Goal: Task Accomplishment & Management: Use online tool/utility

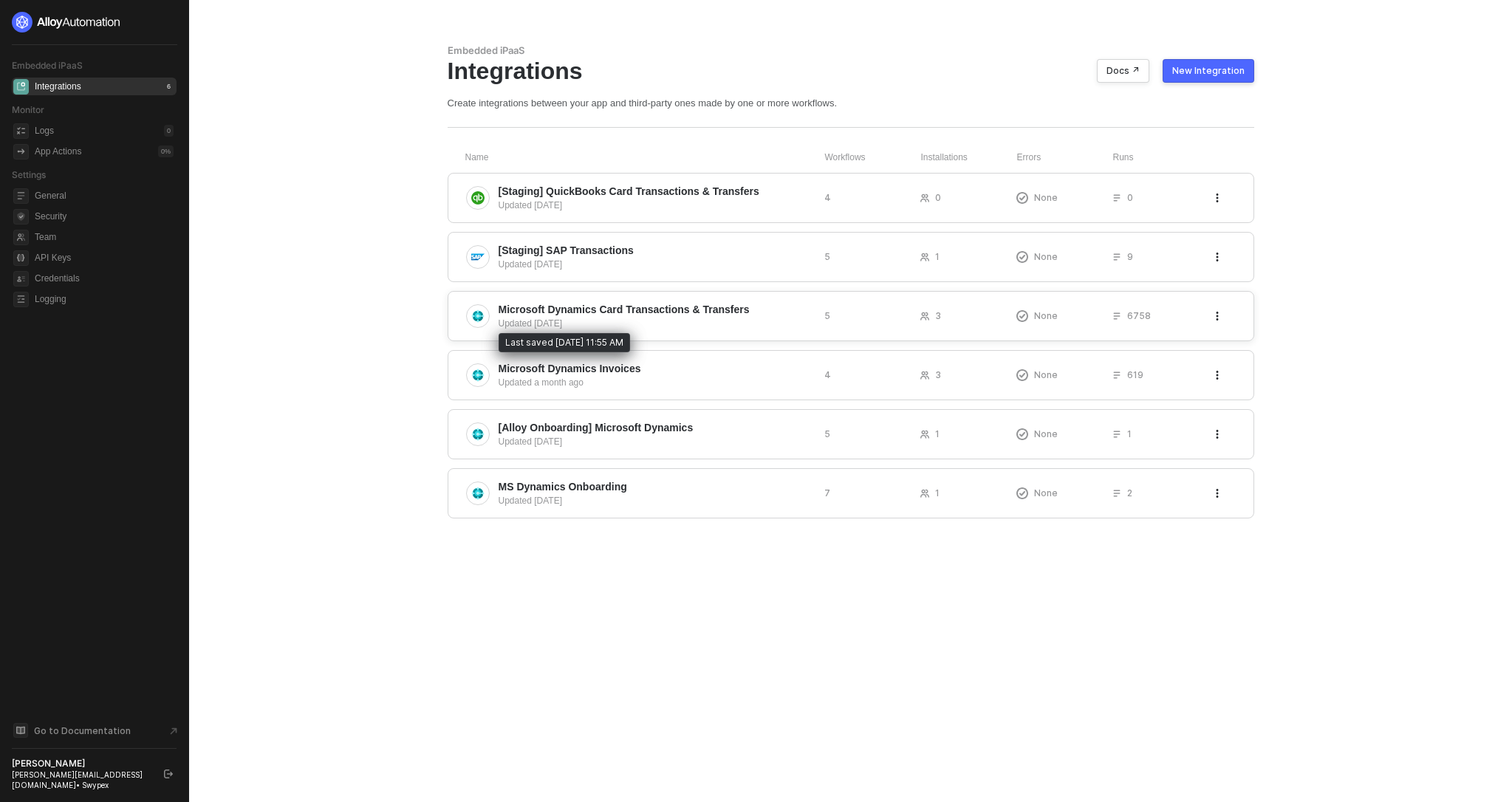
click at [738, 322] on div "Updated [DATE]" at bounding box center [655, 323] width 314 height 13
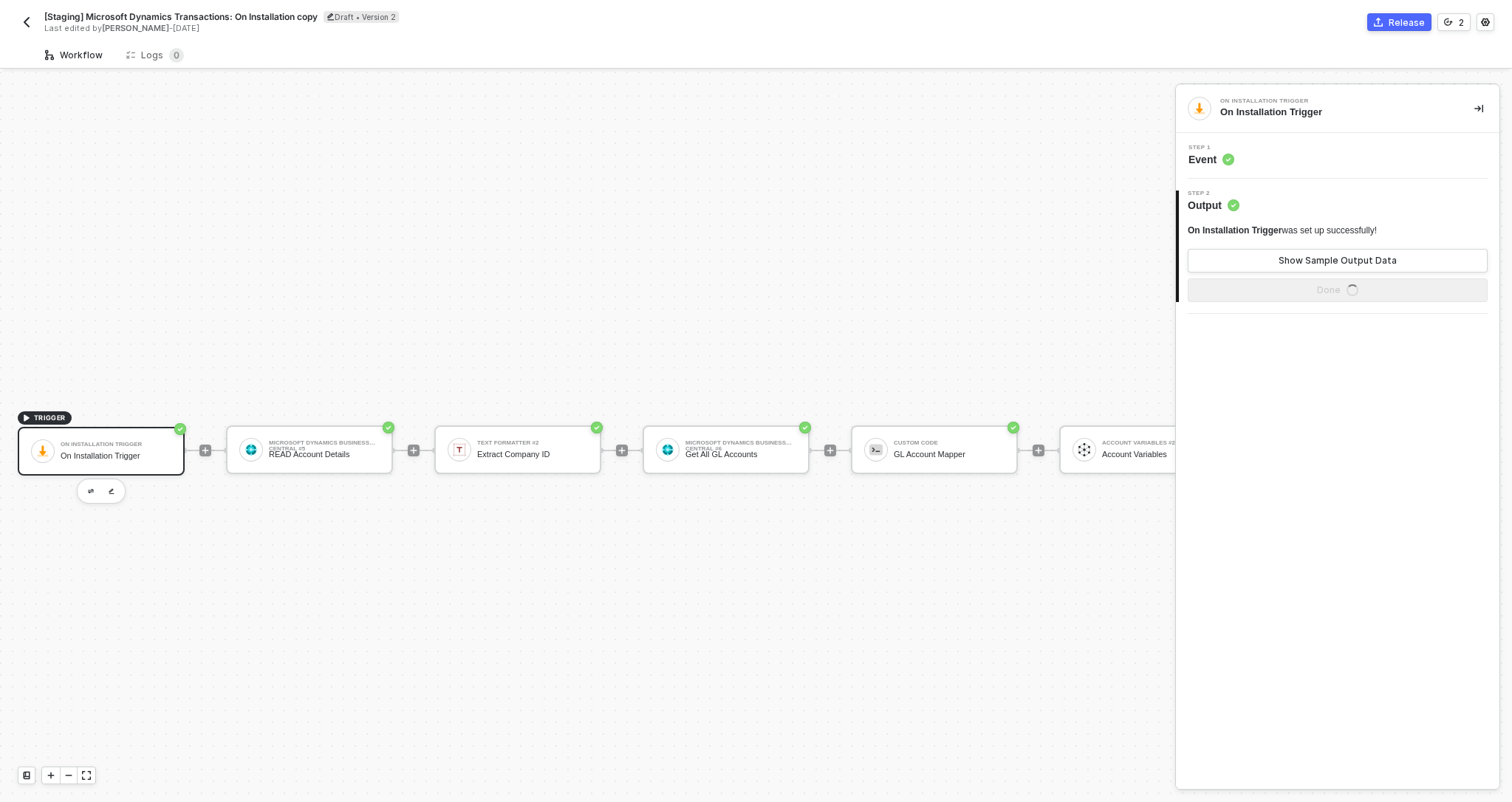
scroll to position [28, 0]
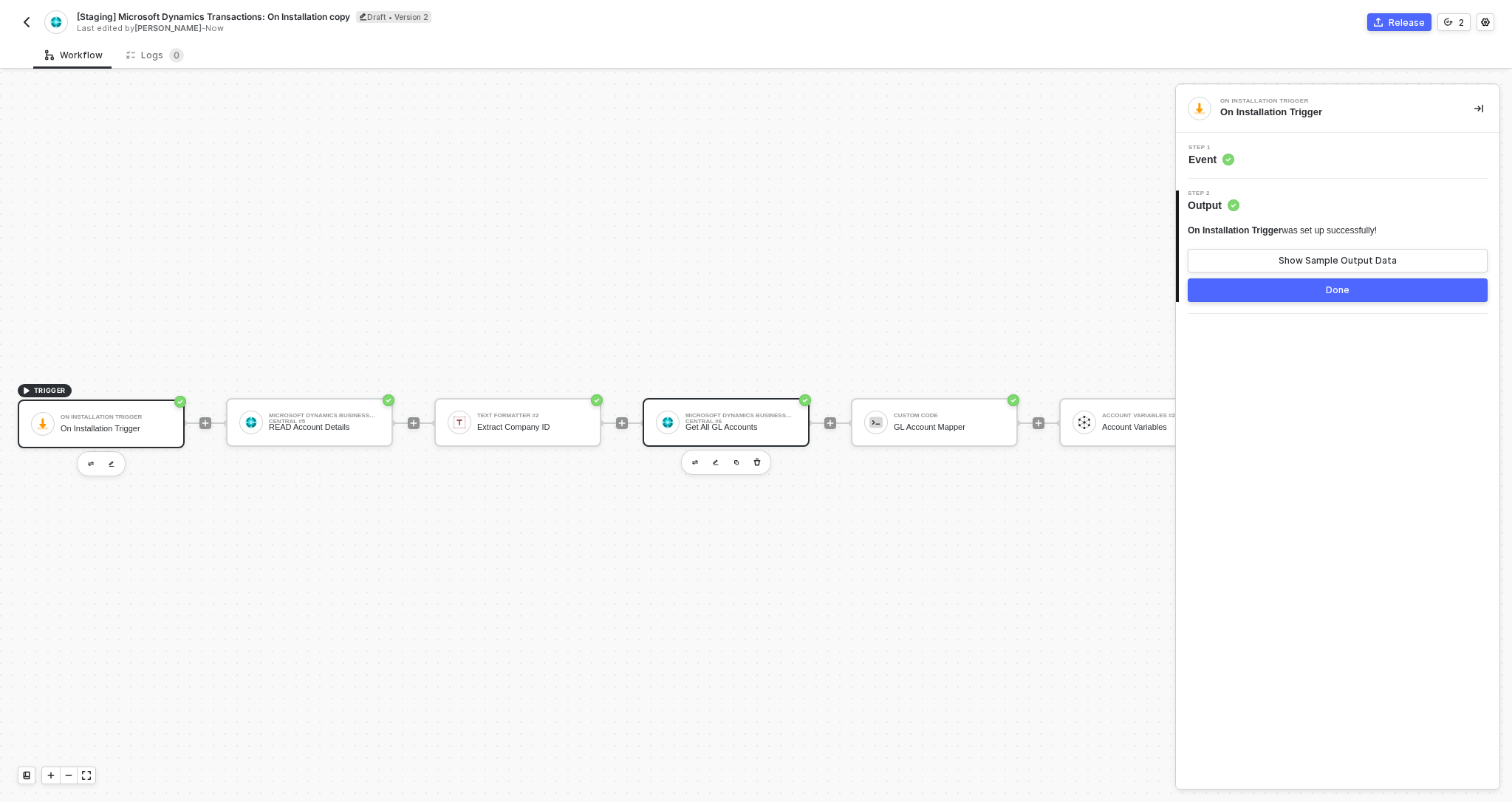
click at [737, 413] on div "Microsoft Dynamics Business Central #6" at bounding box center [740, 415] width 110 height 6
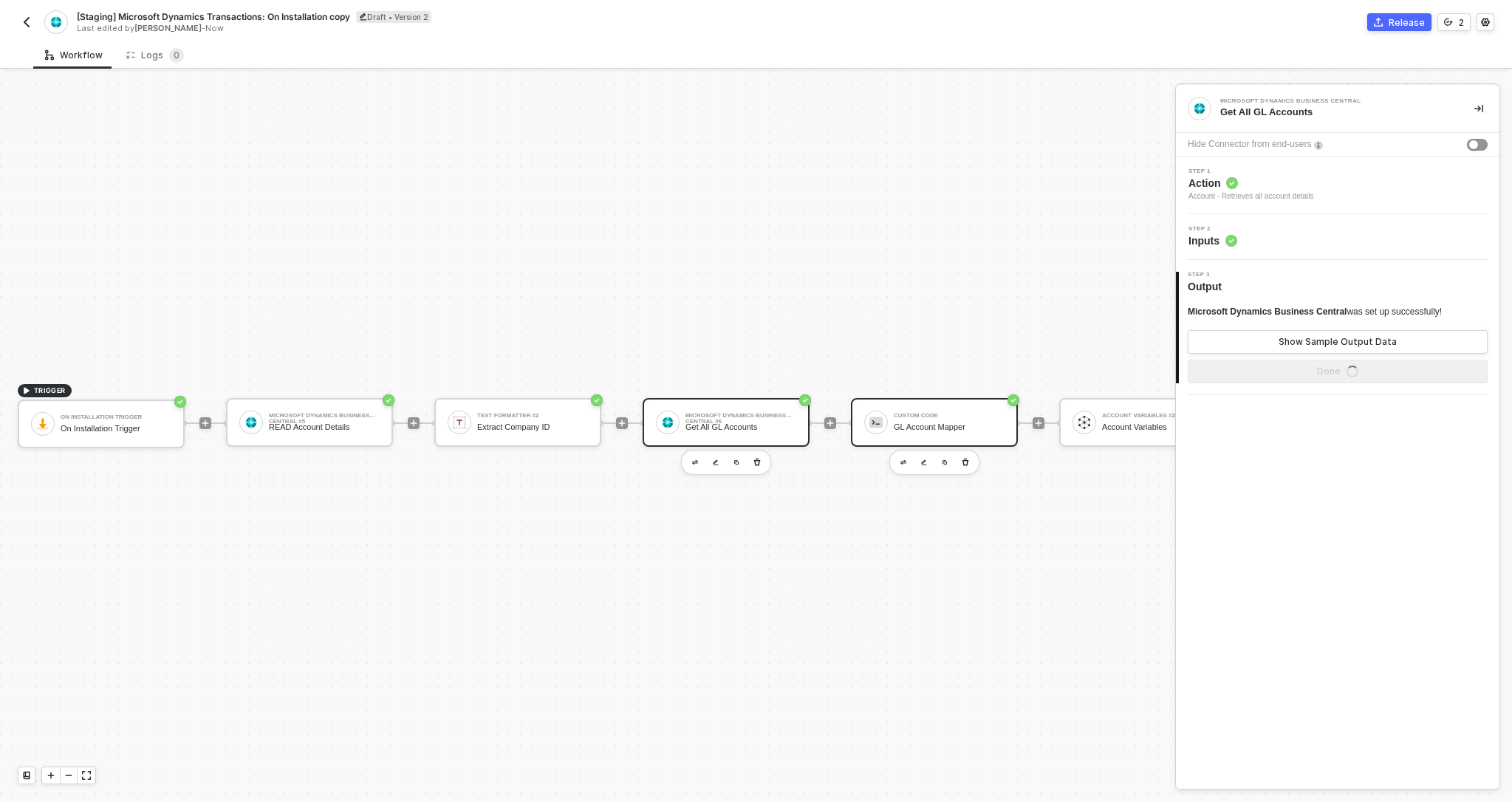
click at [946, 419] on div "Custom Code GL Account Mapper" at bounding box center [949, 423] width 110 height 28
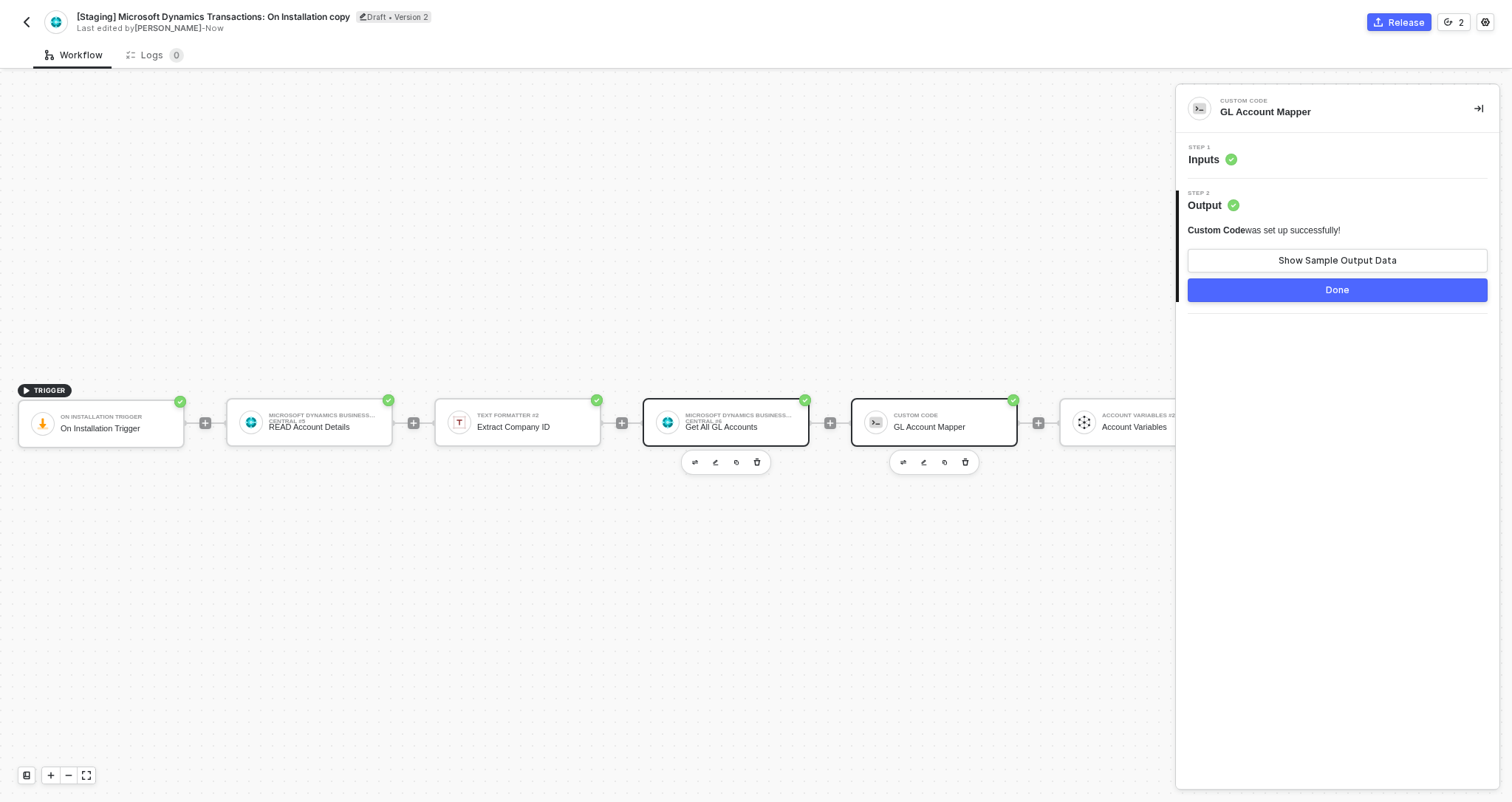
click at [719, 446] on div "Microsoft Dynamics Business Central #6 Get All GL Accounts" at bounding box center [726, 422] width 167 height 49
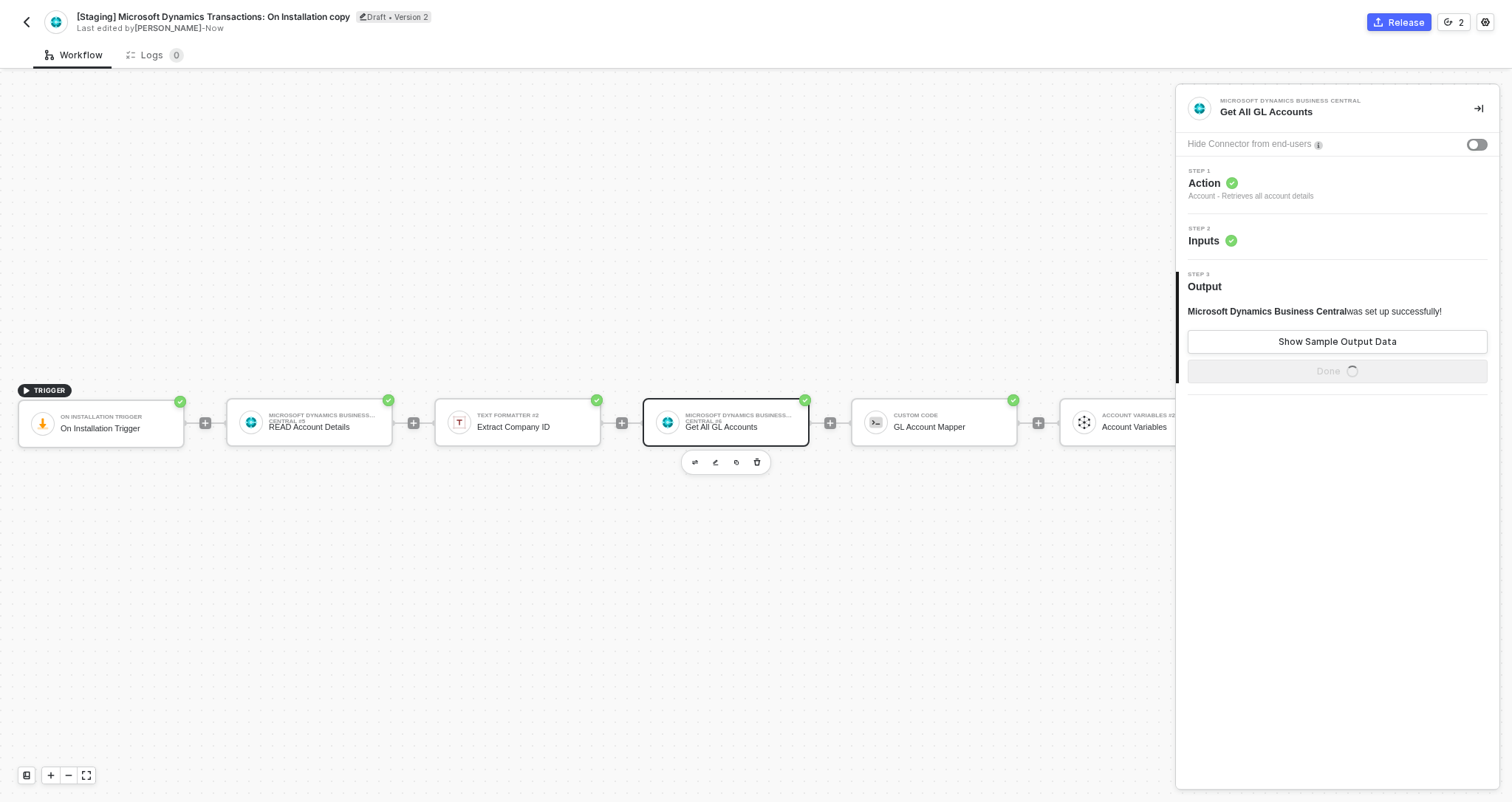
click at [1238, 253] on div "Step 2 Inputs" at bounding box center [1337, 238] width 323 height 46
click at [1221, 240] on span "Inputs" at bounding box center [1213, 240] width 49 height 15
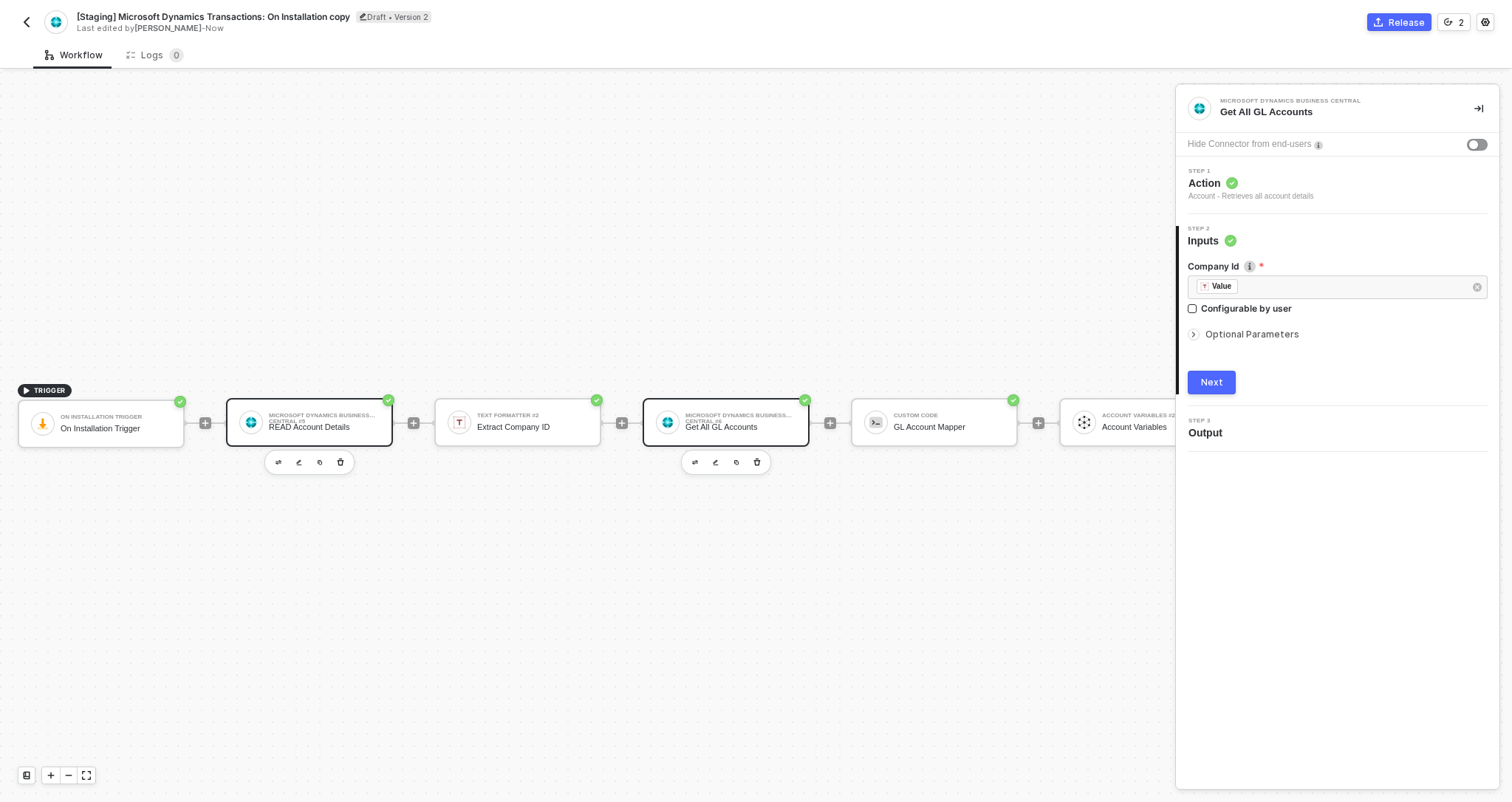
click at [354, 437] on div "Microsoft Dynamics Business Central #5 READ Account Details" at bounding box center [308, 422] width 167 height 49
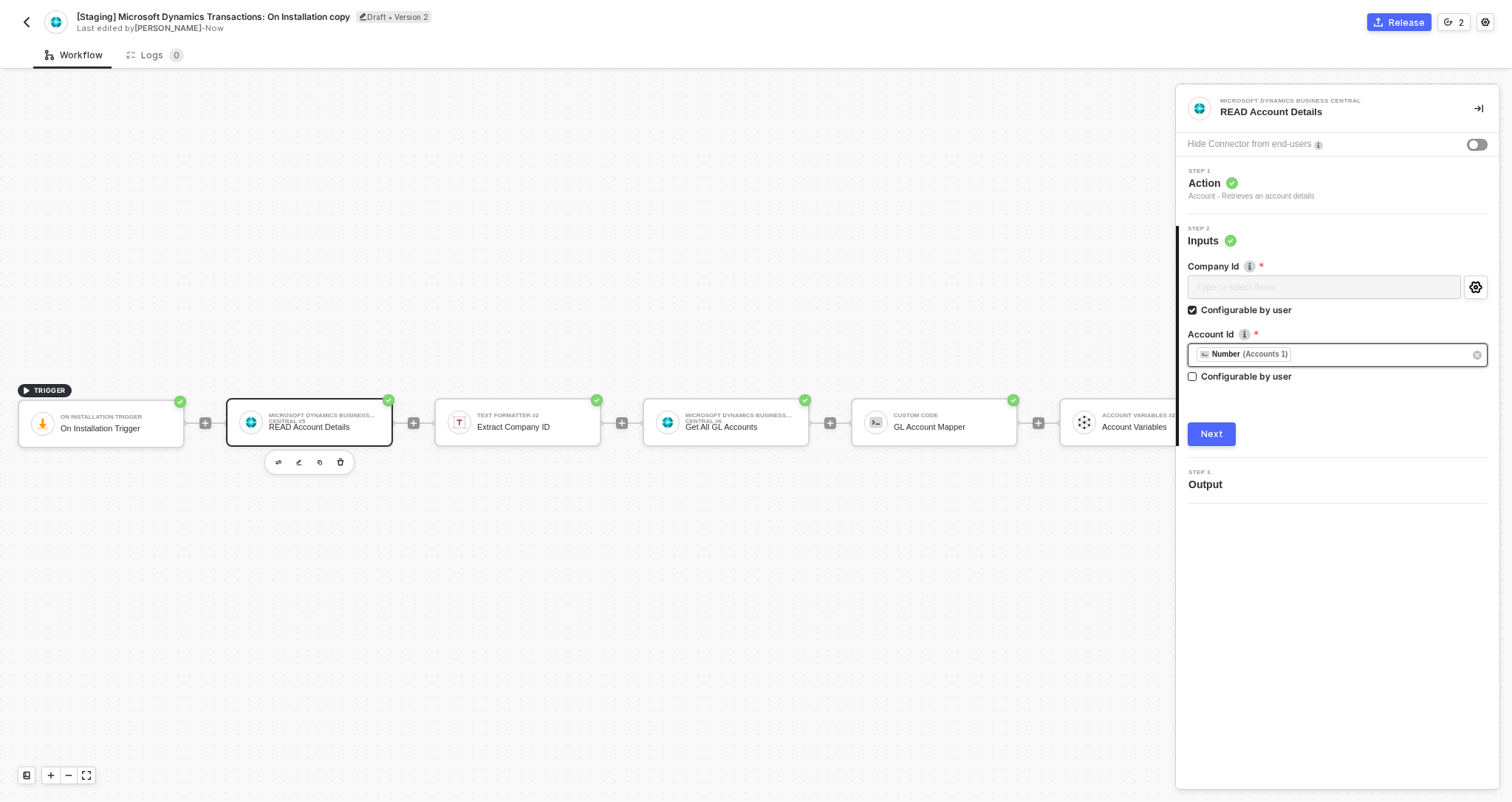
click at [1317, 352] on div "﻿ ﻿ Number (Accounts 1) ﻿" at bounding box center [1330, 355] width 267 height 17
click at [1193, 374] on input "Configurable by user" at bounding box center [1192, 377] width 10 height 10
click at [1349, 355] on div "﻿ ﻿ Number (Accounts 1) ﻿" at bounding box center [1324, 356] width 273 height 27
click at [1193, 375] on input "Configurable by user" at bounding box center [1192, 378] width 10 height 10
click at [1324, 353] on div "﻿ ﻿ Number (Accounts 1) ﻿" at bounding box center [1330, 355] width 267 height 17
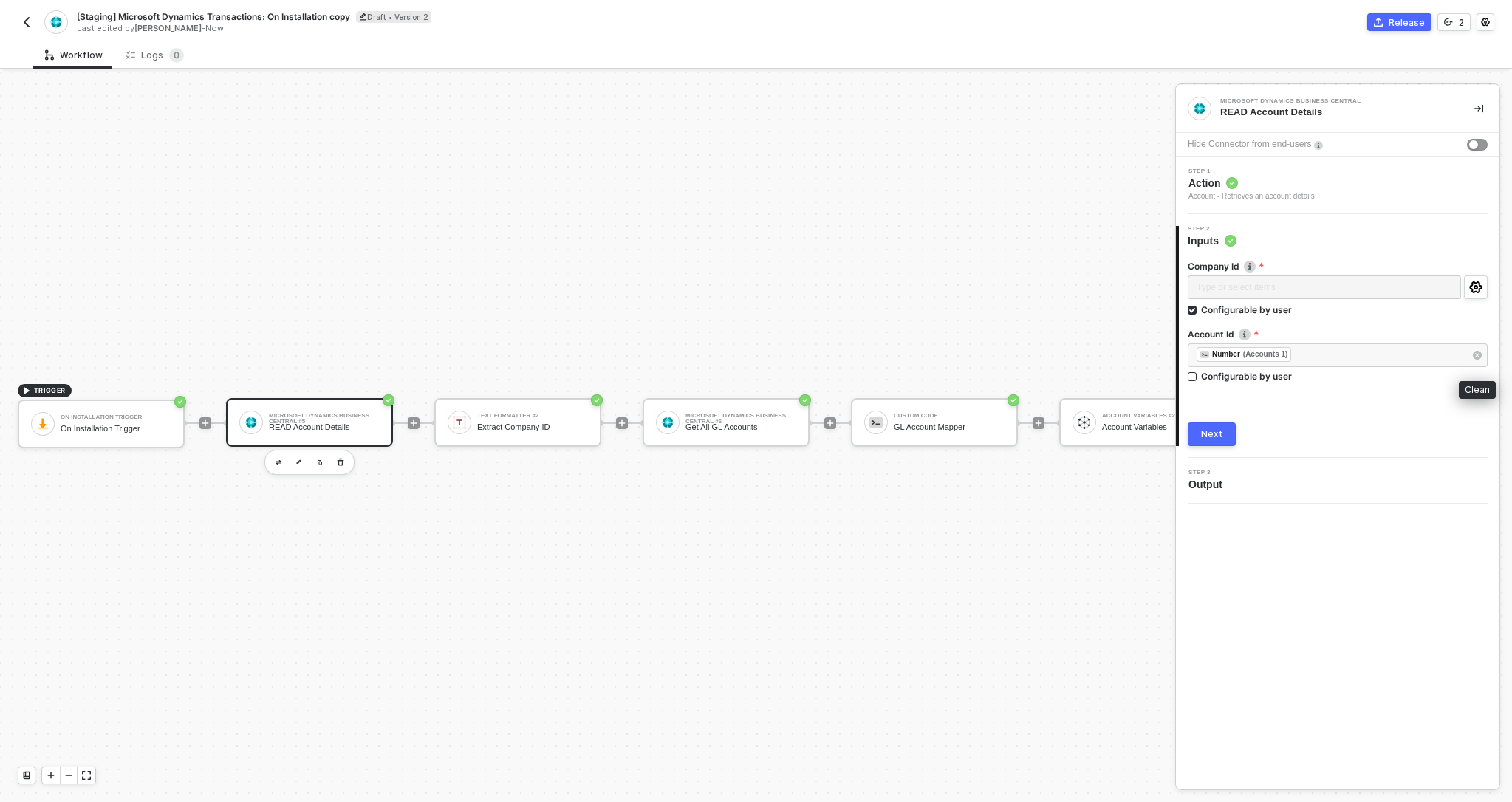
click at [1477, 356] on icon "button" at bounding box center [1477, 355] width 5 height 5
click at [1194, 375] on input "Configurable by user" at bounding box center [1192, 377] width 10 height 10
checkbox input "true"
click at [1215, 437] on div "Next" at bounding box center [1212, 436] width 22 height 12
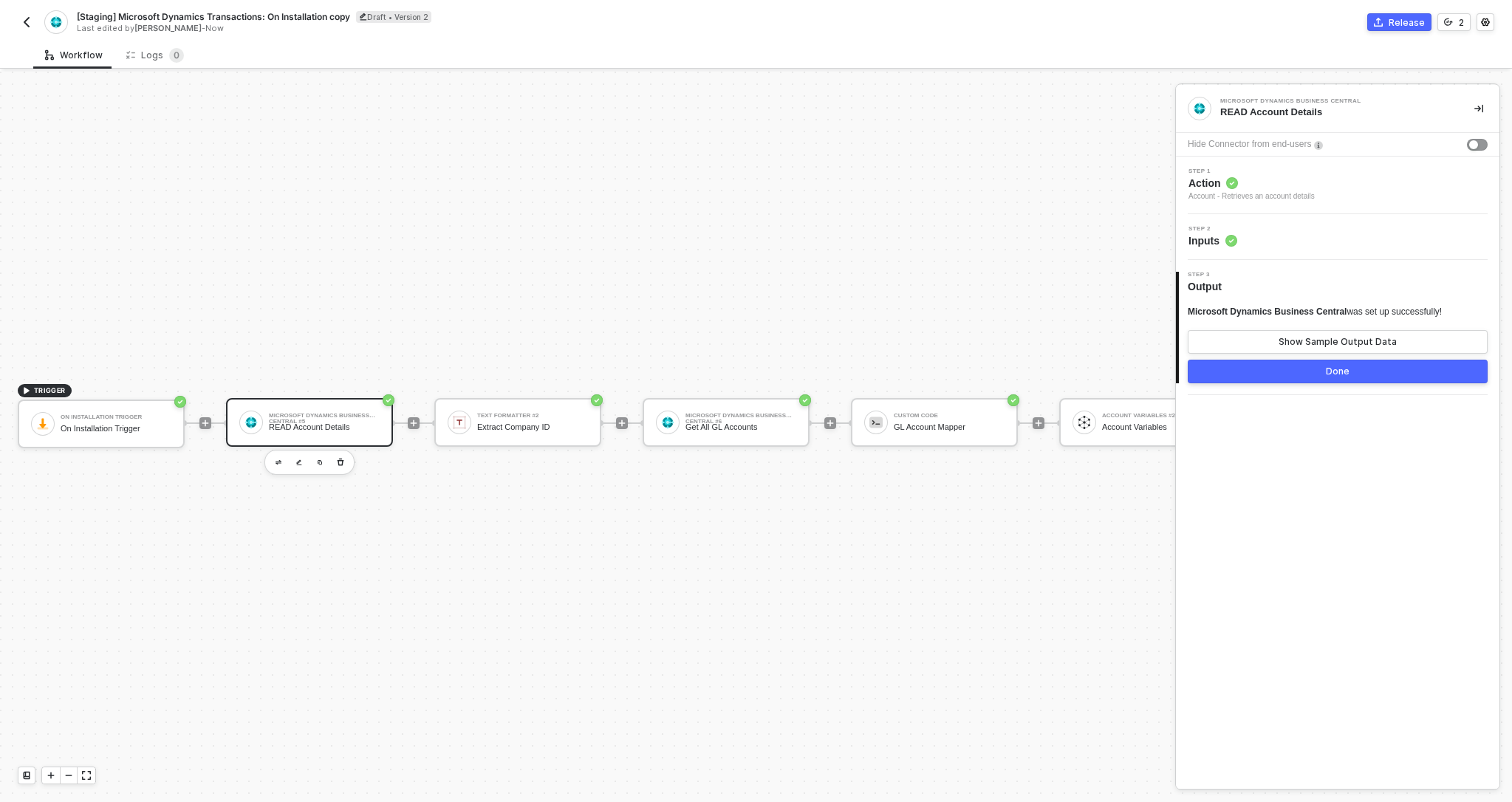
click at [1273, 368] on button "Done" at bounding box center [1338, 372] width 300 height 24
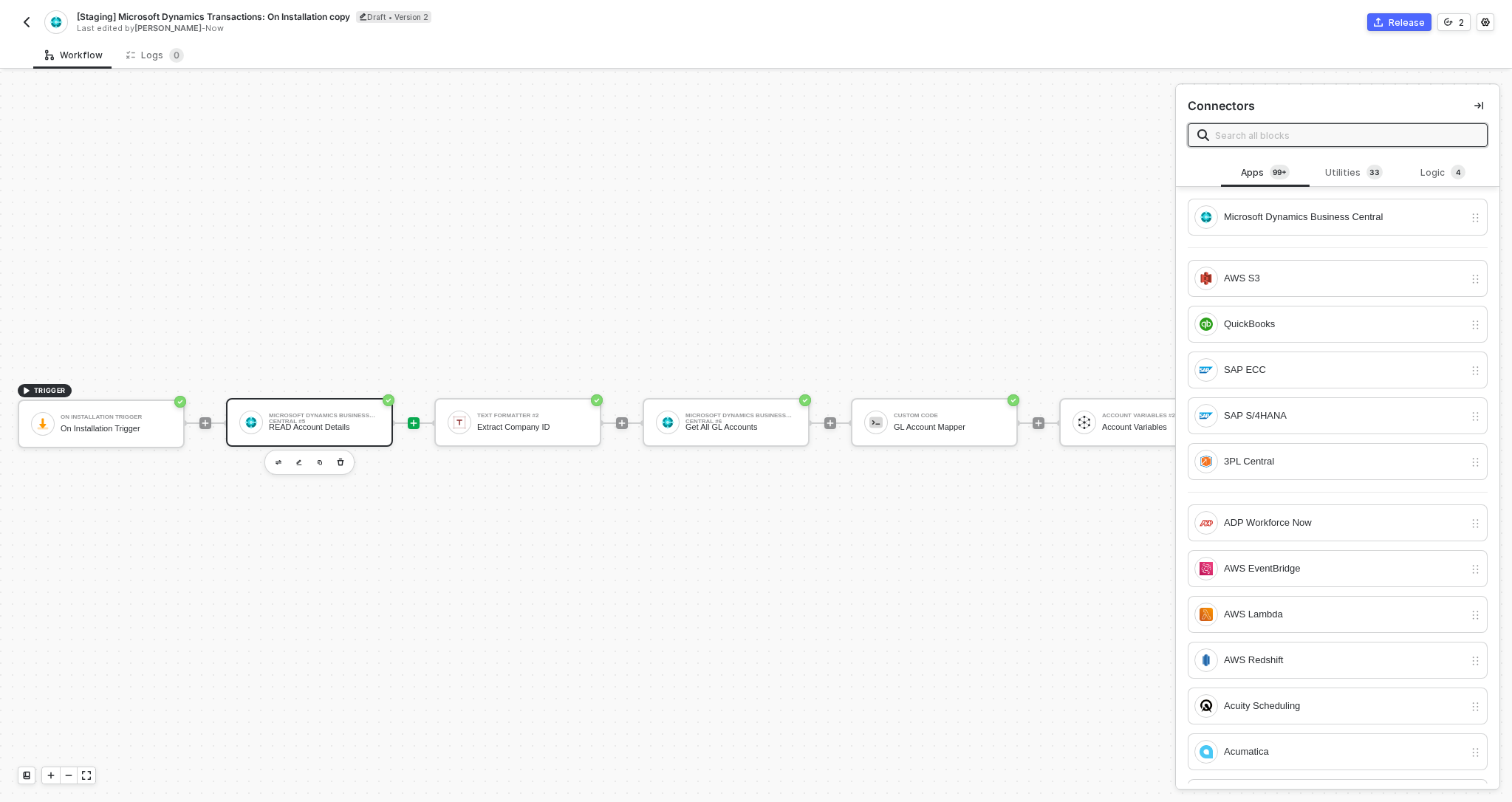
click at [348, 413] on div "Microsoft Dynamics Business Central #5" at bounding box center [324, 415] width 110 height 6
click at [498, 418] on div "Text Formatter #2" at bounding box center [532, 415] width 110 height 6
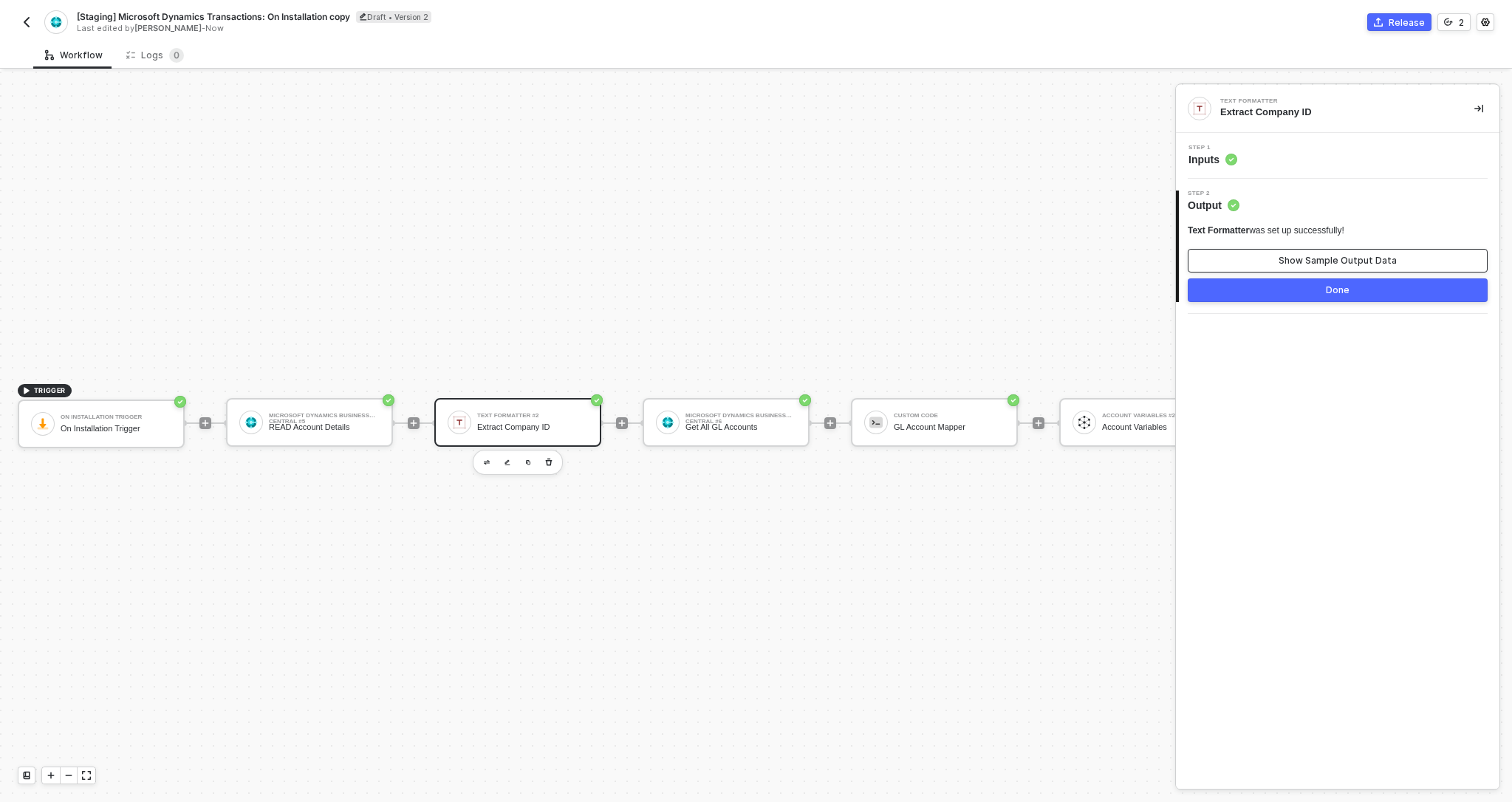
click at [1279, 264] on button "Show Sample Output Data" at bounding box center [1338, 261] width 300 height 24
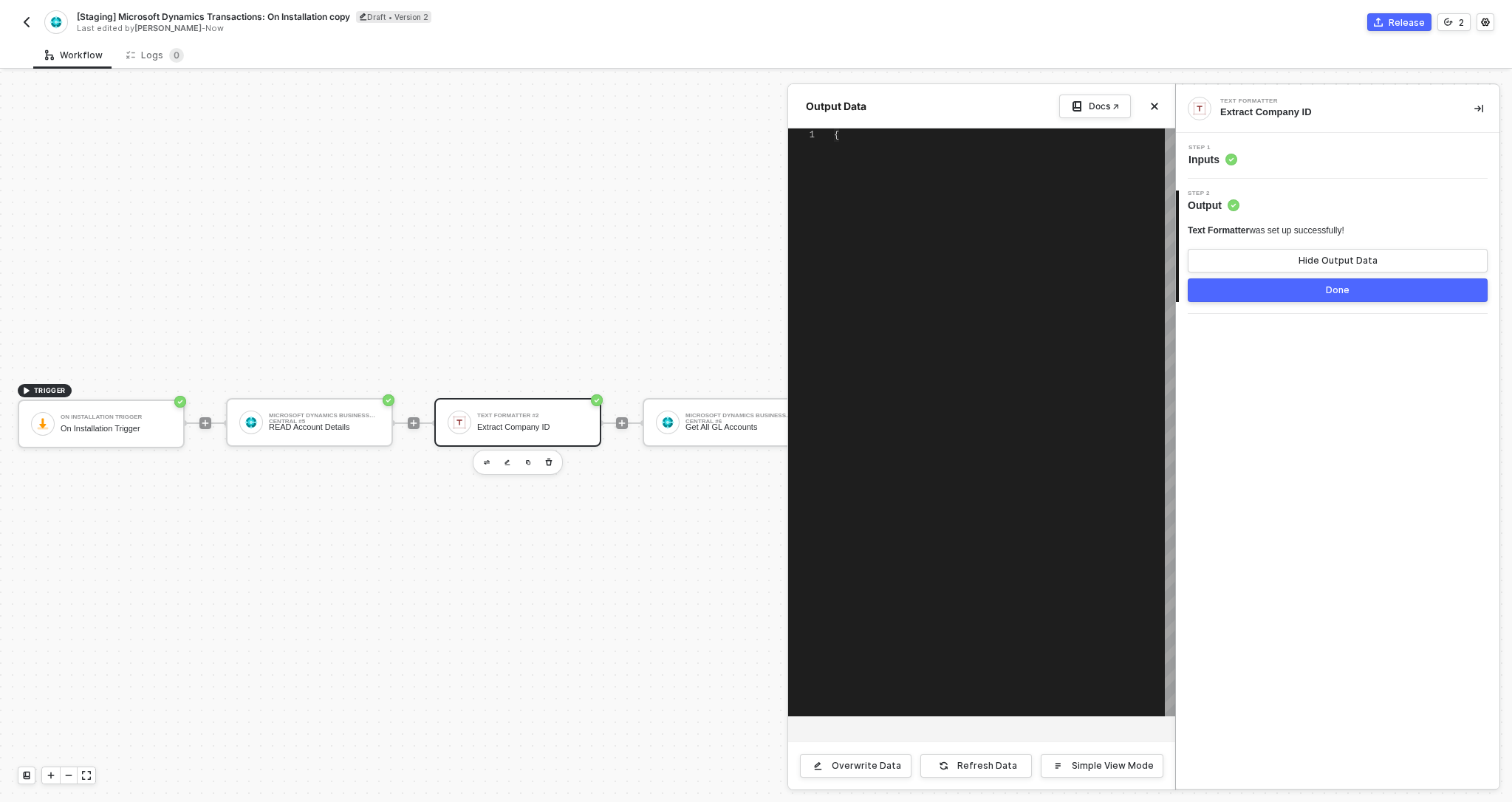
type textarea "{ "value": "d0d0d64f-5be6-ee11-a201-6045bdc89dad" }"
click at [694, 417] on div at bounding box center [756, 436] width 1512 height 730
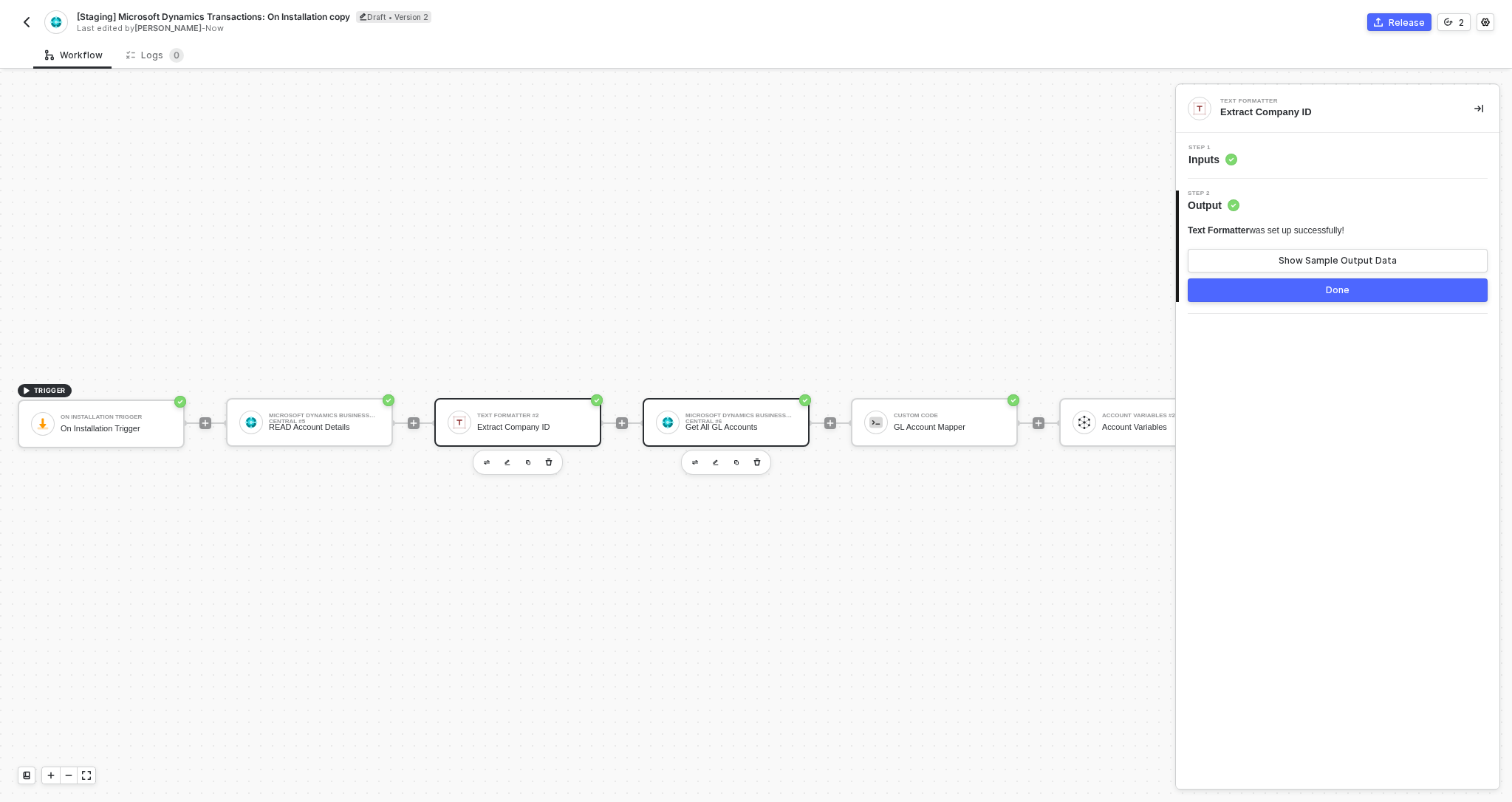
click at [708, 419] on div "Microsoft Dynamics Business Central #6" at bounding box center [740, 415] width 110 height 6
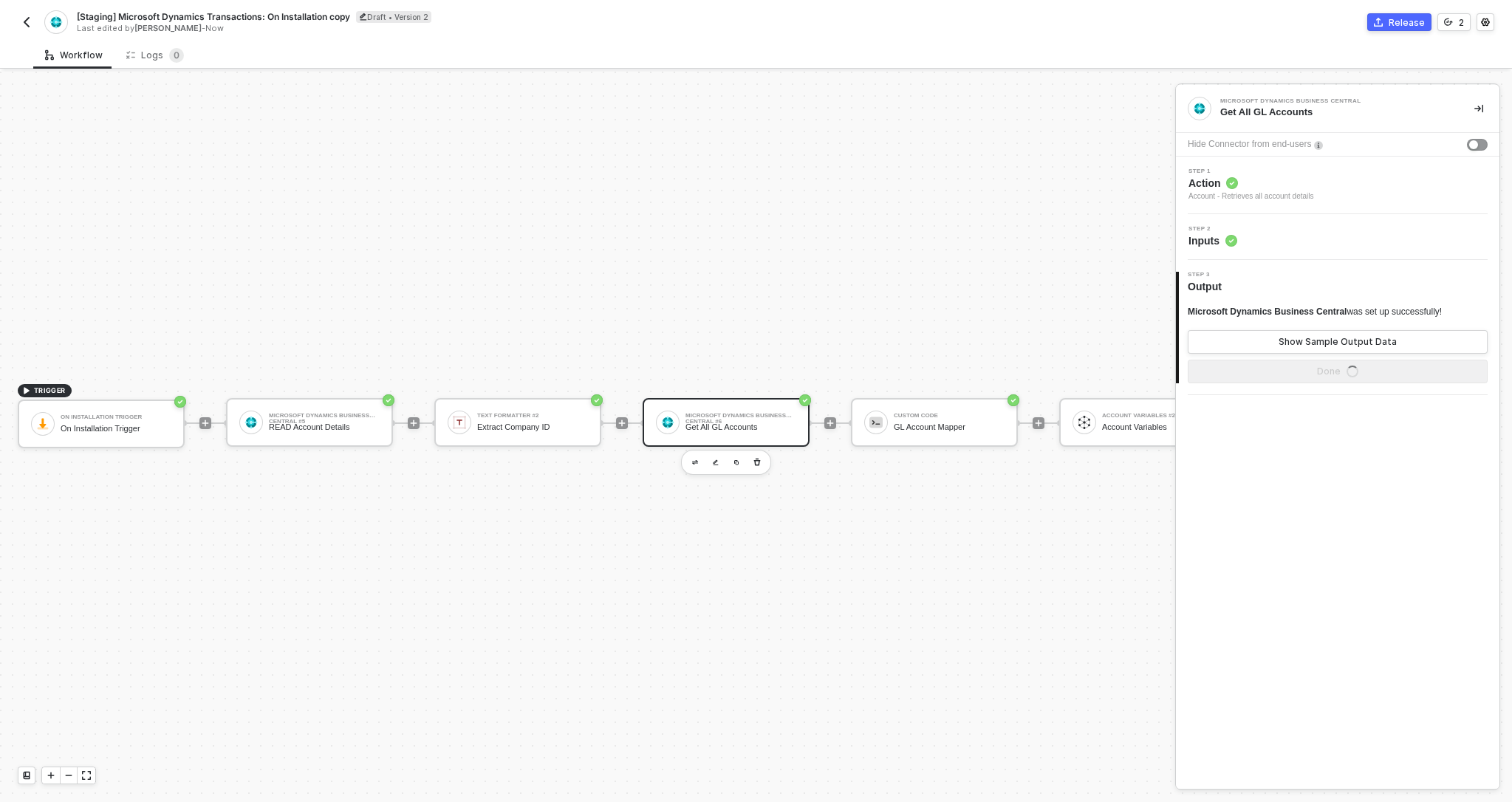
click at [1215, 244] on span "Inputs" at bounding box center [1213, 240] width 49 height 15
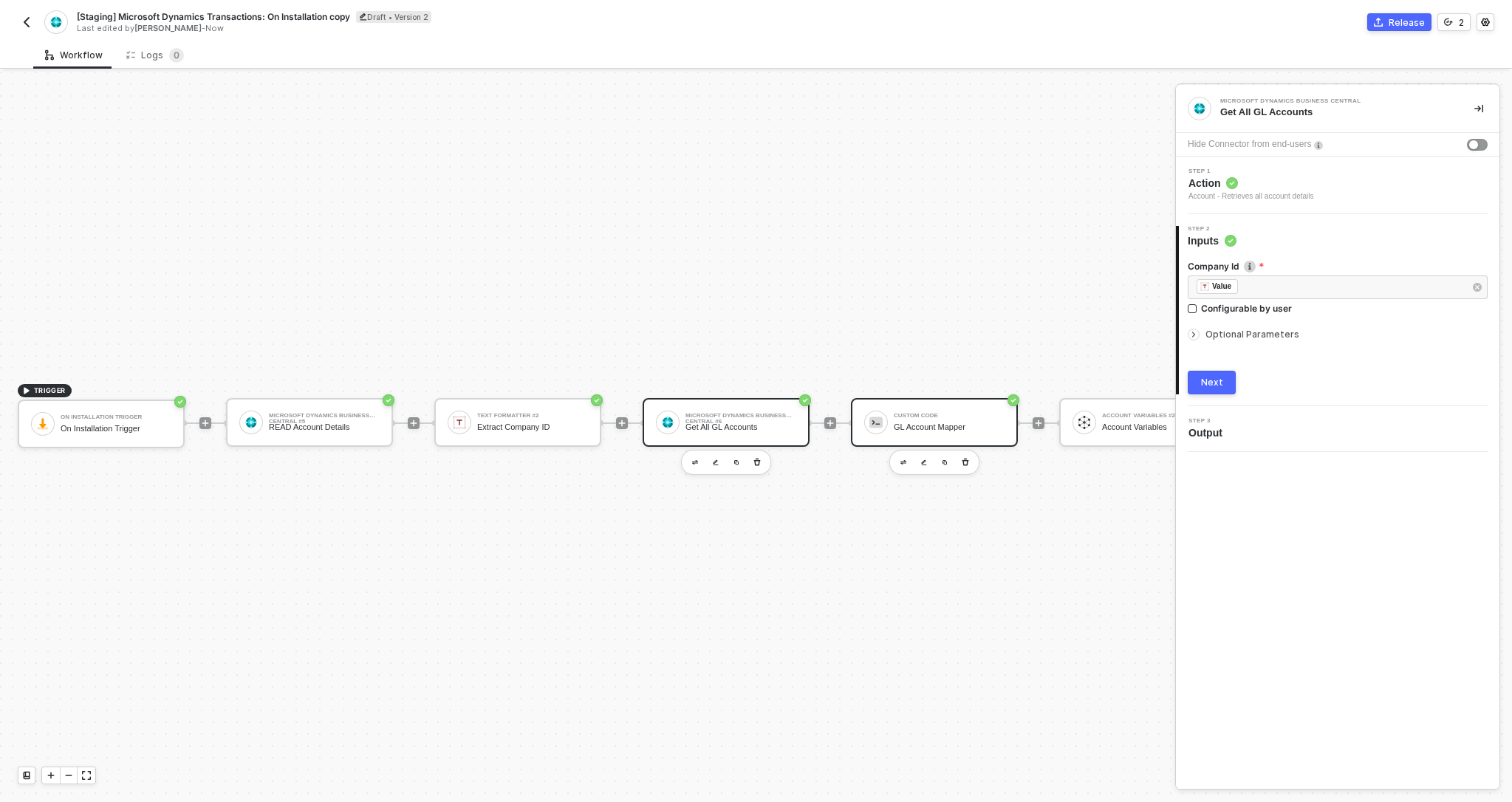
click at [957, 420] on div "Custom Code GL Account Mapper" at bounding box center [949, 423] width 110 height 28
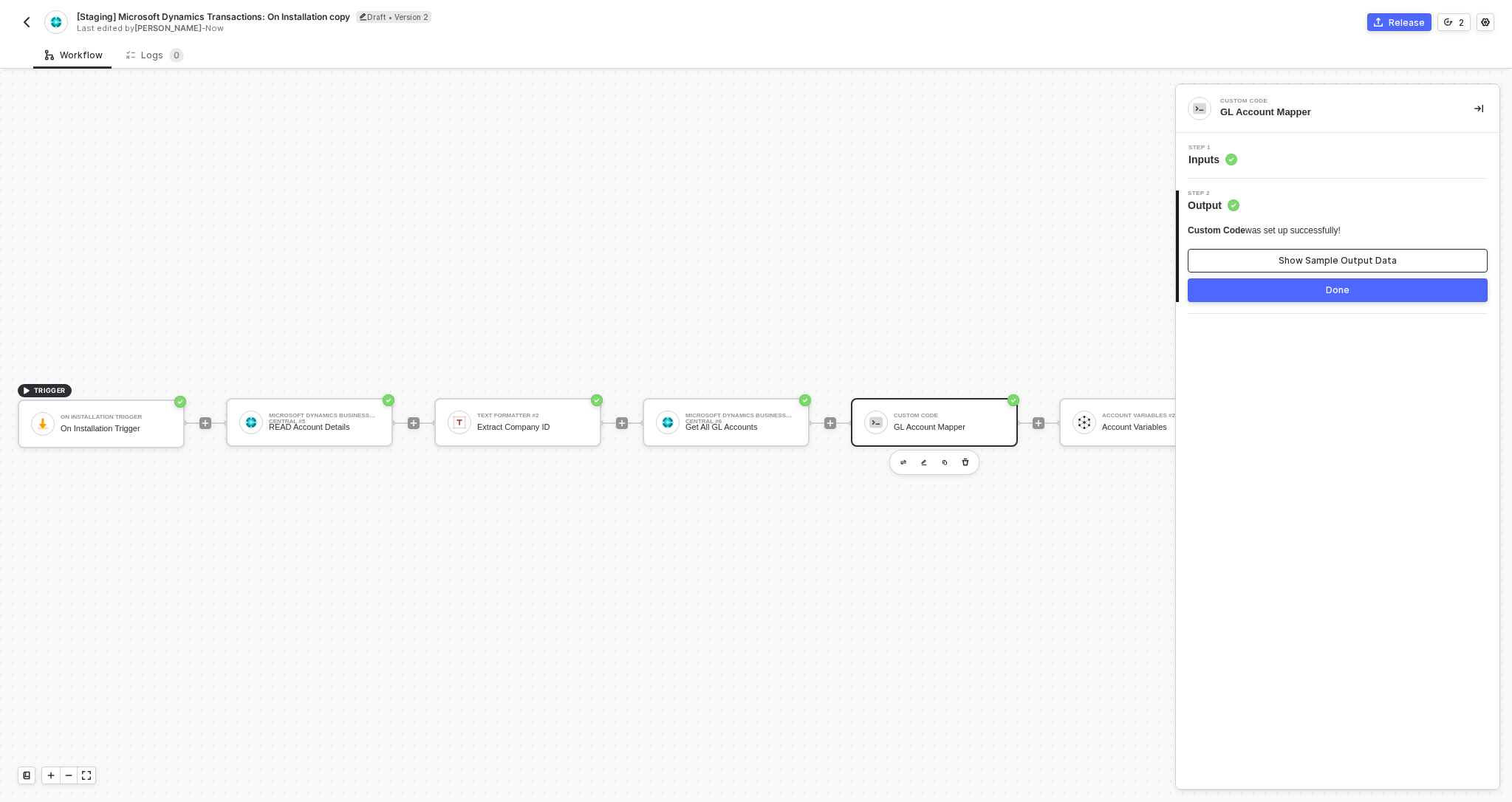
click at [1285, 264] on div "Show Sample Output Data" at bounding box center [1337, 261] width 118 height 12
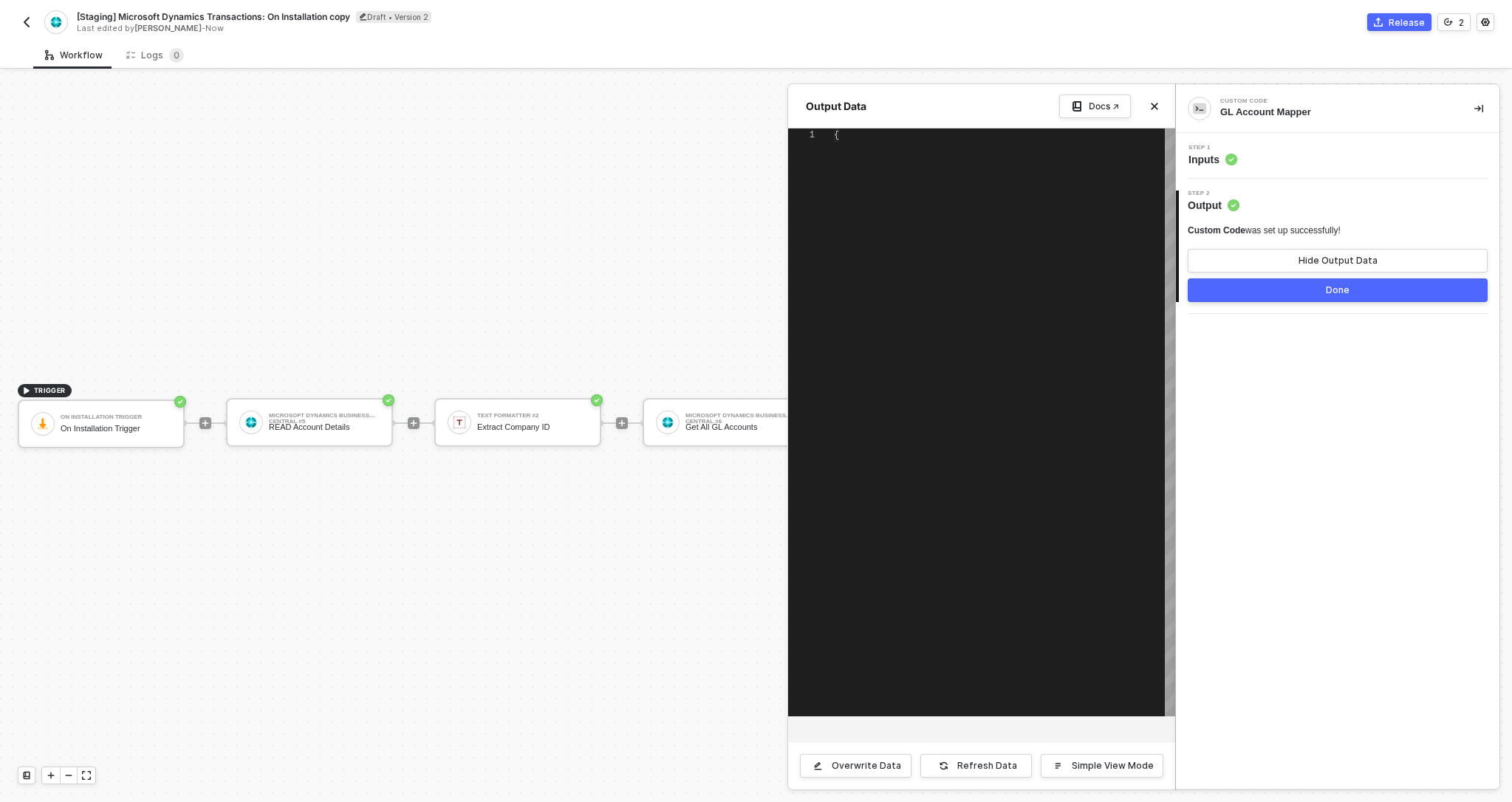
type textarea "{ "data": { "accounts": [ { "number": "10000", "displayName": "BALANCE SHEET" }…"
click at [1218, 161] on span "Inputs" at bounding box center [1213, 159] width 49 height 15
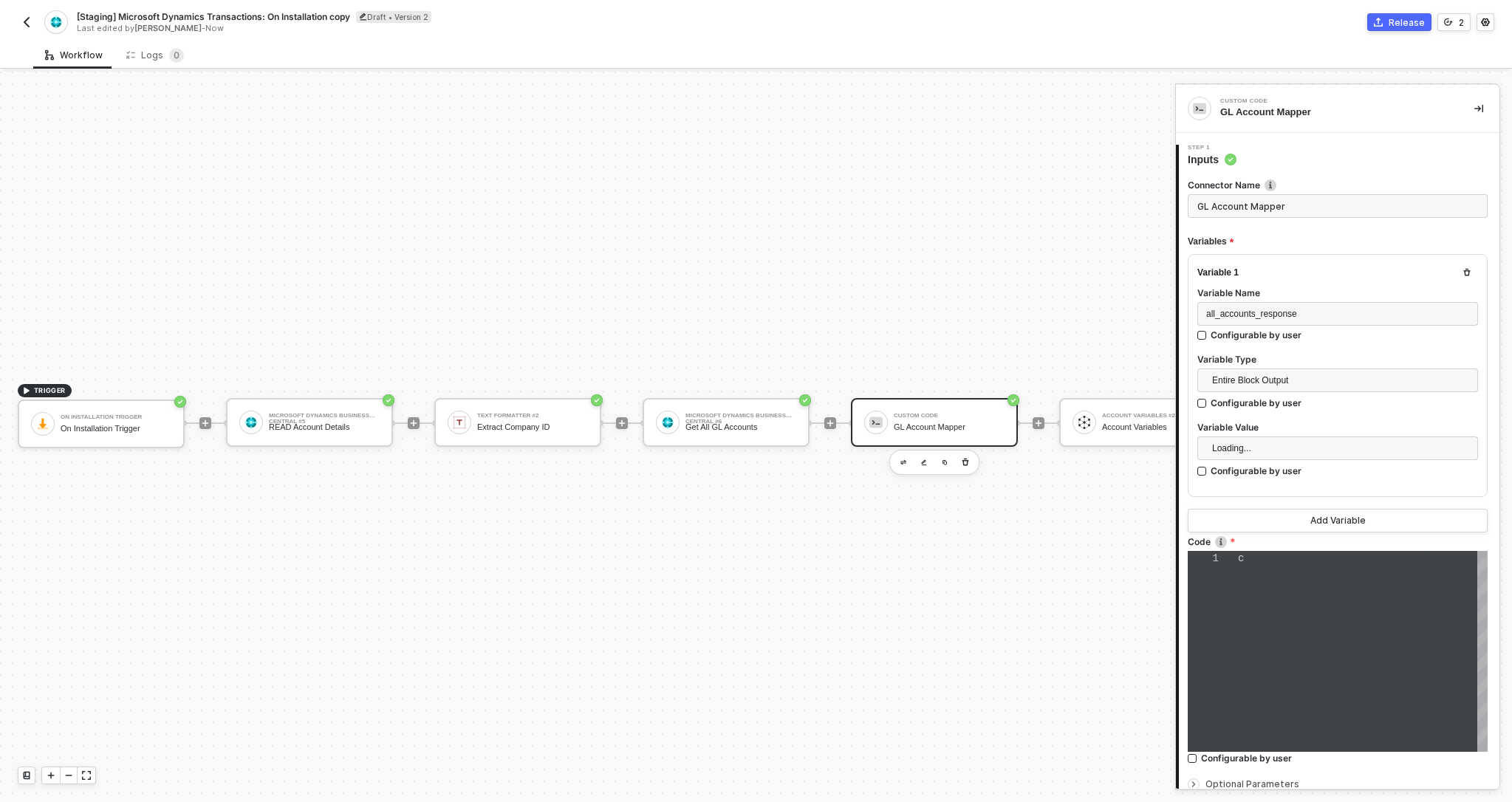
type textarea "const accountArr = inputData.all_accounts_response?.account; const accountMappi…"
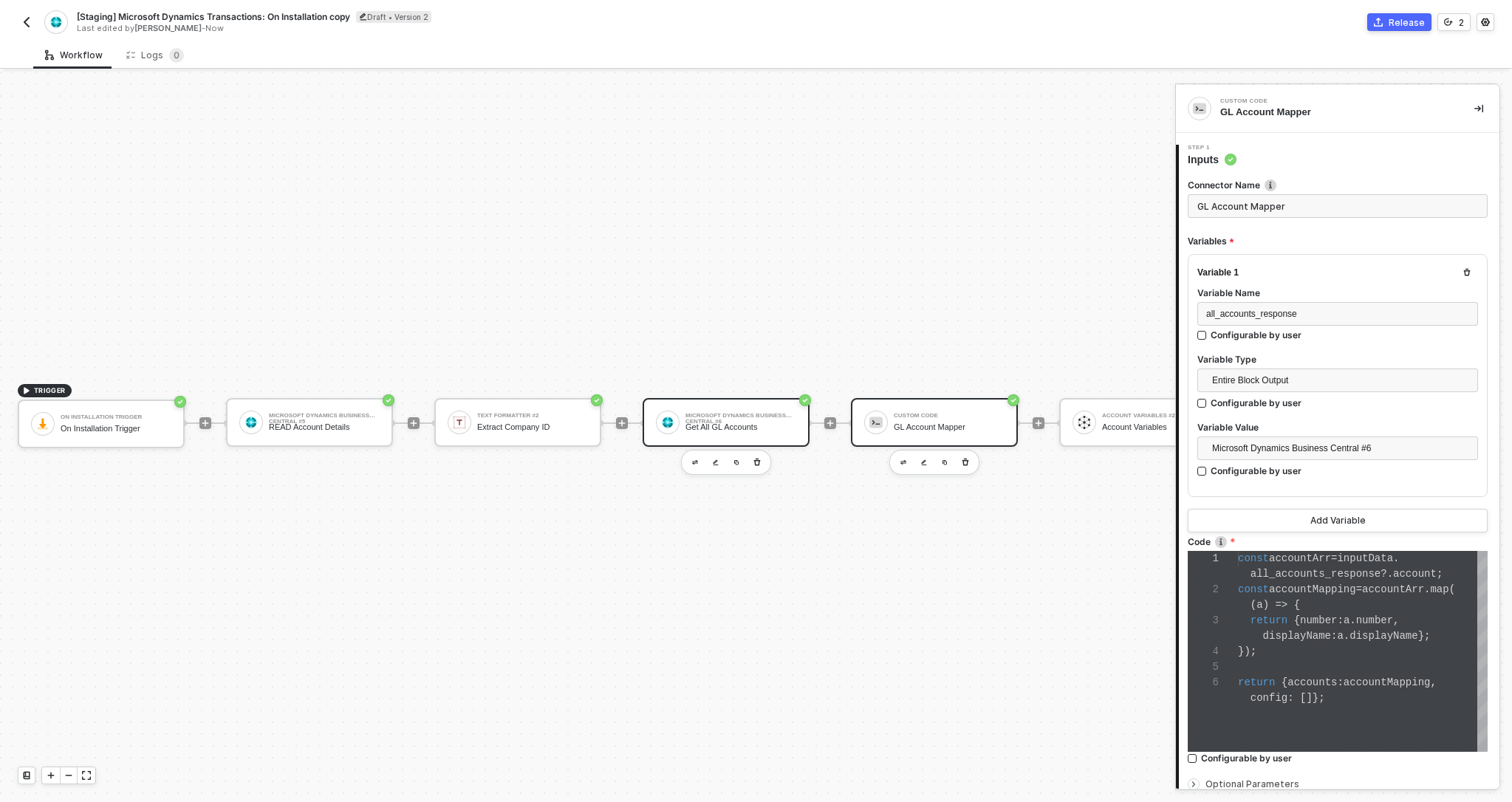
click at [752, 424] on div "Get All GL Accounts" at bounding box center [740, 427] width 110 height 9
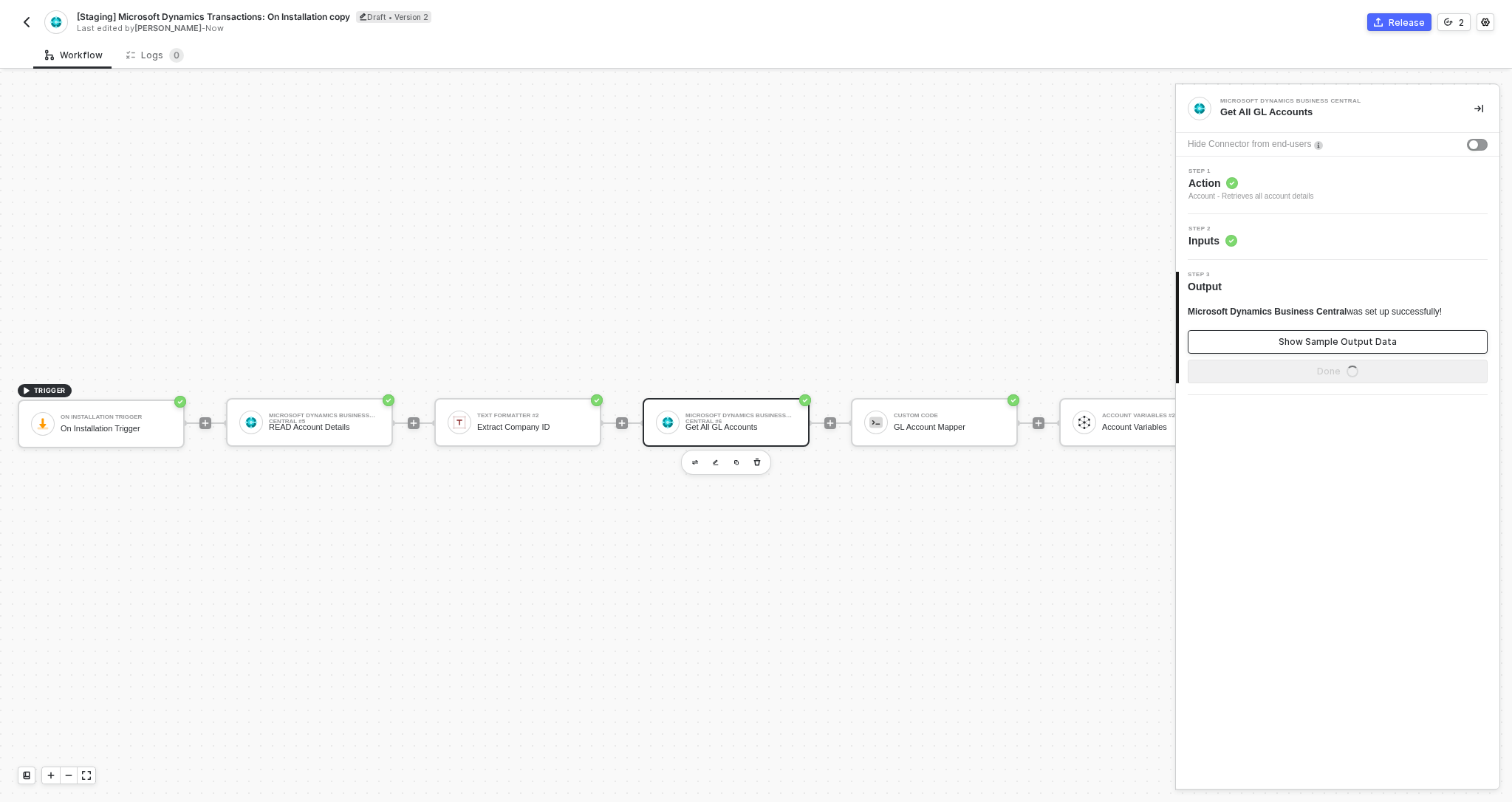
click at [1288, 345] on div "Show Sample Output Data" at bounding box center [1337, 342] width 118 height 12
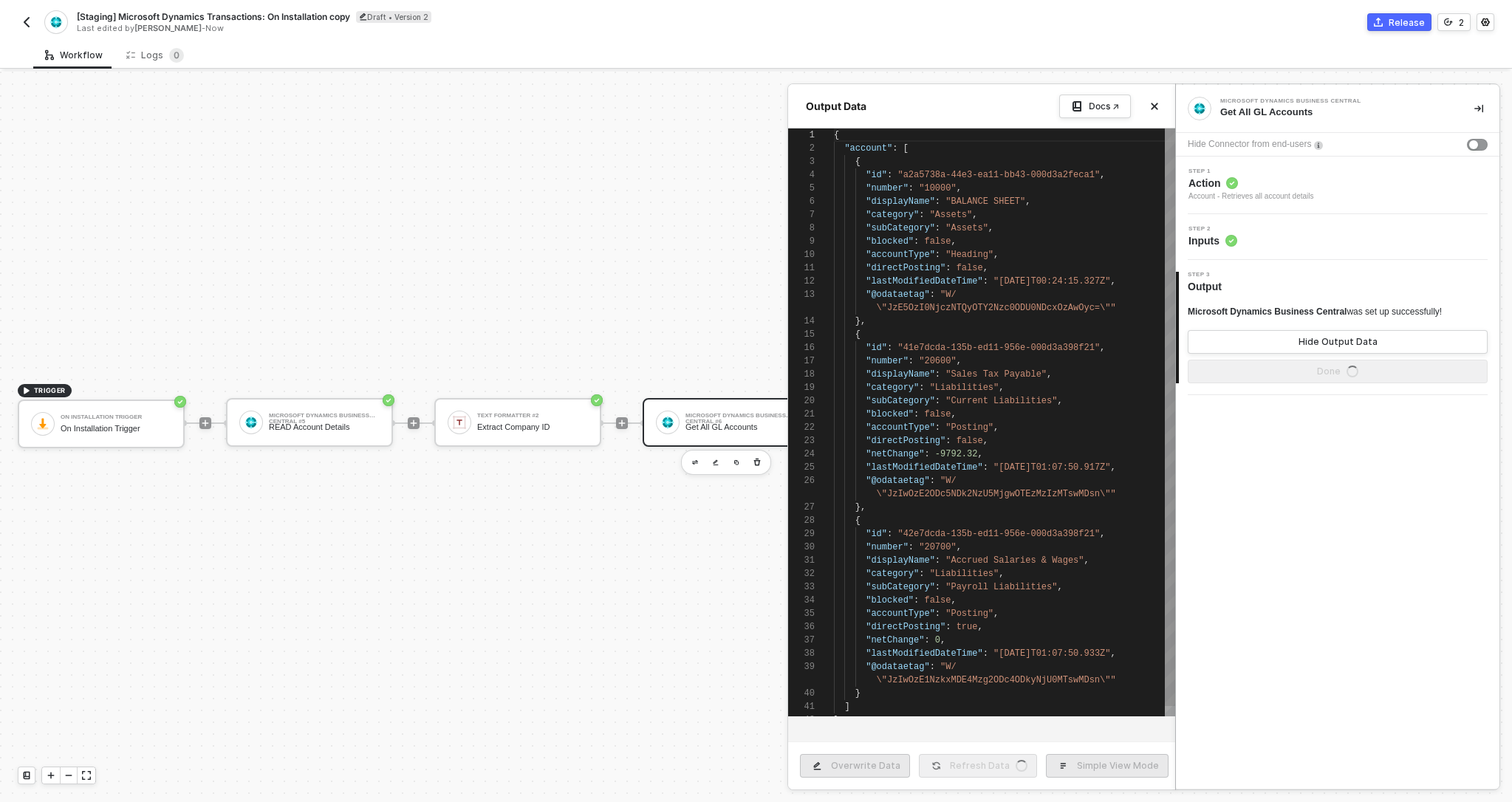
scroll to position [133, 0]
click at [715, 347] on div at bounding box center [756, 436] width 1512 height 730
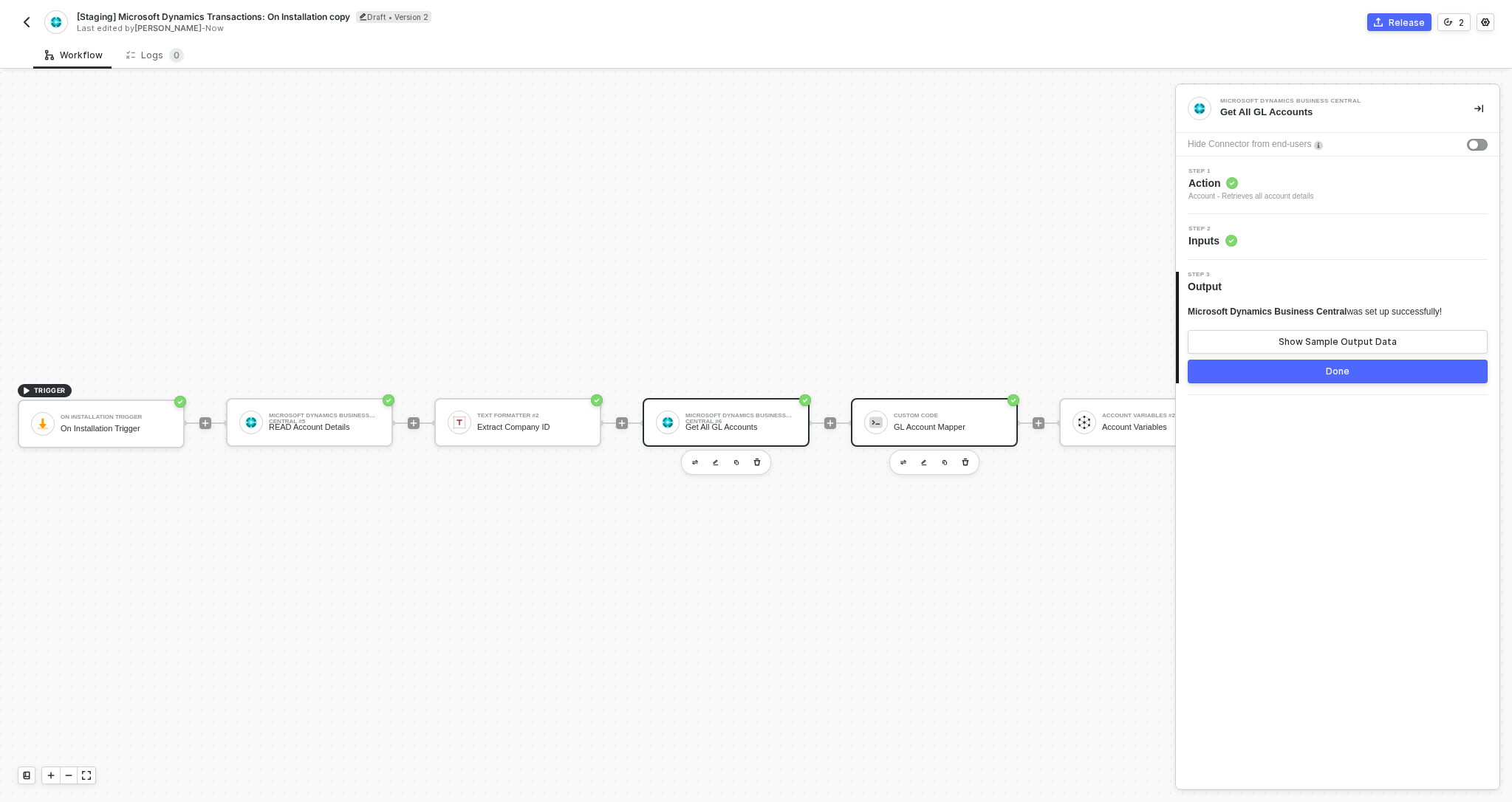
click at [916, 438] on div "Custom Code GL Account Mapper" at bounding box center [934, 422] width 167 height 49
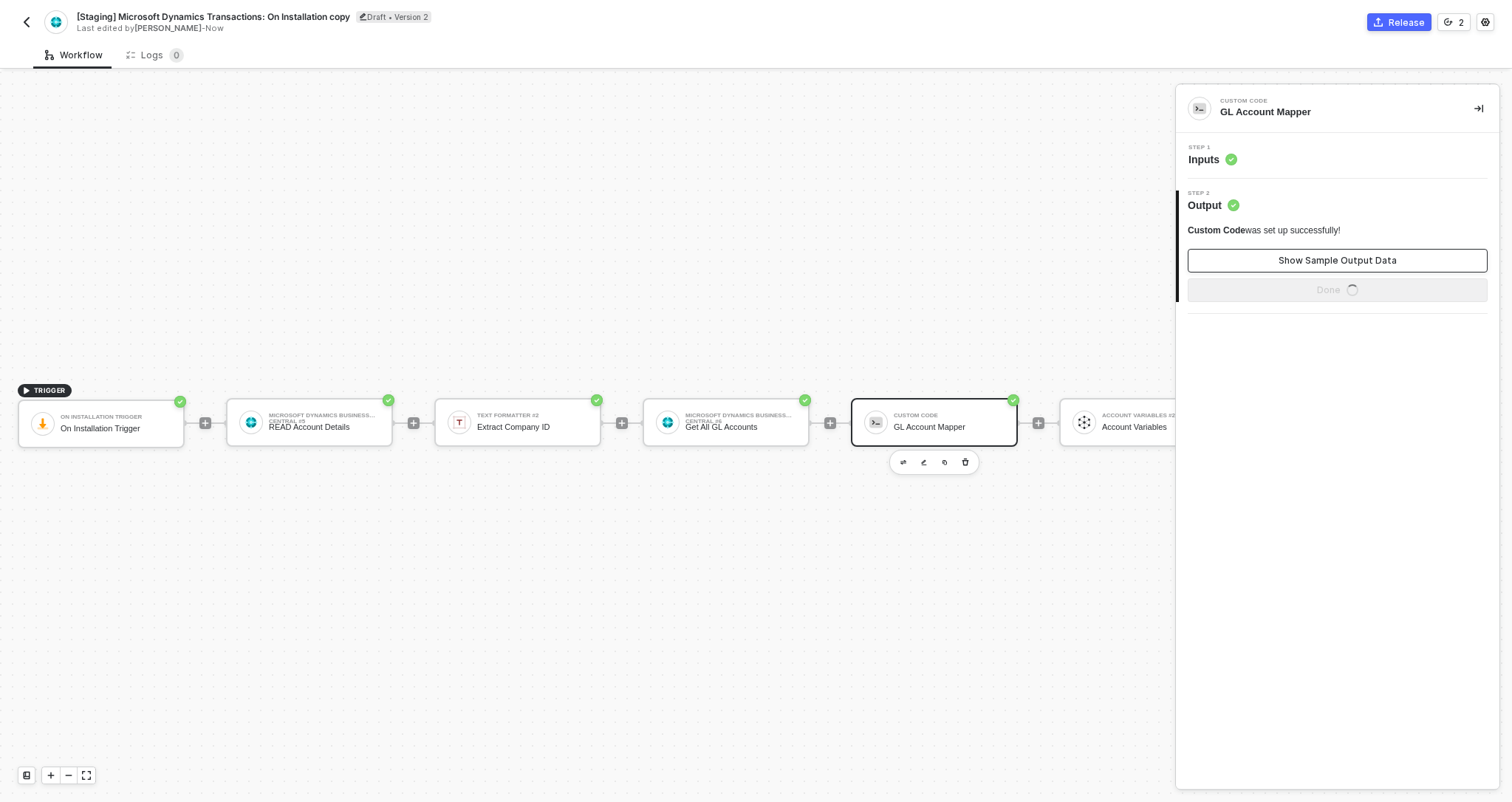
click at [1262, 258] on button "Show Sample Output Data" at bounding box center [1338, 261] width 300 height 24
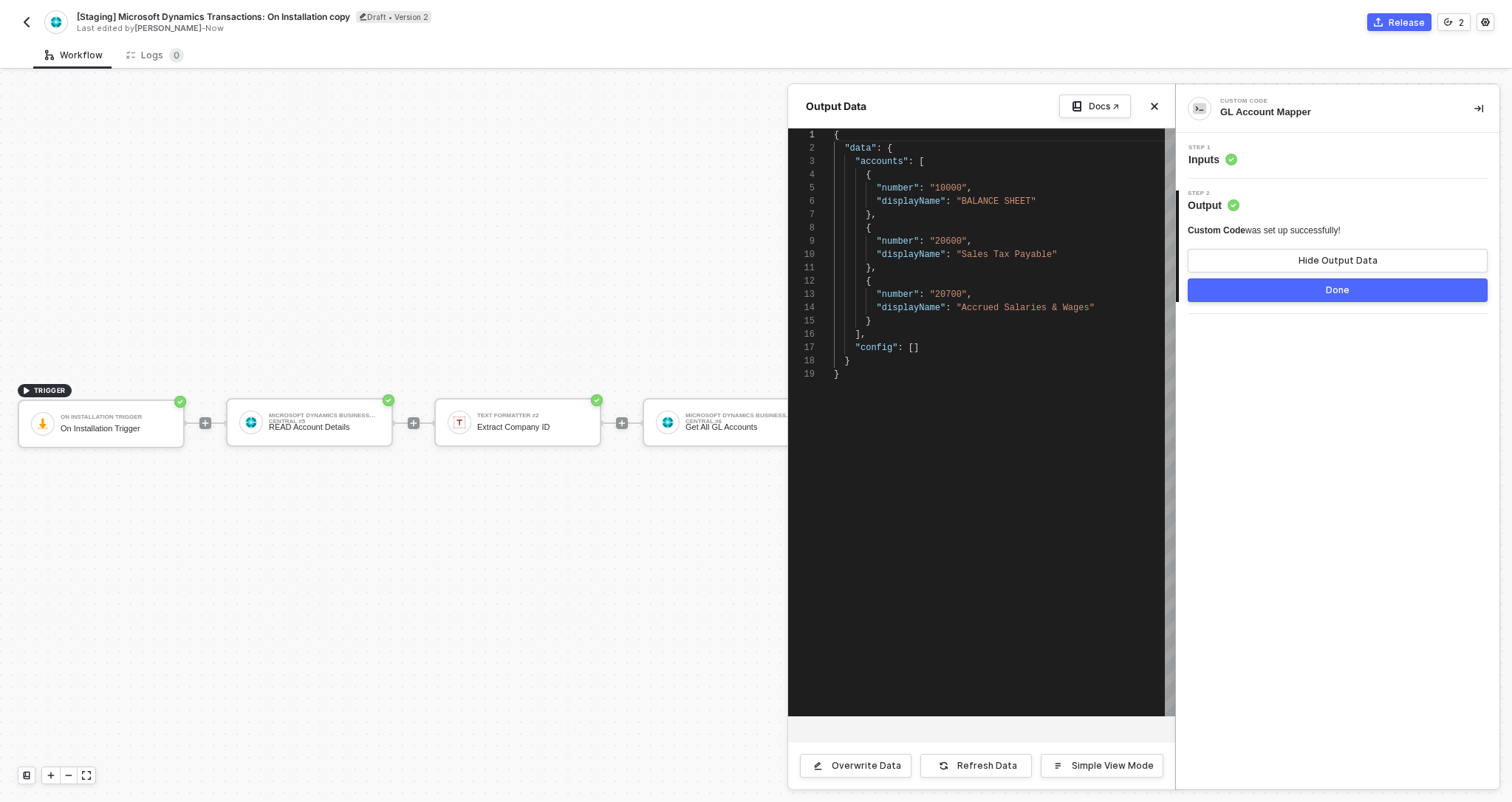
click at [1242, 157] on div "Step 1 Inputs" at bounding box center [1339, 156] width 320 height 22
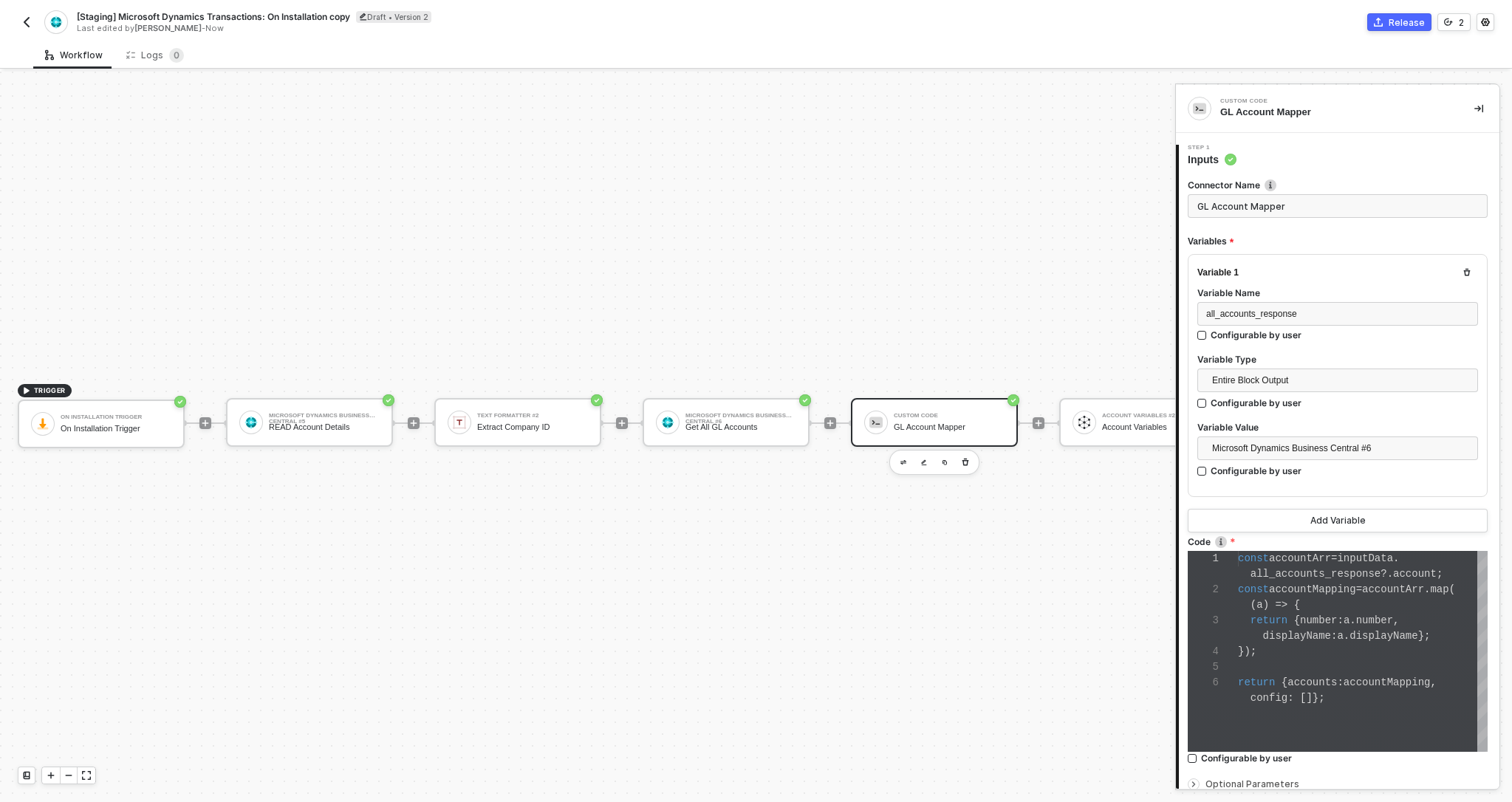
scroll to position [16, 50]
click at [1287, 603] on div "1 2 3 4 5 6 const accountArr = inputData . all_accounts_response ?. account ; c…" at bounding box center [1338, 651] width 300 height 201
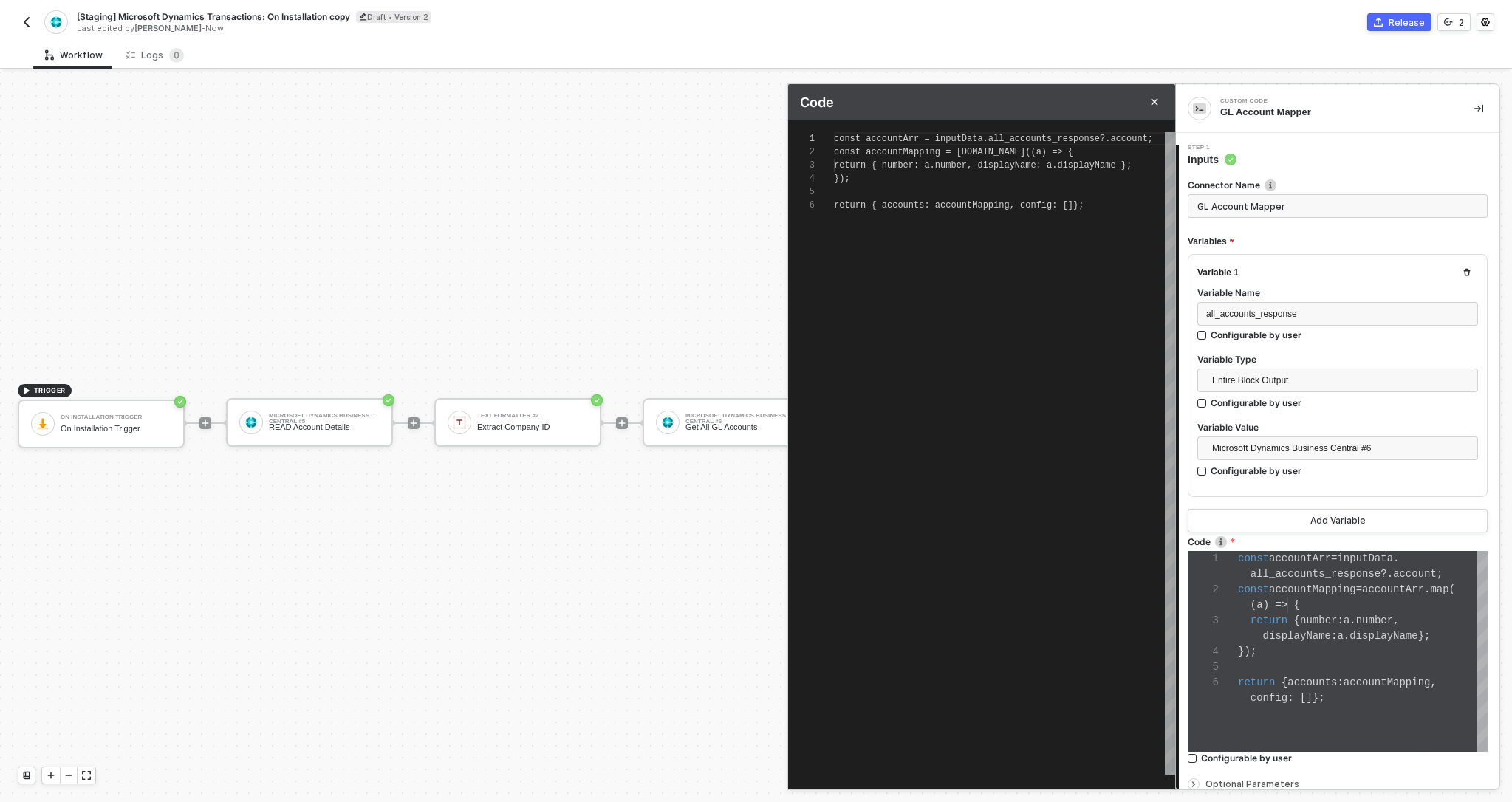
scroll to position [66, 0]
type textarea "const accountArr = inputData.all_accounts_response?.account; const accountMappi…"
click at [885, 134] on span "accountArr" at bounding box center [887, 138] width 53 height 10
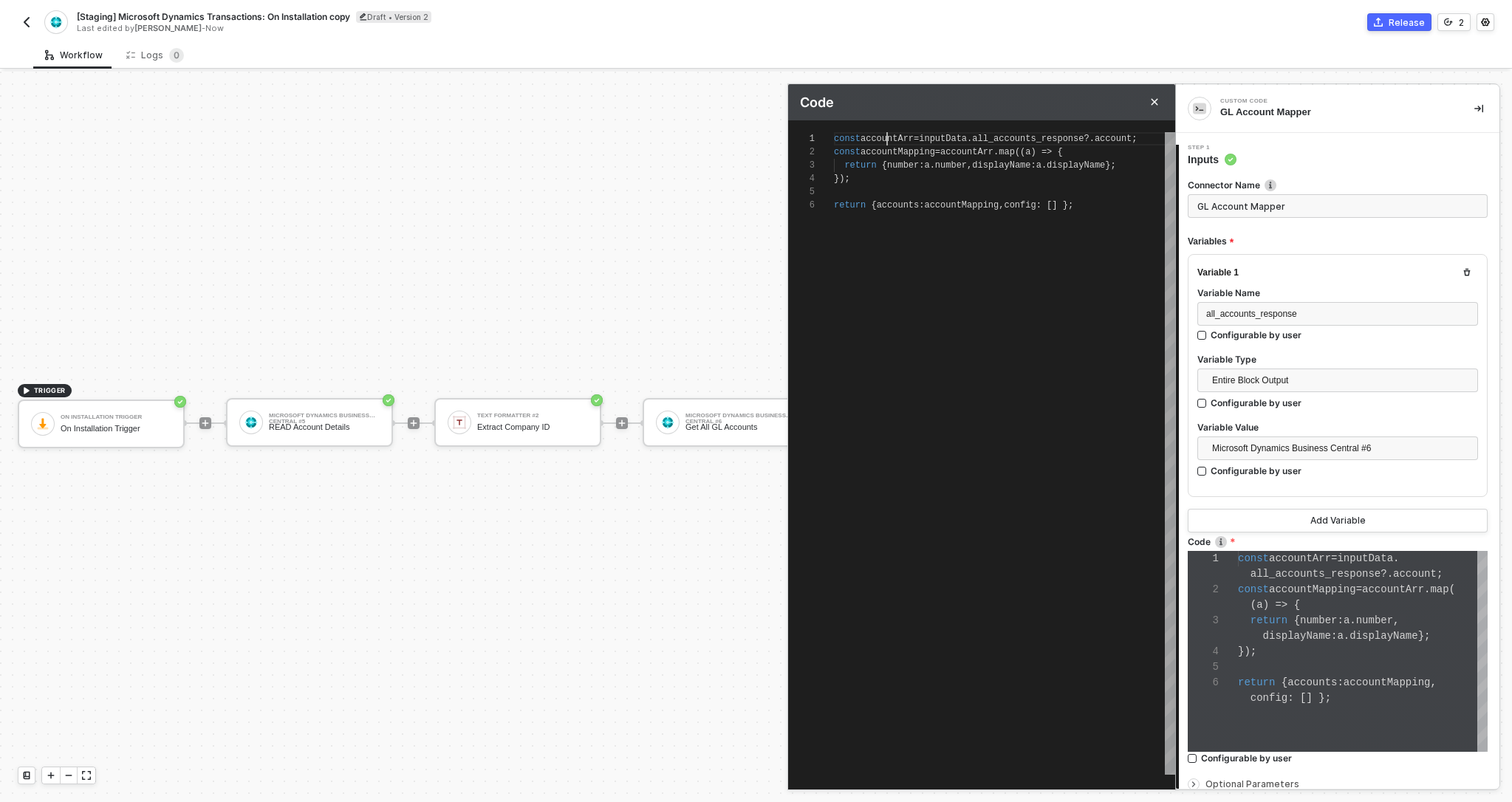
scroll to position [0, 86]
click at [960, 201] on span "accountMapping" at bounding box center [960, 204] width 75 height 10
paste textarea "accountArr"
type textarea "const accountArr = inputData.all_accounts_response?.account; const accountMappi…"
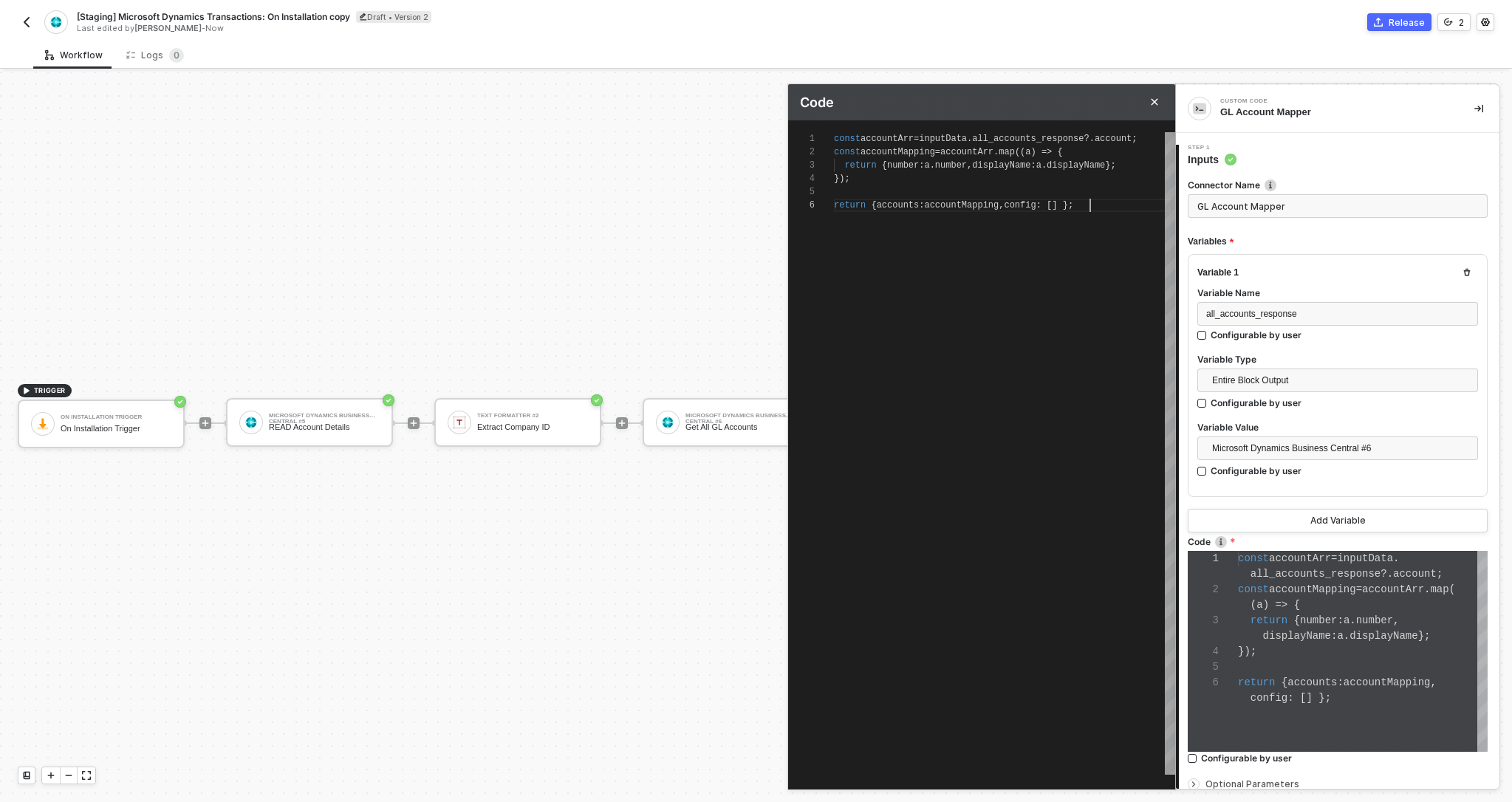
type textarea "const accountArr = inputData.all_accounts_response?.account; const accountMappi…"
click at [971, 203] on span "accountMapping" at bounding box center [960, 204] width 75 height 10
type textarea "const accountArr = inputData.all_accounts_response?.account; const accountMappi…"
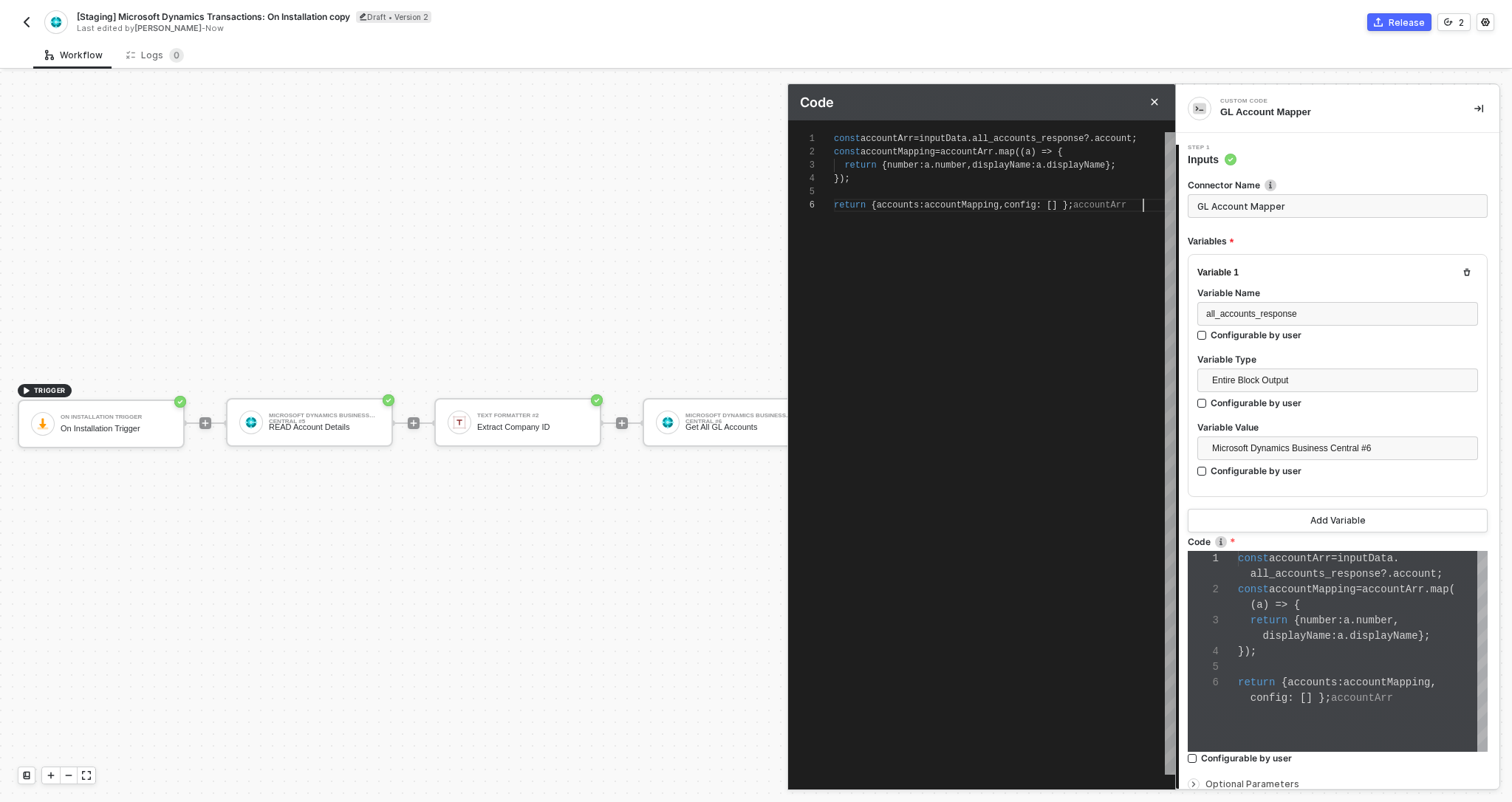
scroll to position [66, 256]
click at [966, 206] on span "accountMapping" at bounding box center [960, 204] width 75 height 10
type textarea "const accountArr = inputData.all_accounts_response?.account; const accountMappi…"
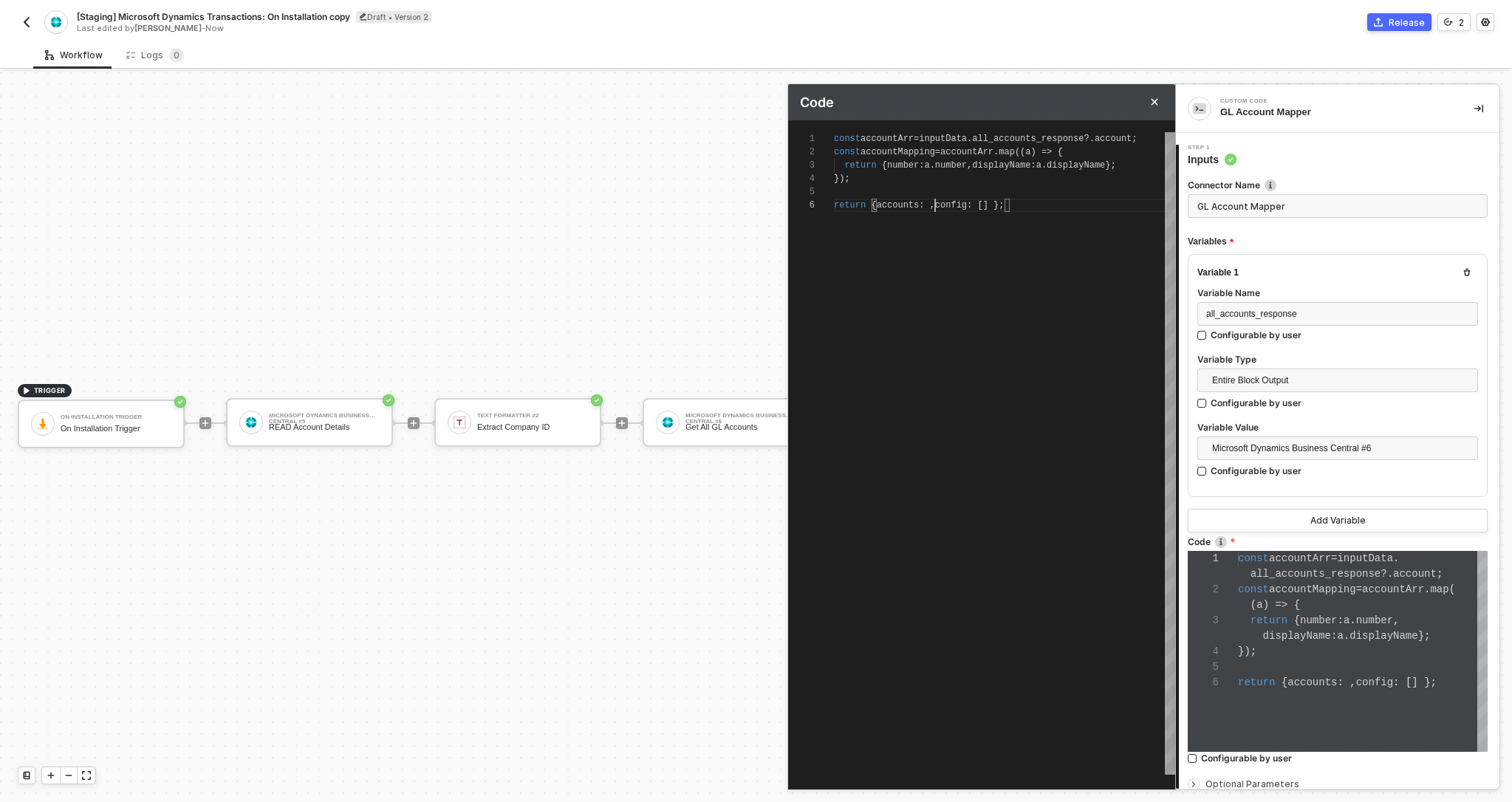
type textarea "const accountArr = inputData.all_accounts_response?.account; const accountMappi…"
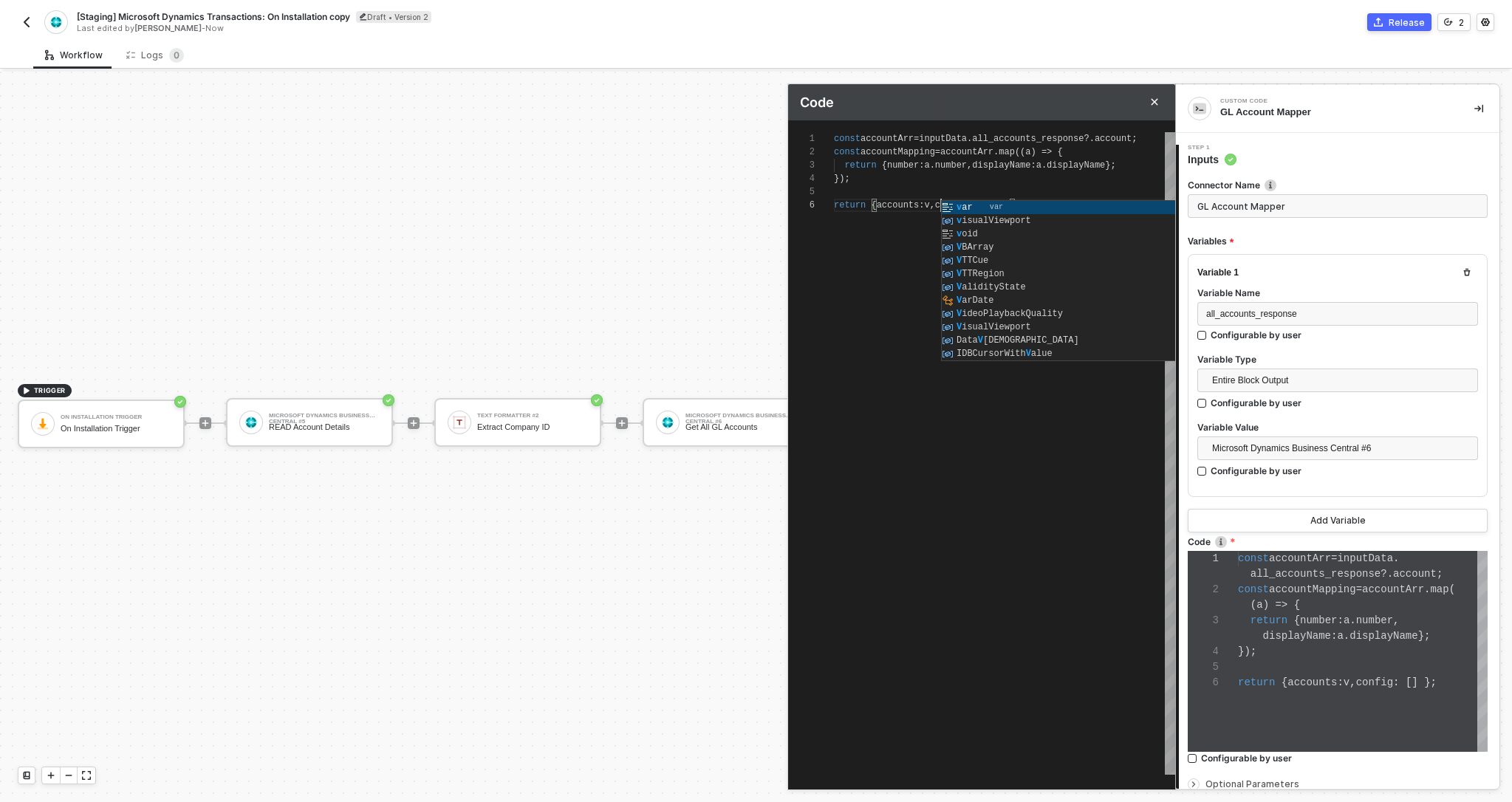
type textarea "const accountArr = inputData.all_accounts_response?.account; const accountMappi…"
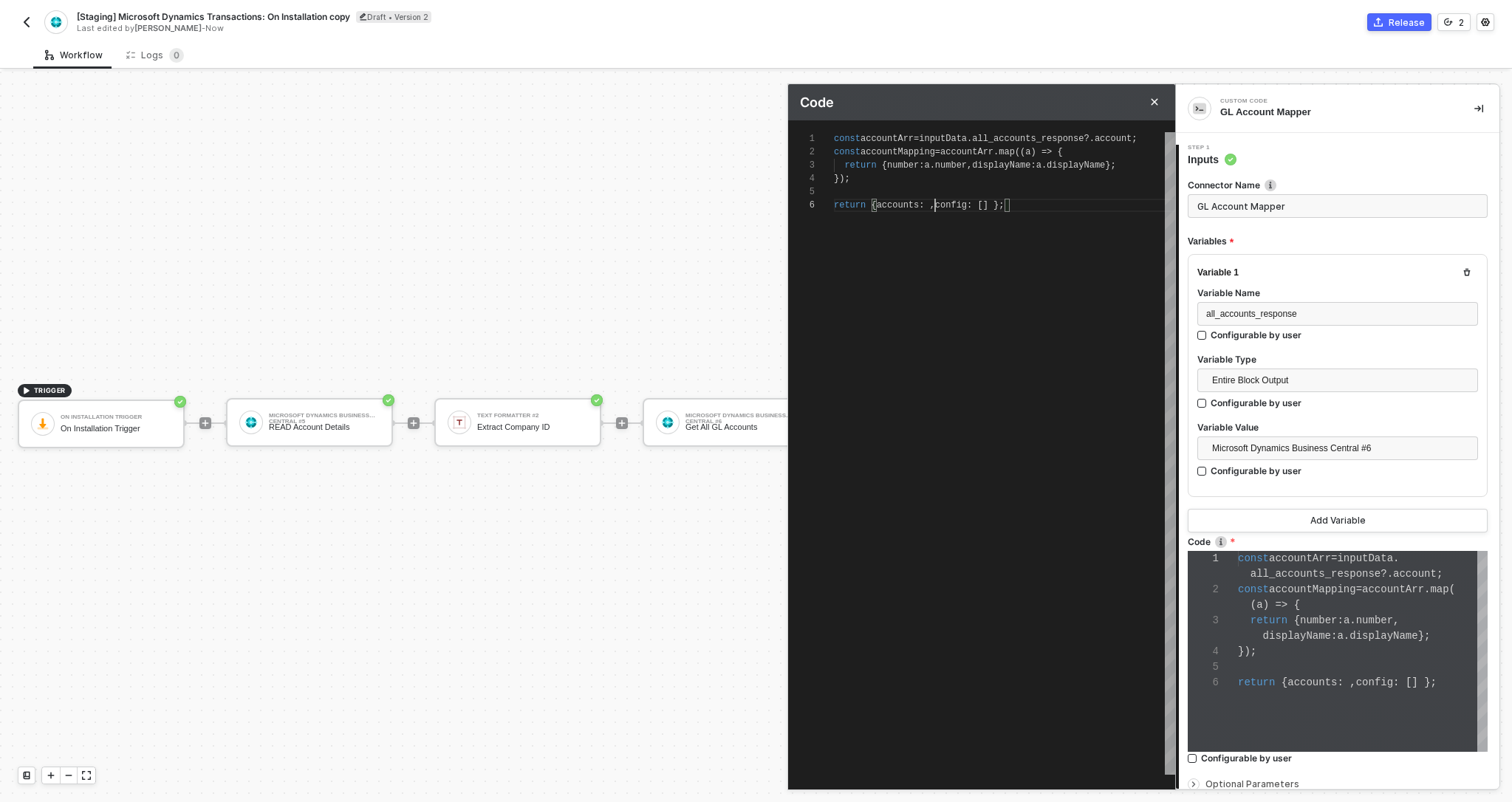
paste textarea "accountArr"
type textarea "const accountArr = inputData.all_accounts_response?.account; const accountMappi…"
drag, startPoint x: 887, startPoint y: 183, endPoint x: 825, endPoint y: 142, distance: 74.3
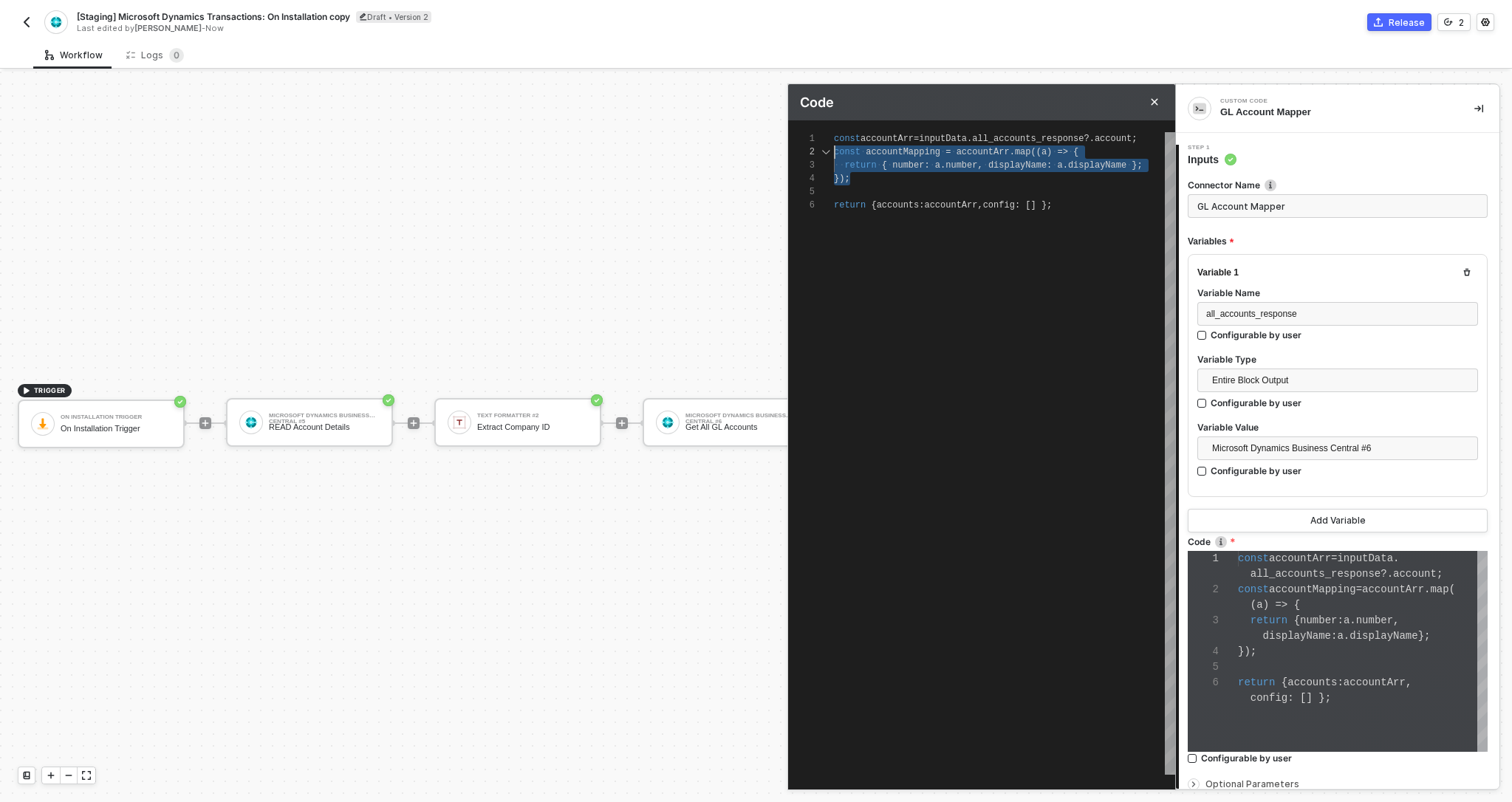
type textarea "const accountArr = inputData.all_accounts_response?.account; return { accounts:…"
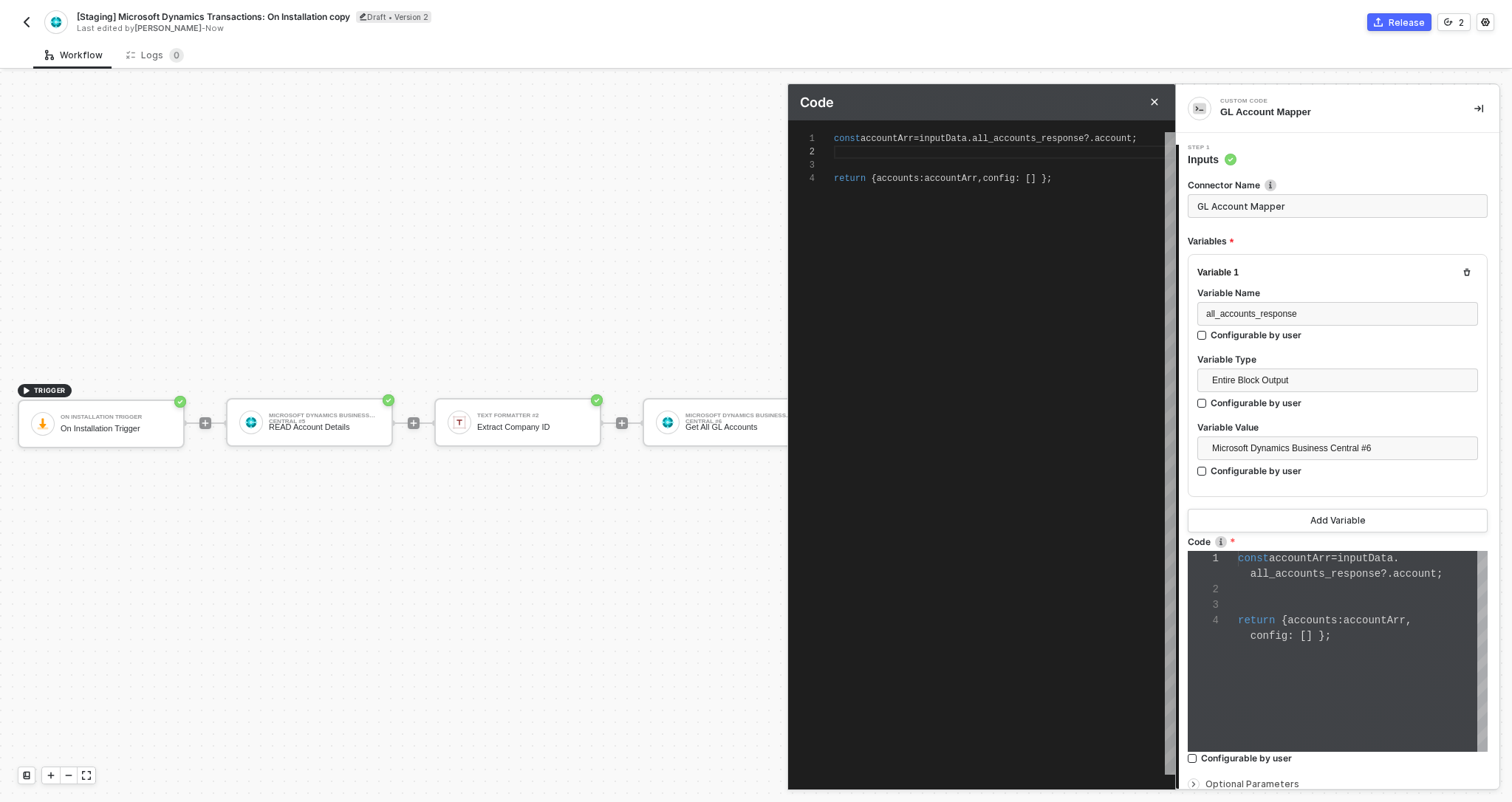
type textarea "const accountArr = inputData.all_accounts_response?.account; return { accounts:…"
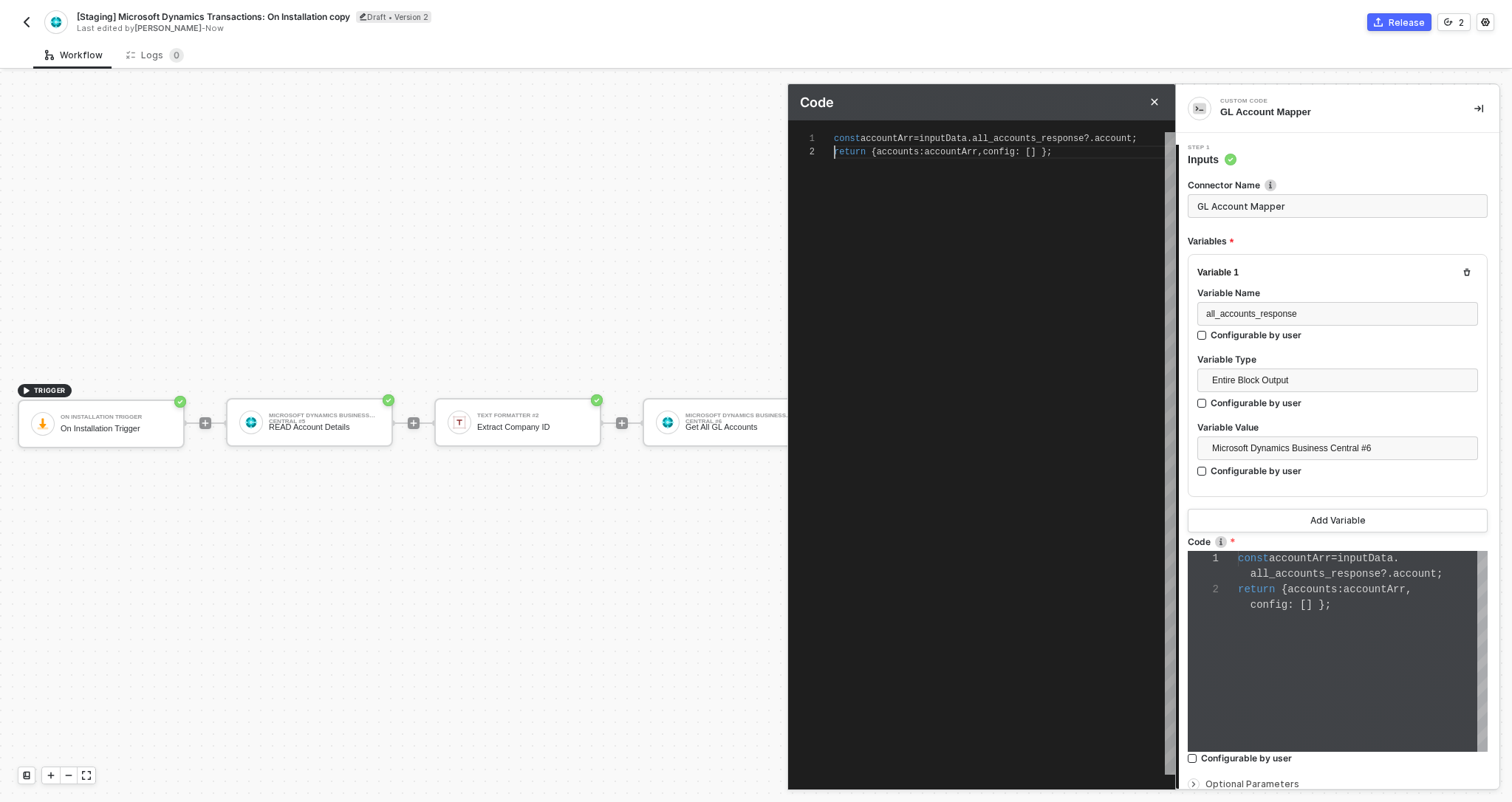
scroll to position [13, 235]
click at [1029, 284] on div "const accountArr = inputData . all_accounts_response ?. account ; return { acco…" at bounding box center [1005, 454] width 342 height 643
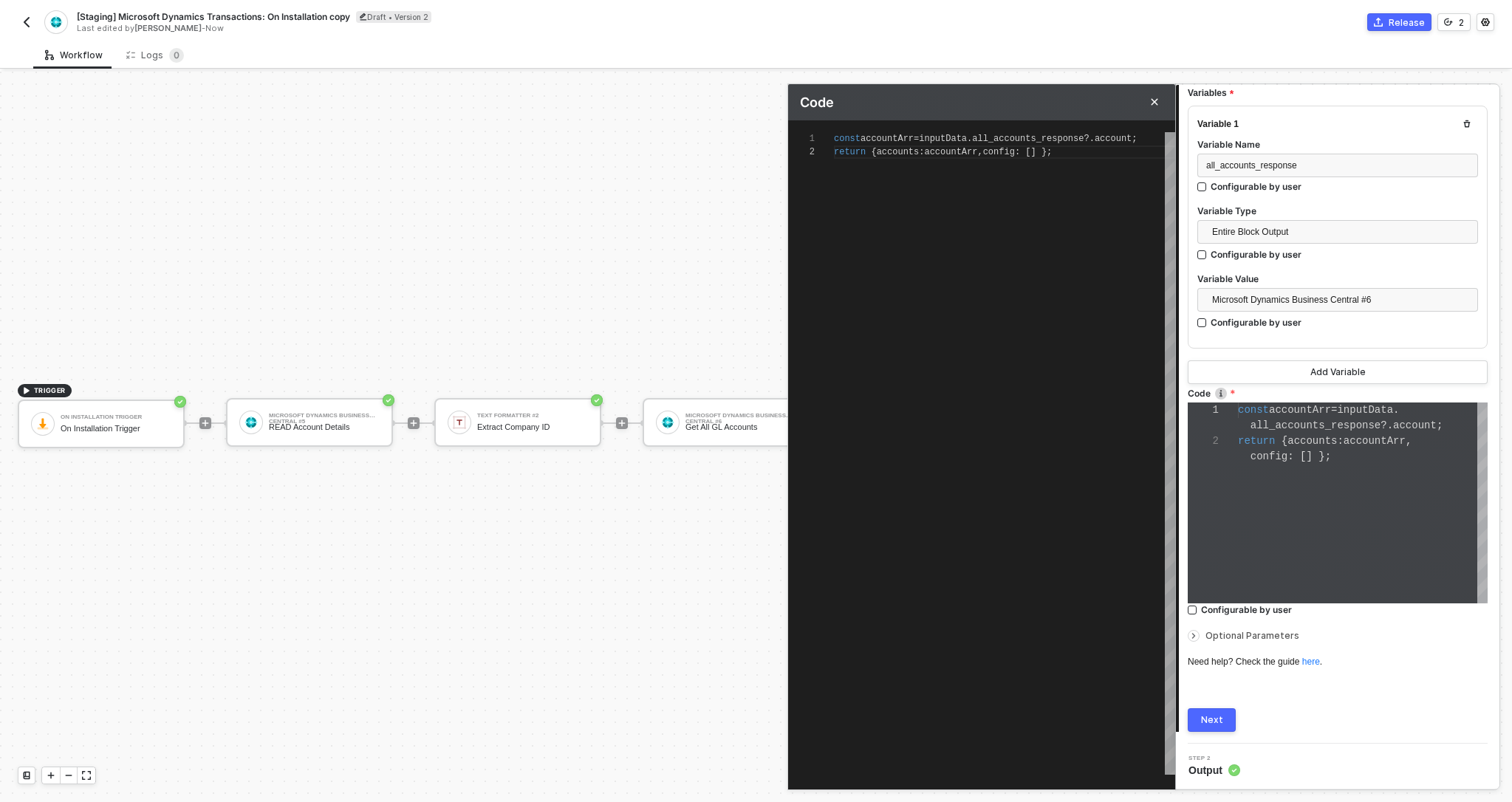
click at [1211, 717] on div "Next" at bounding box center [1212, 720] width 22 height 12
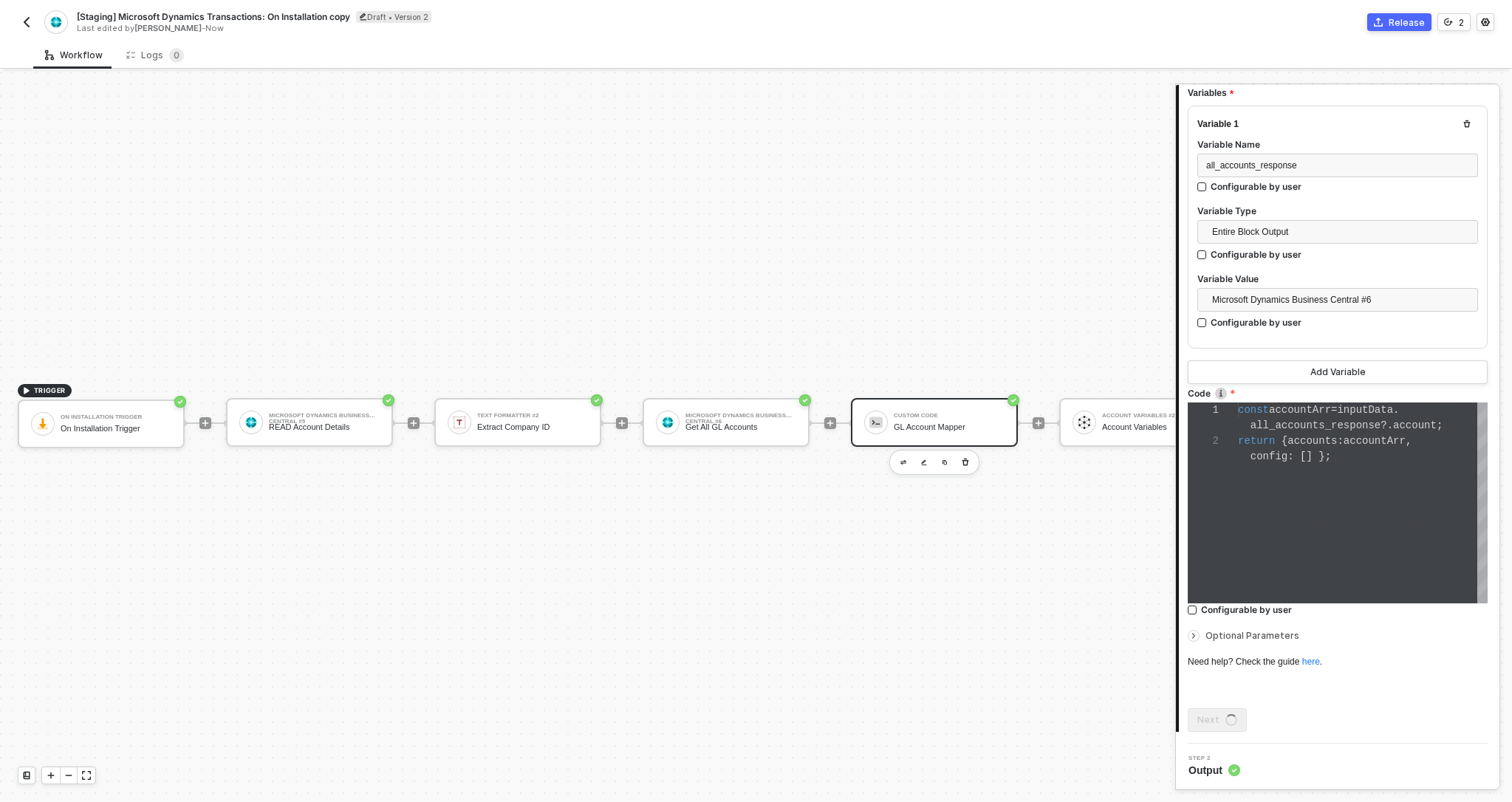
scroll to position [0, 0]
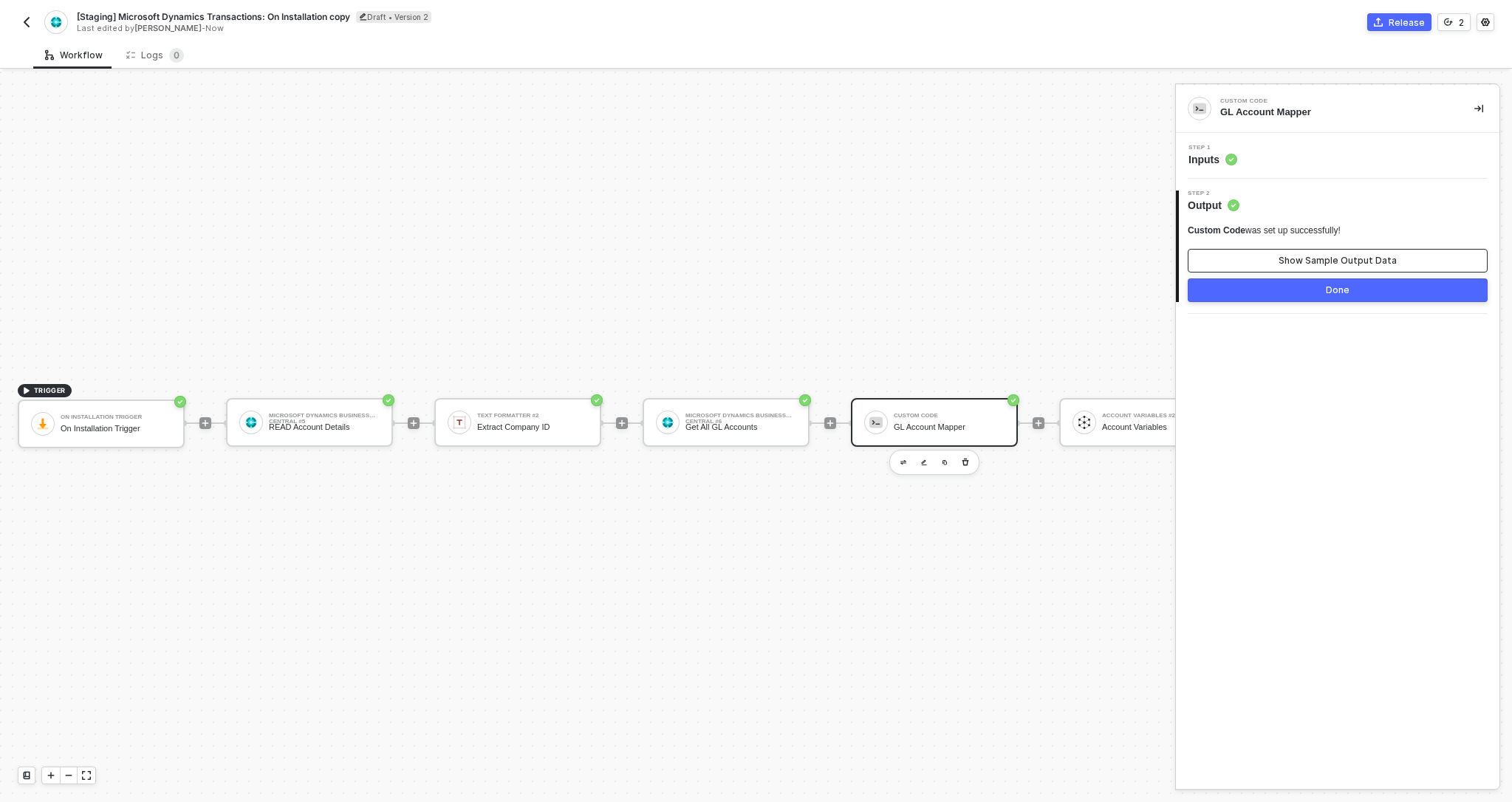
click at [1293, 250] on button "Show Sample Output Data" at bounding box center [1338, 261] width 300 height 24
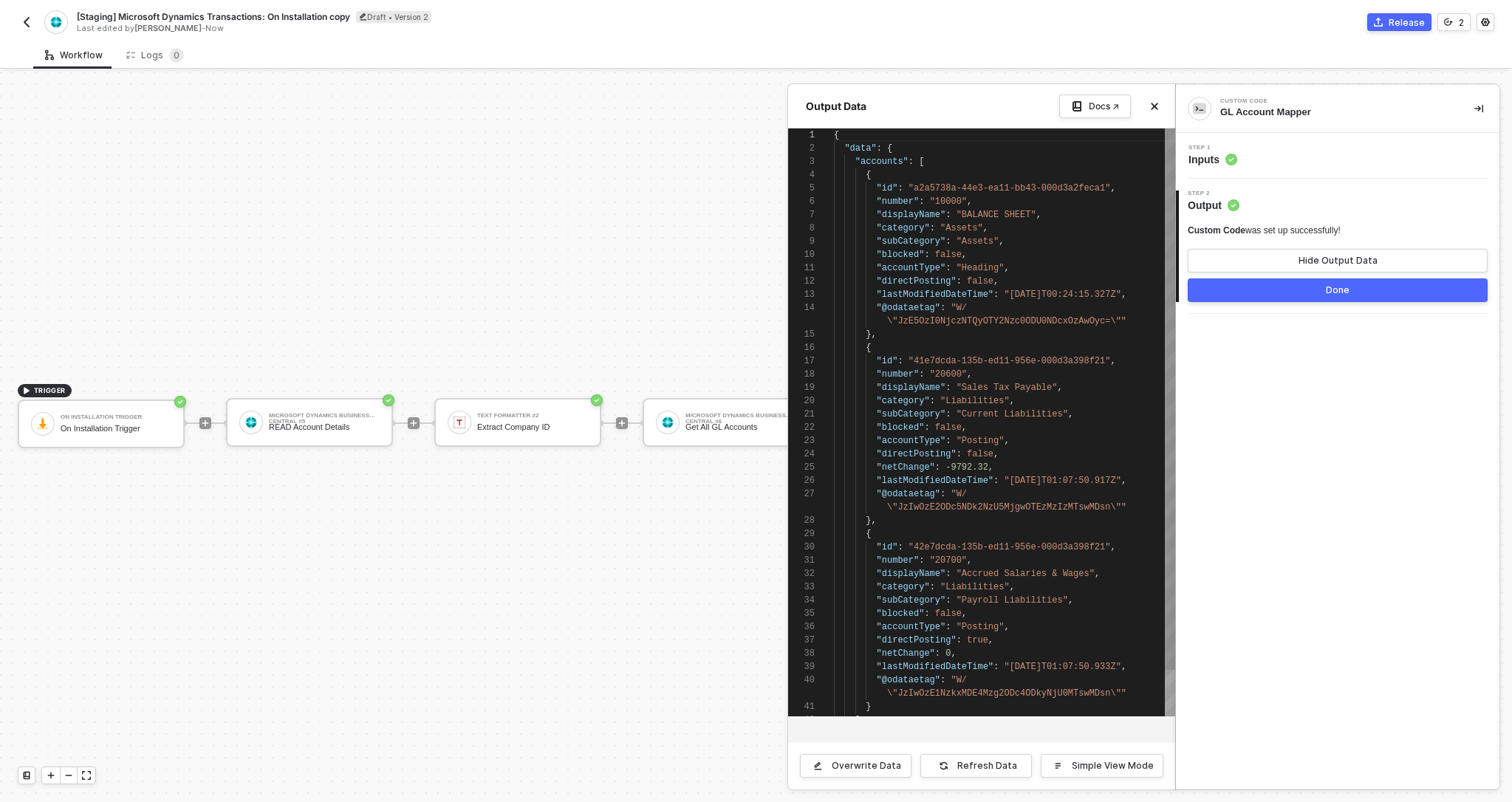
scroll to position [133, 0]
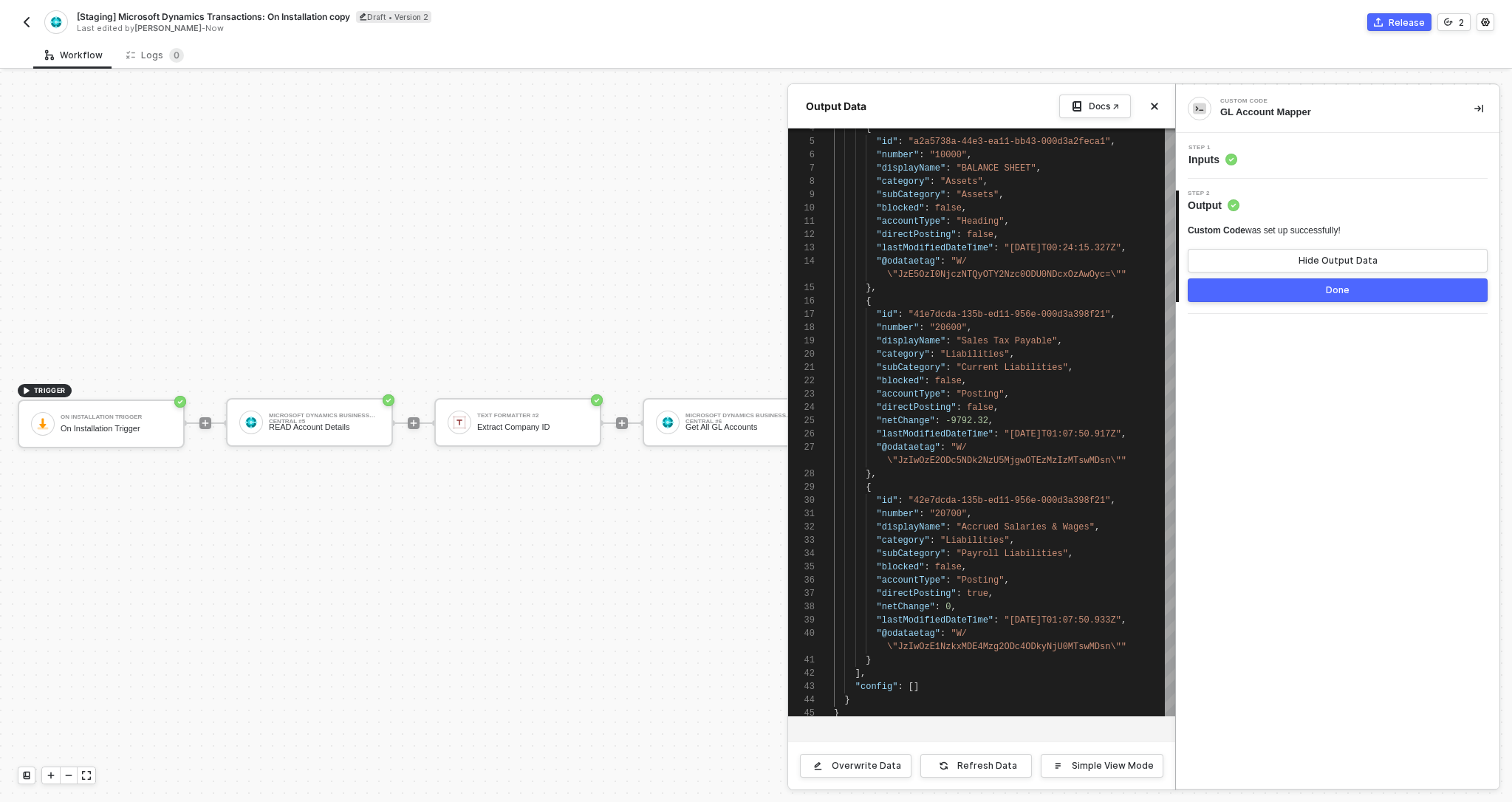
click at [717, 441] on div at bounding box center [756, 436] width 1512 height 730
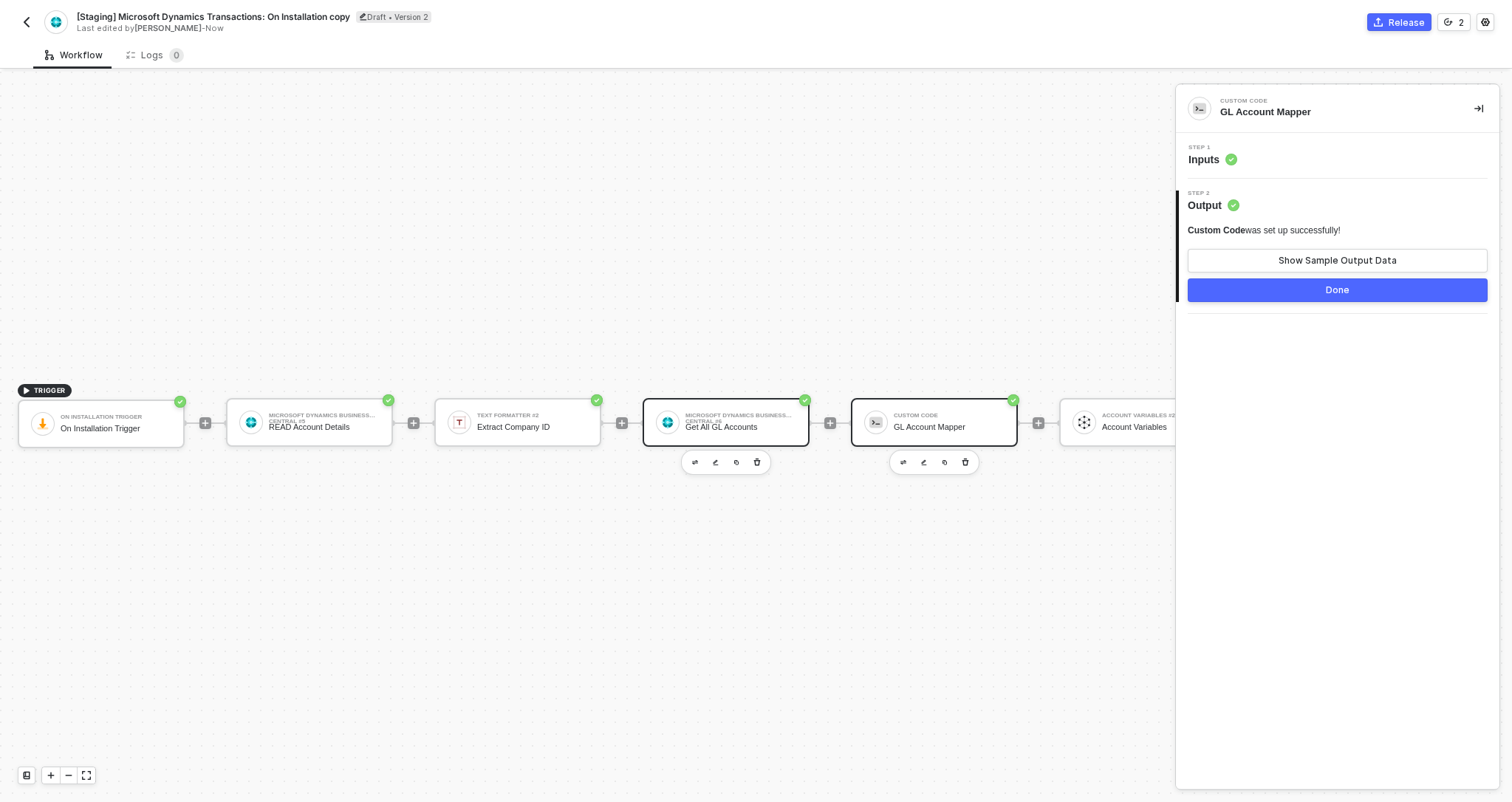
click at [722, 431] on div "Get All GL Accounts" at bounding box center [740, 427] width 110 height 9
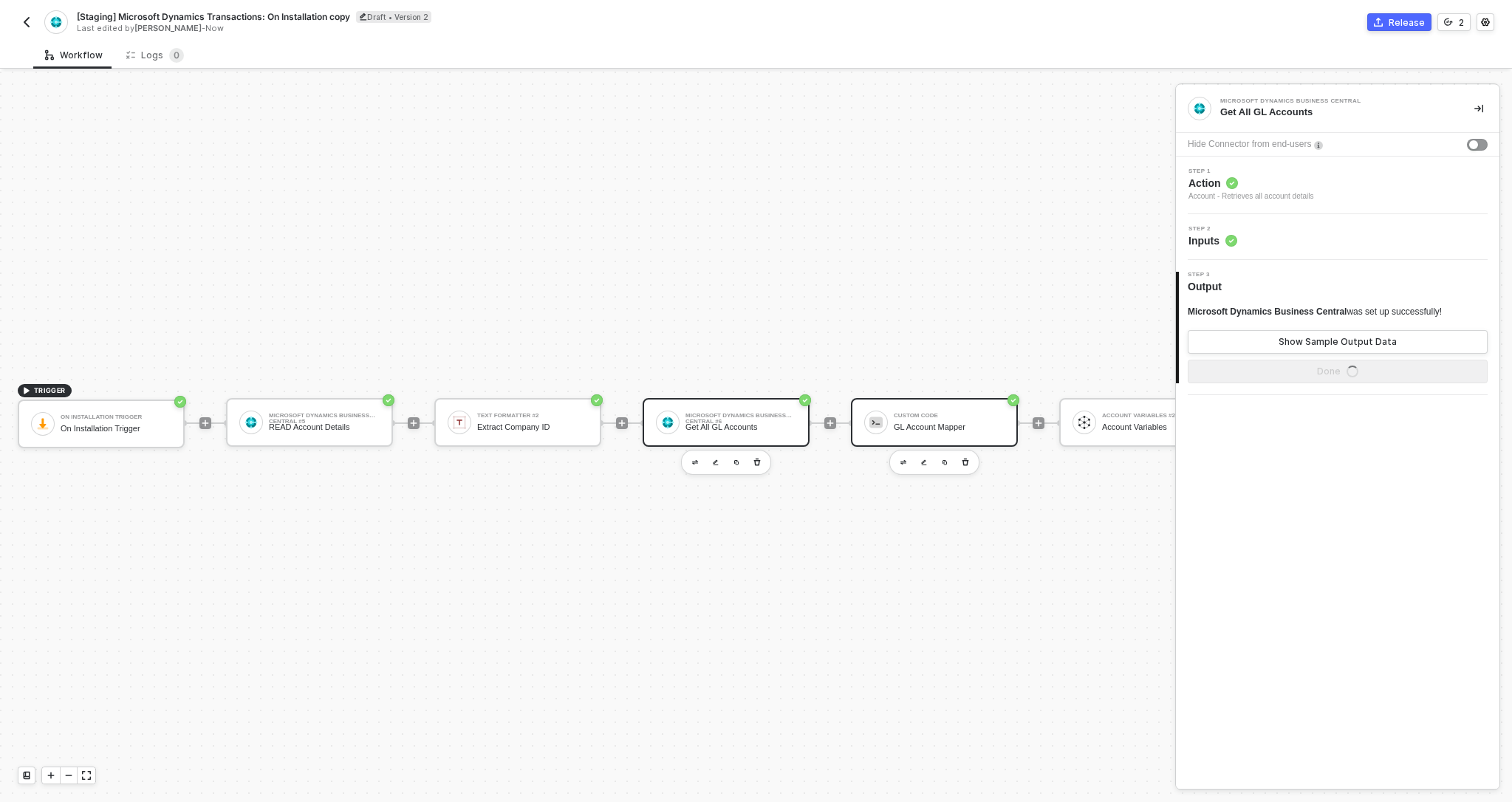
click at [913, 413] on div "Custom Code" at bounding box center [949, 415] width 110 height 6
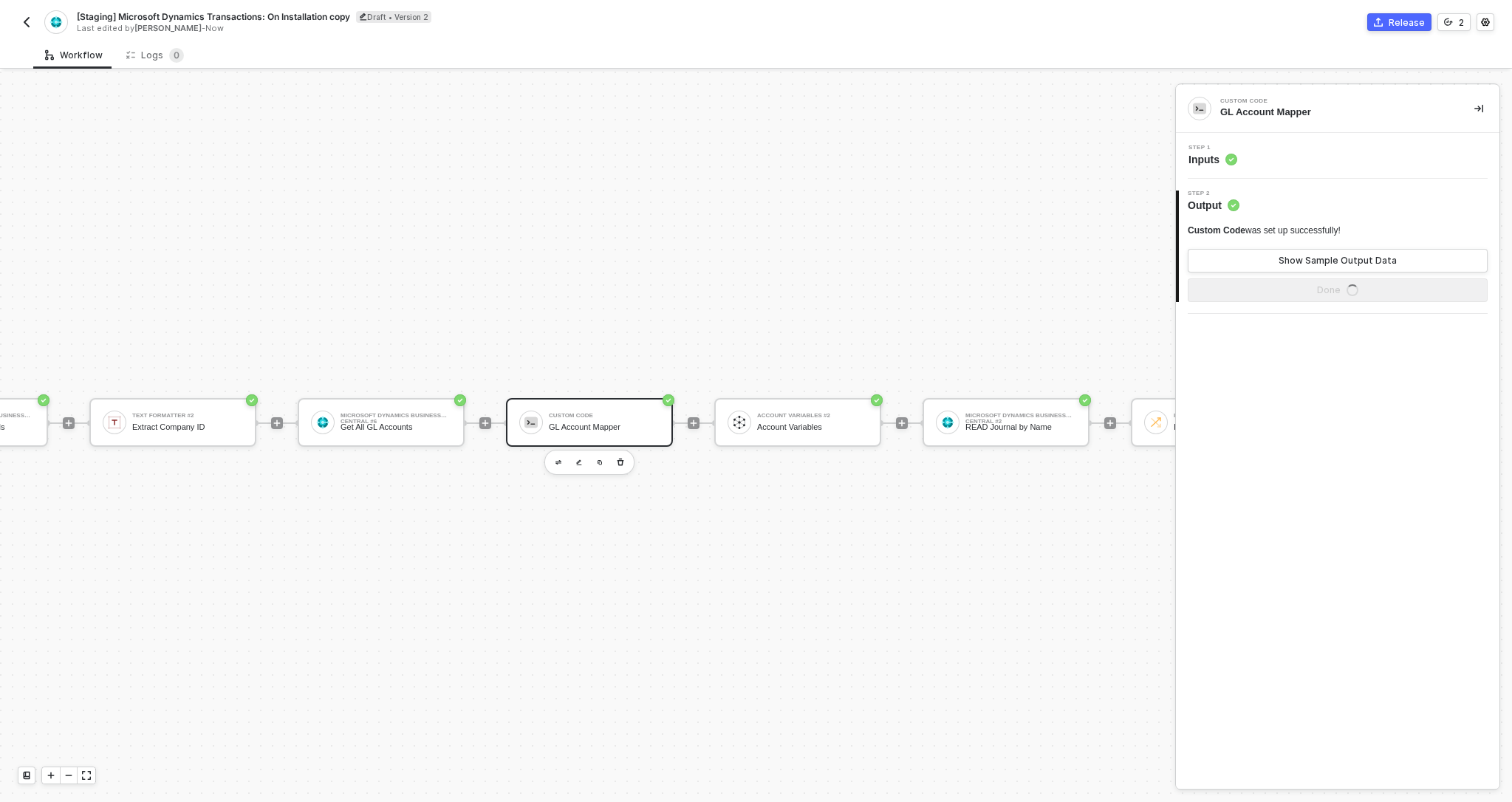
scroll to position [28, 351]
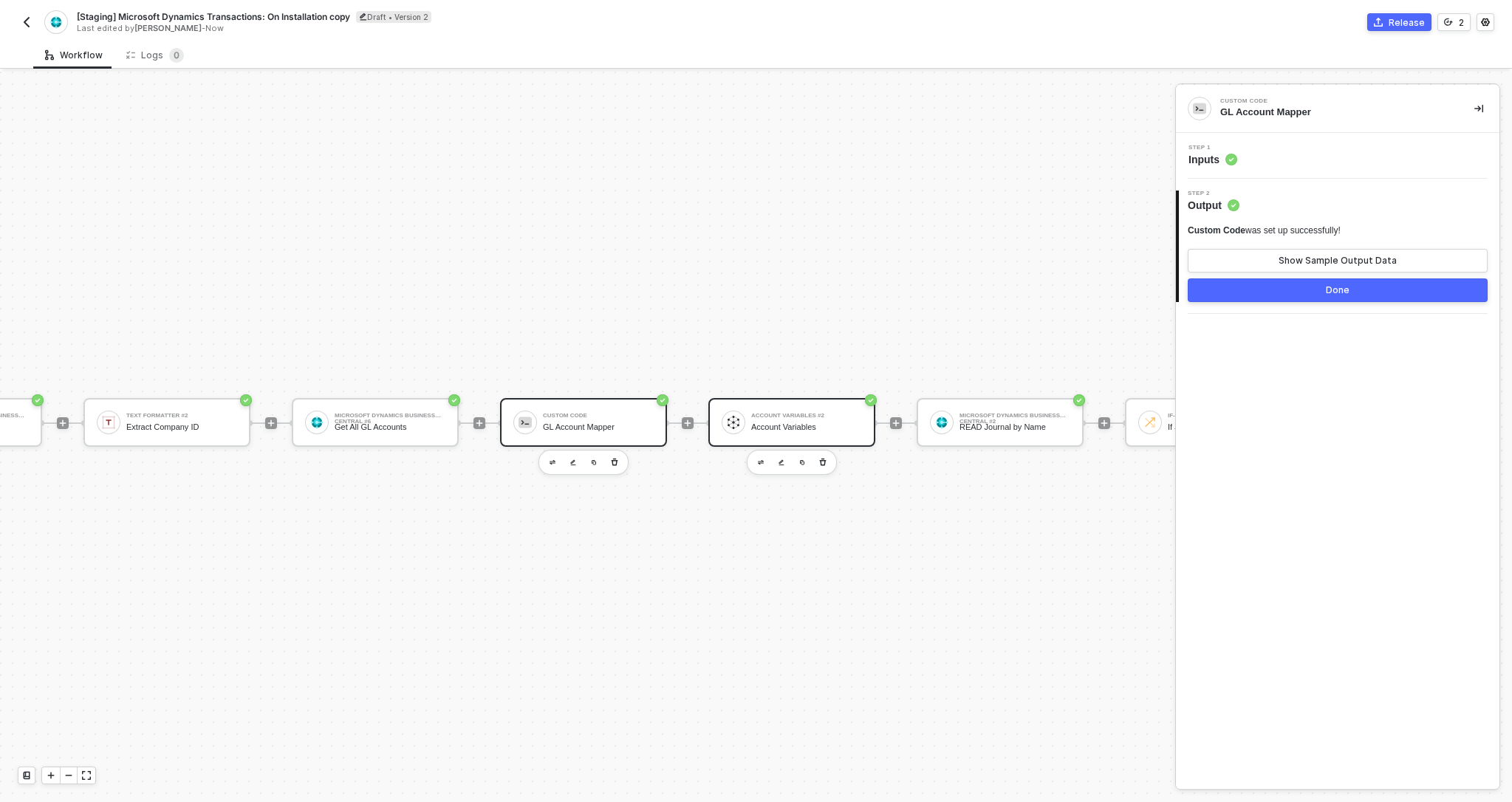
click at [825, 424] on div "Account Variables" at bounding box center [807, 427] width 110 height 9
click at [1222, 166] on span "Inputs" at bounding box center [1213, 159] width 49 height 15
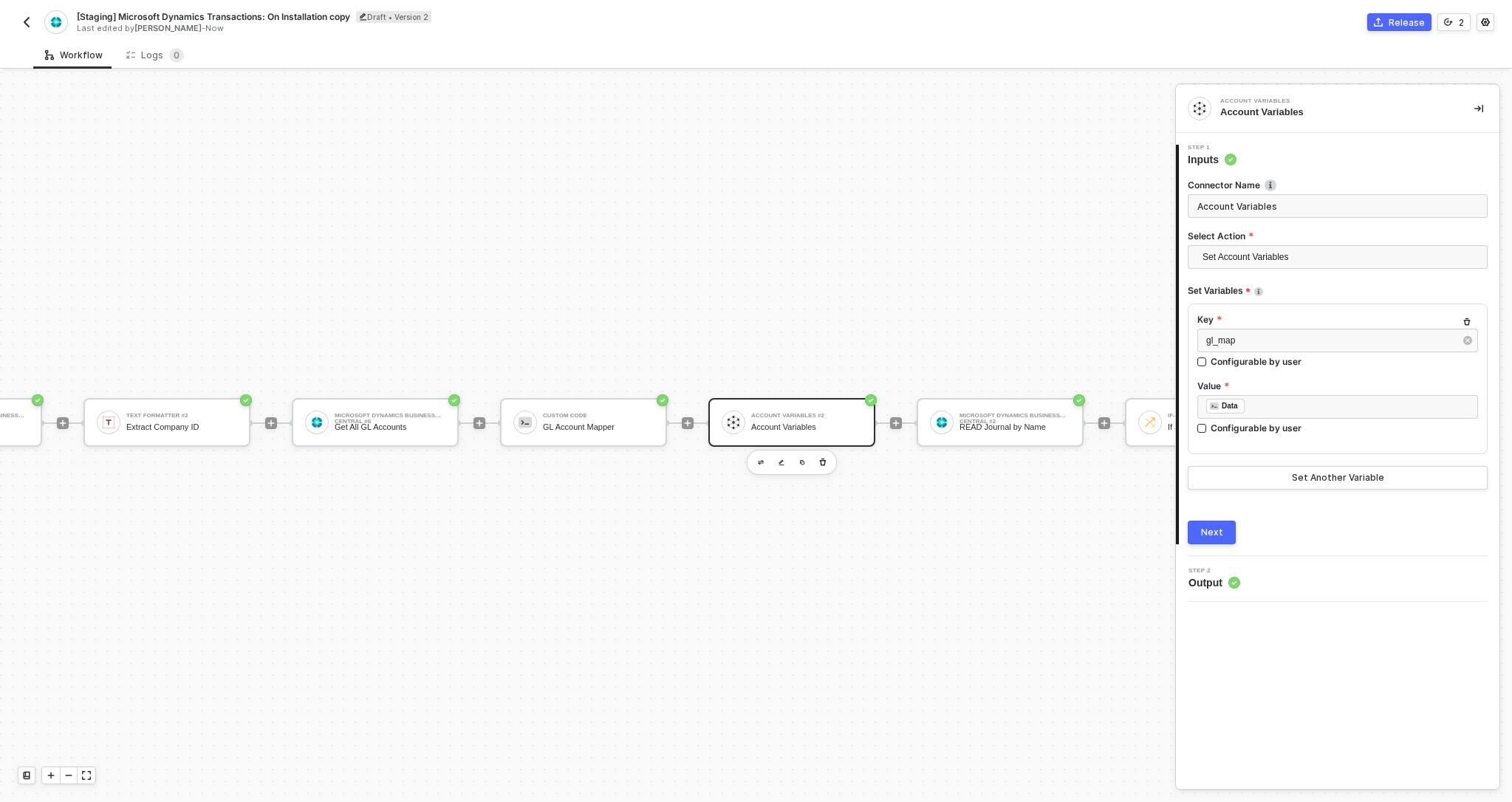
click at [1213, 536] on div "Next" at bounding box center [1212, 532] width 22 height 12
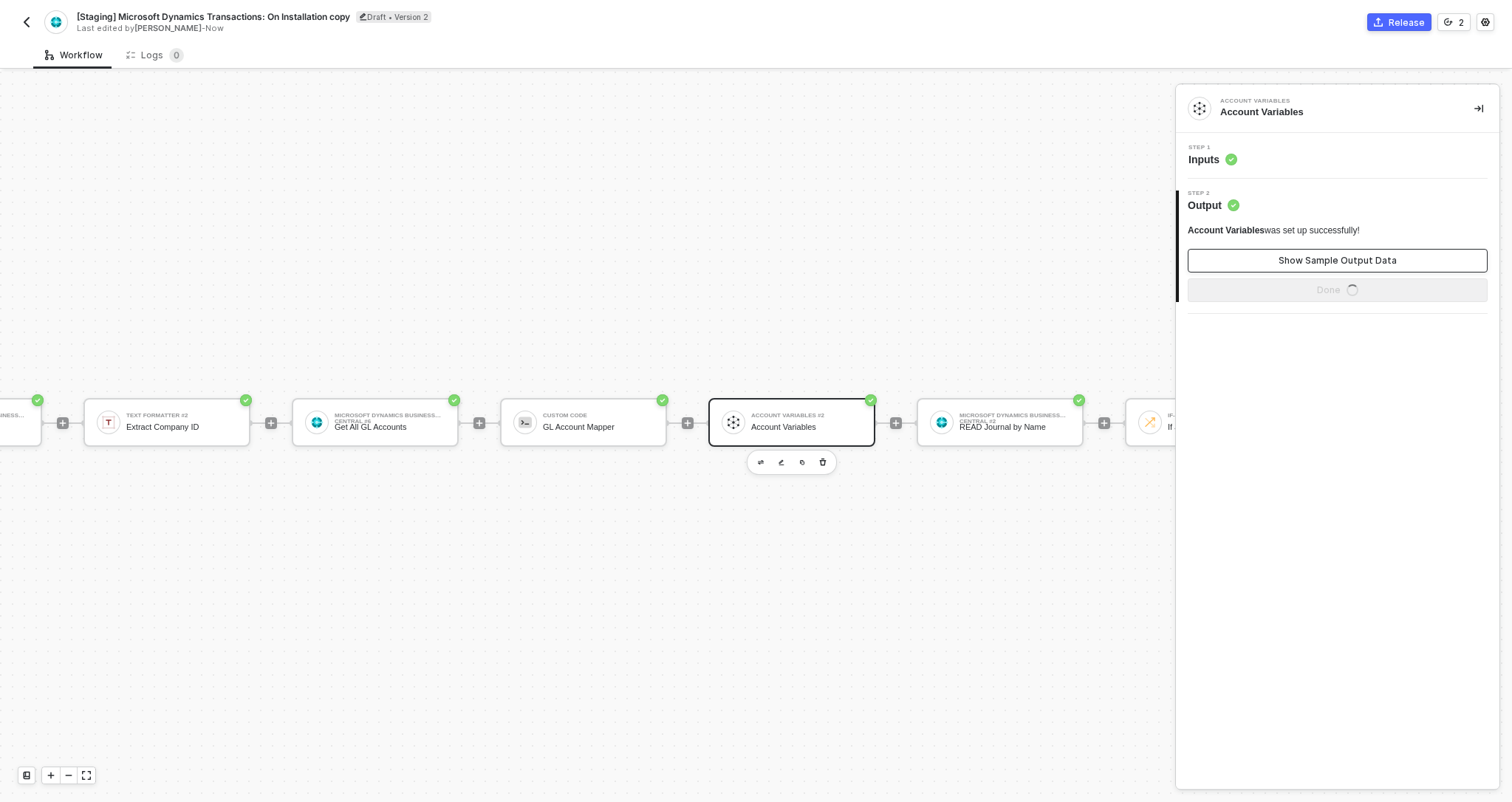
click at [1268, 261] on button "Show Sample Output Data" at bounding box center [1338, 261] width 300 height 24
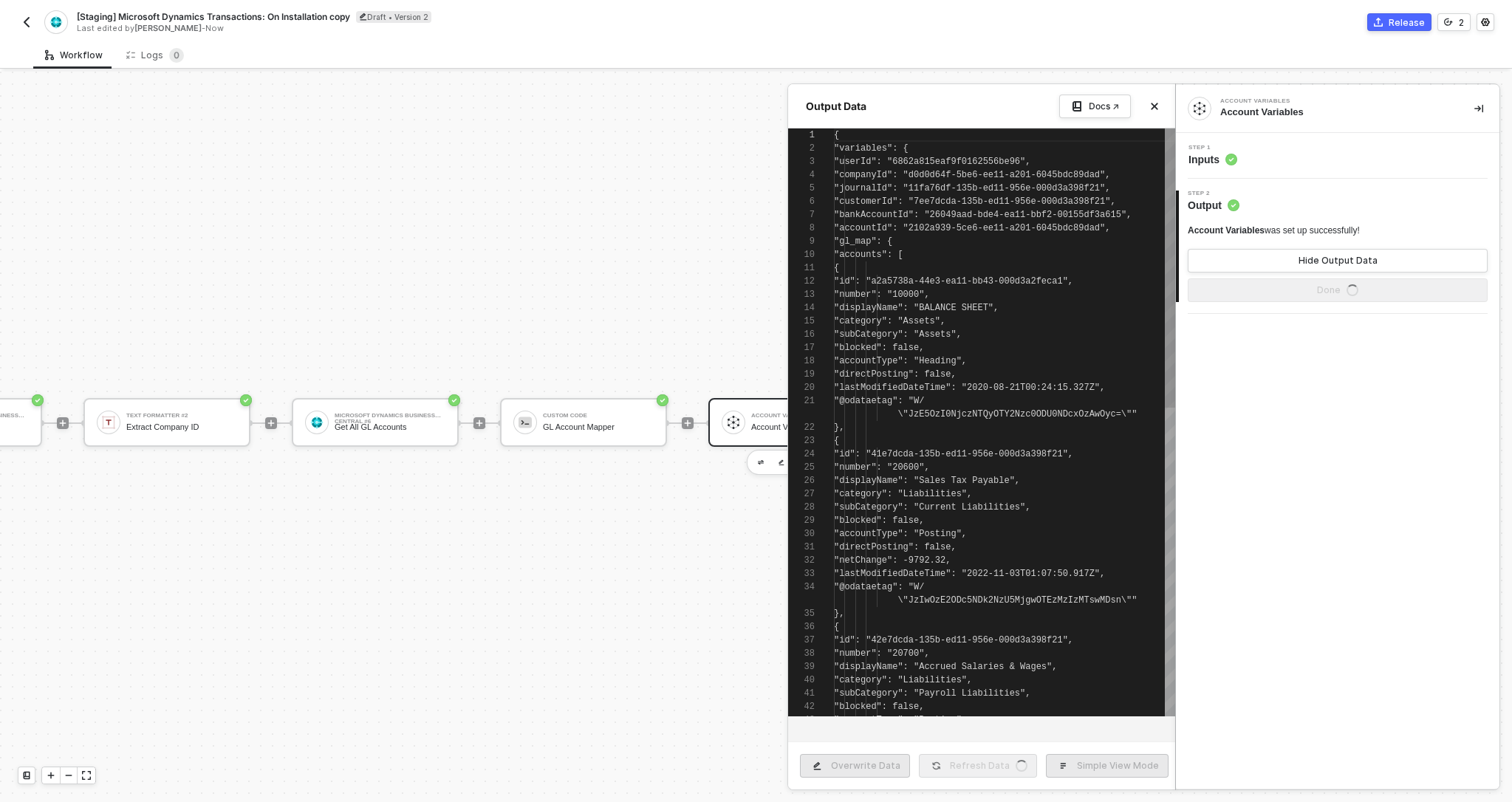
scroll to position [133, 0]
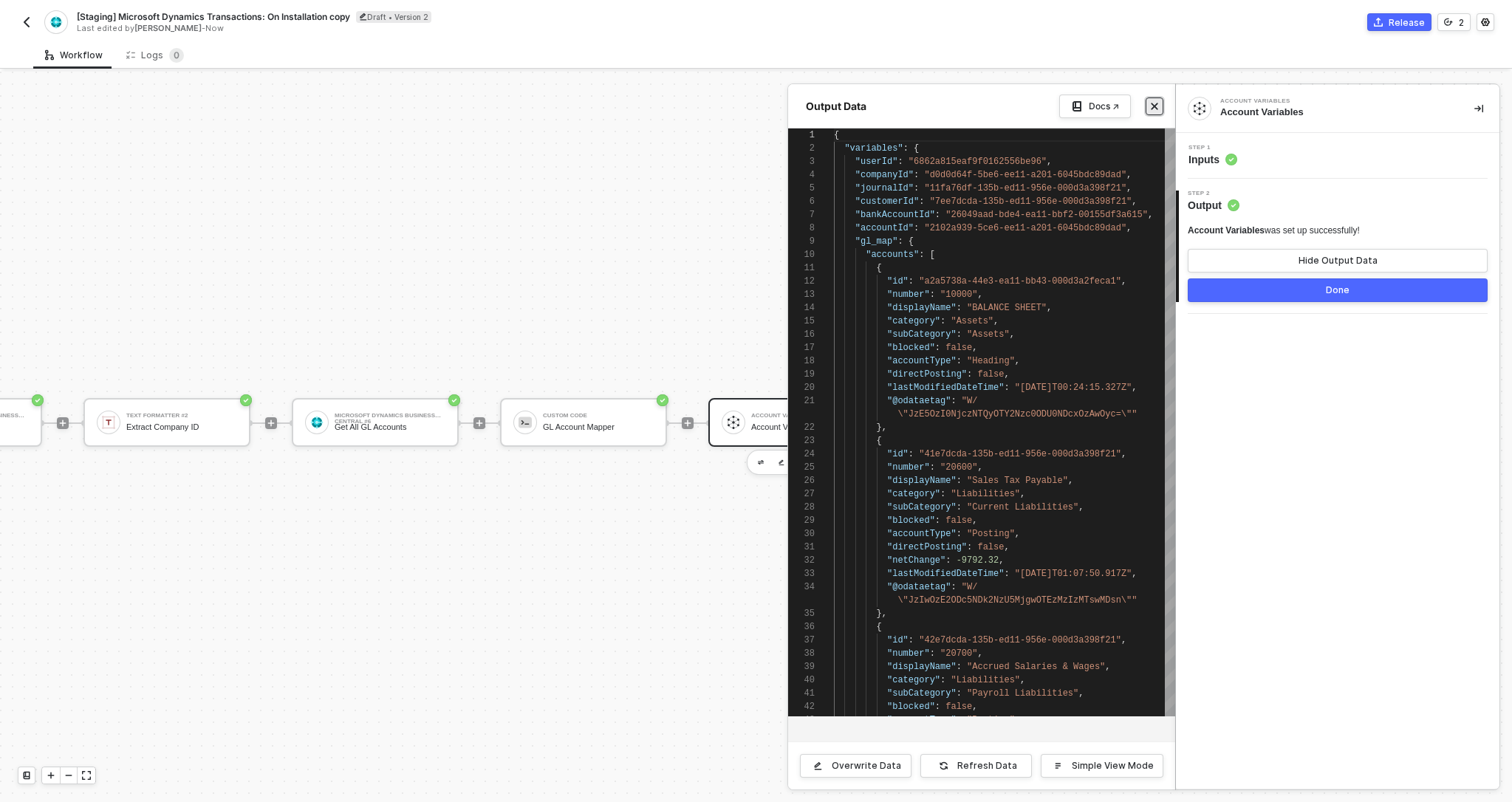
click at [1153, 107] on icon "icon-close" at bounding box center [1154, 106] width 6 height 6
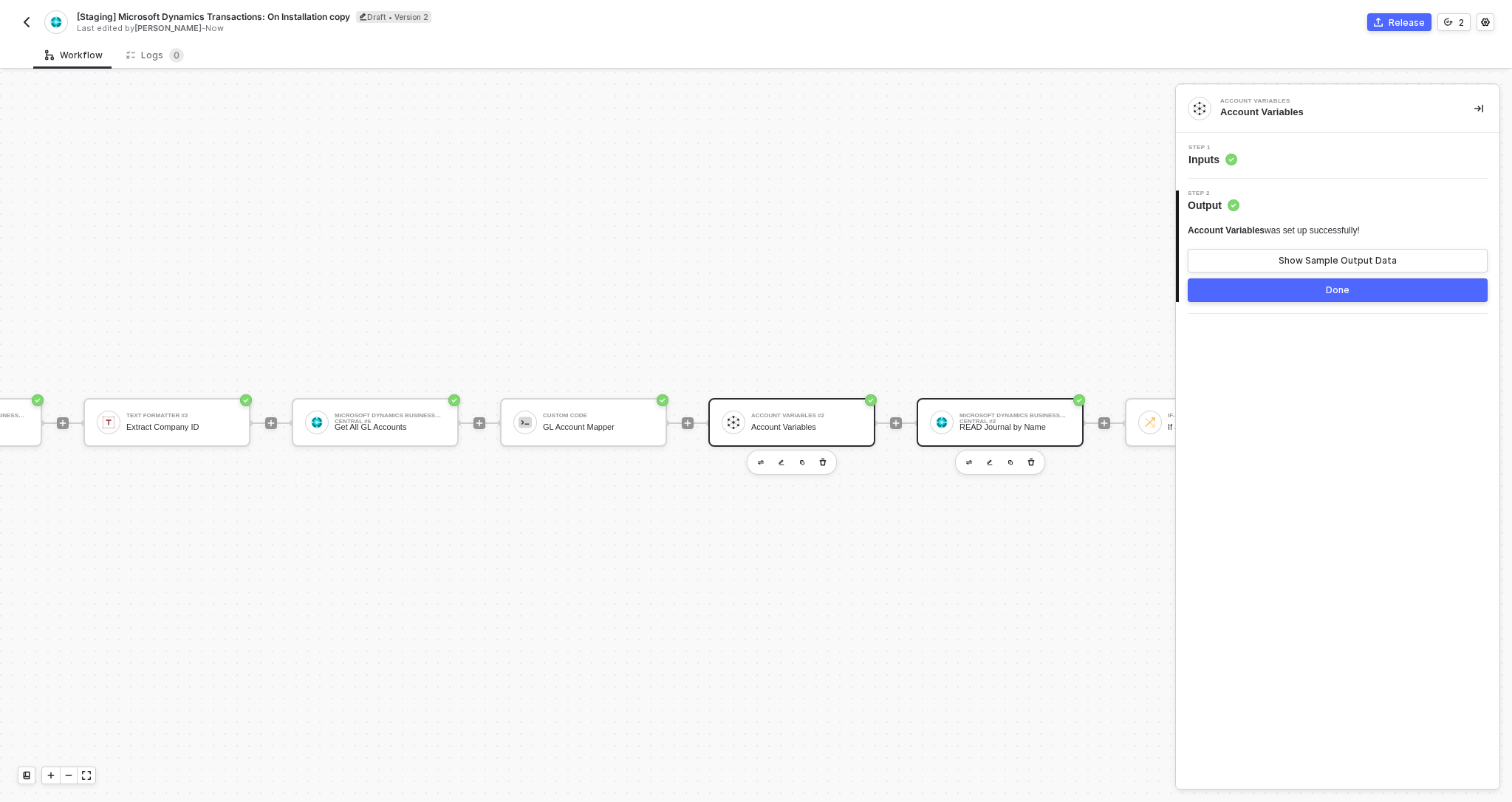
click at [989, 424] on div "READ Journal by Name" at bounding box center [1015, 427] width 110 height 9
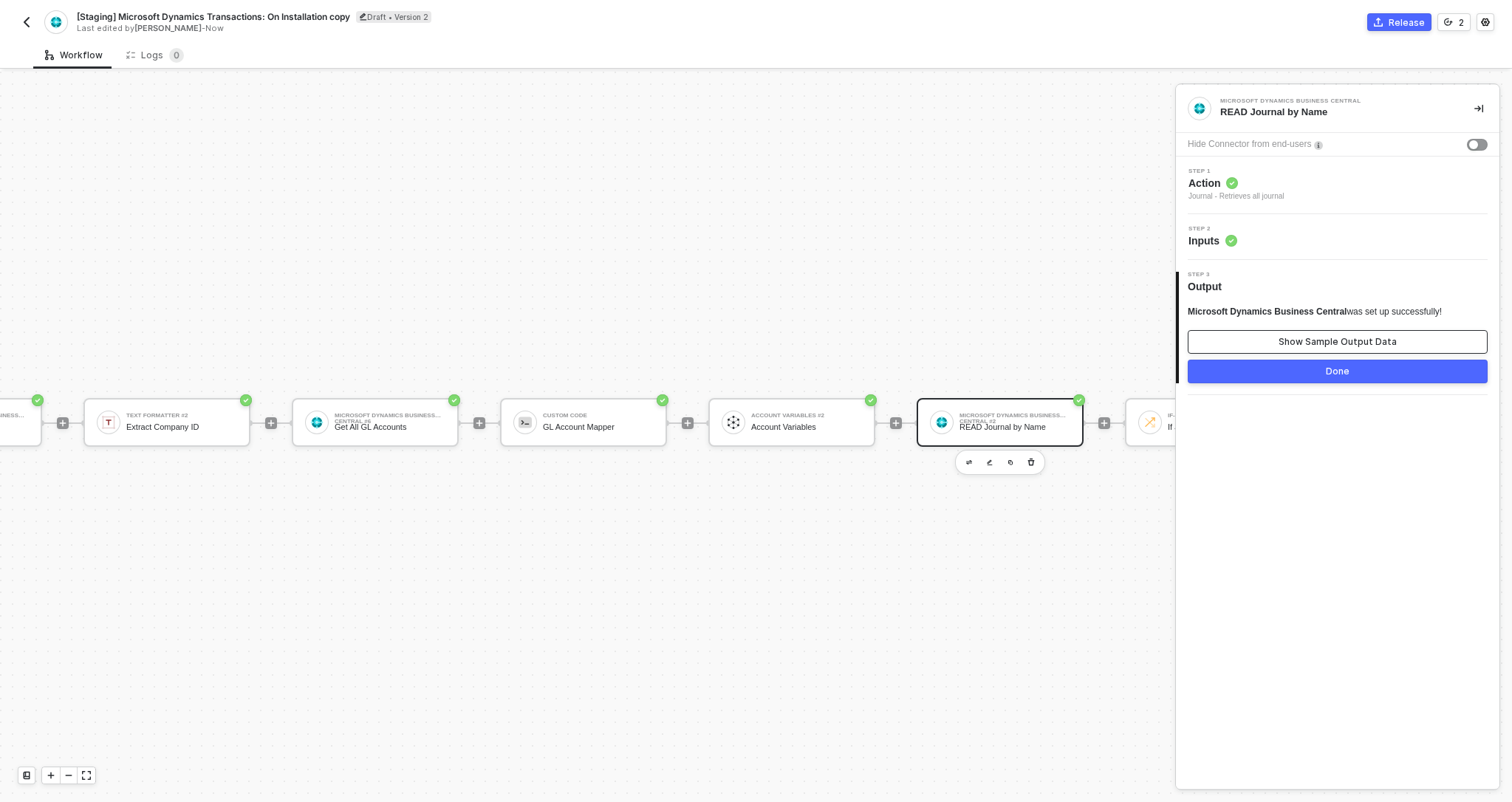
click at [1287, 345] on div "Show Sample Output Data" at bounding box center [1337, 342] width 118 height 12
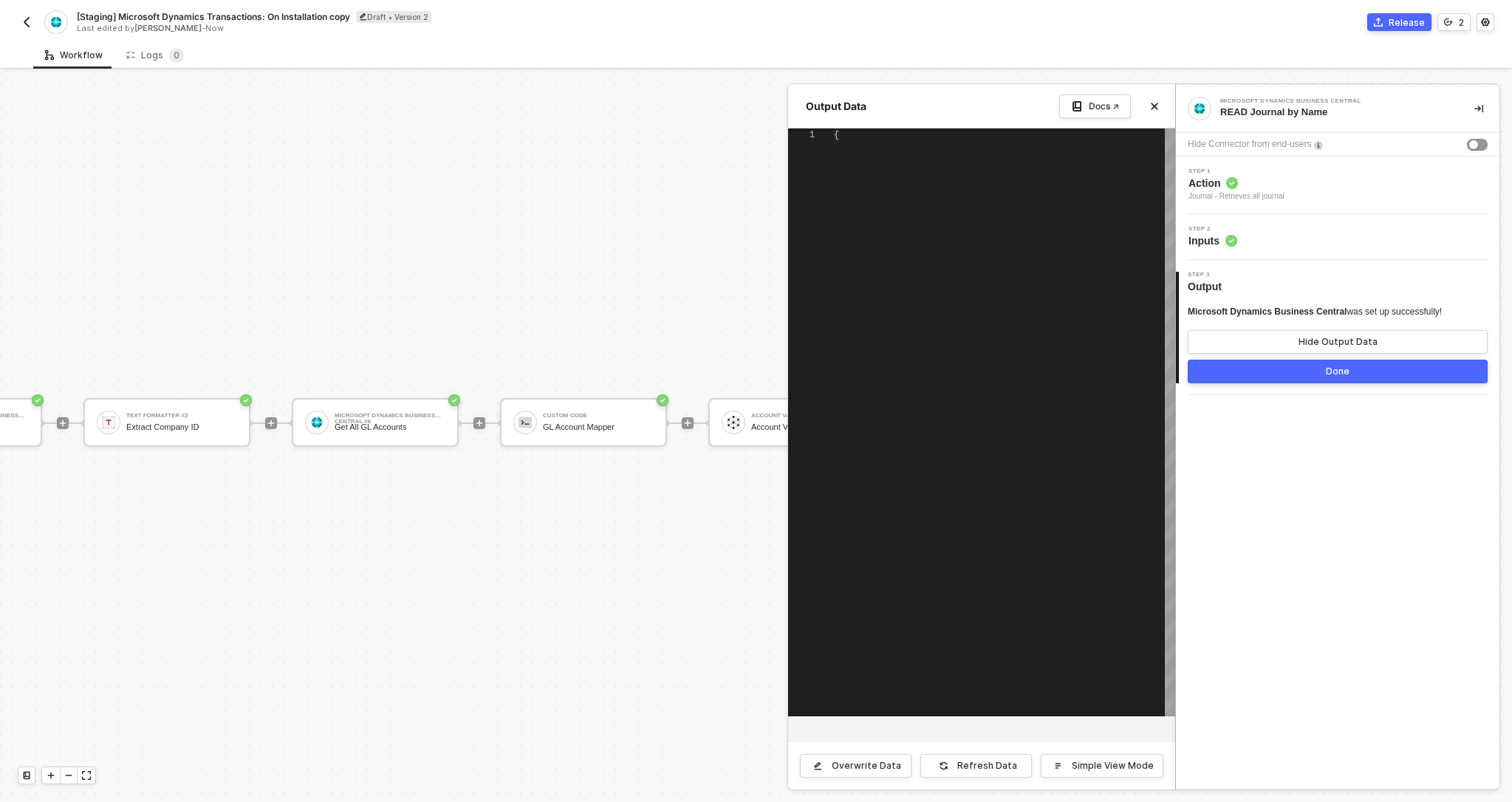
type textarea "{ "journal": [ { "id": "11fa76df-135b-ed11-956e-000d3a398f21", "code": "DEFAULT…"
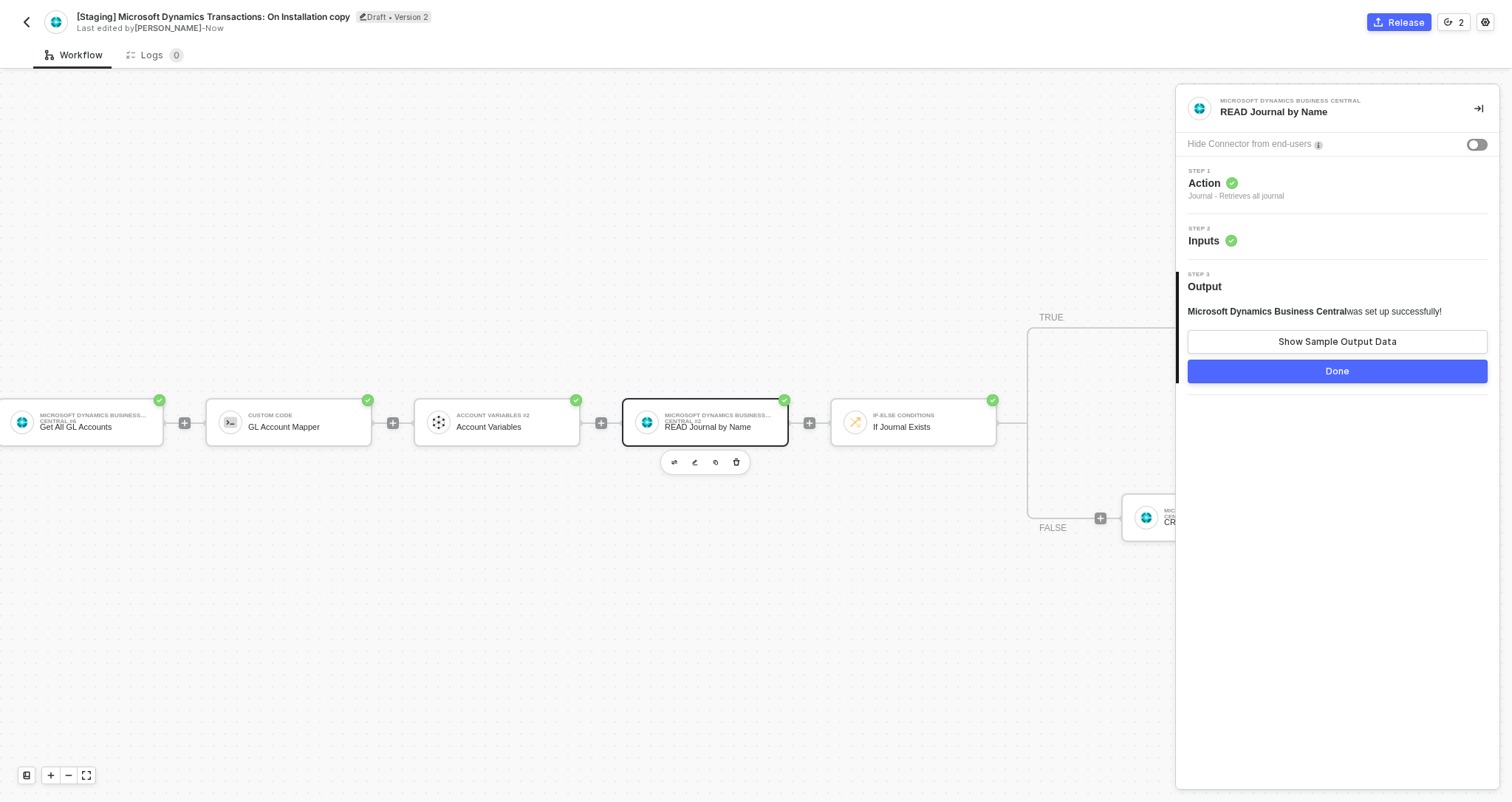
scroll to position [28, 663]
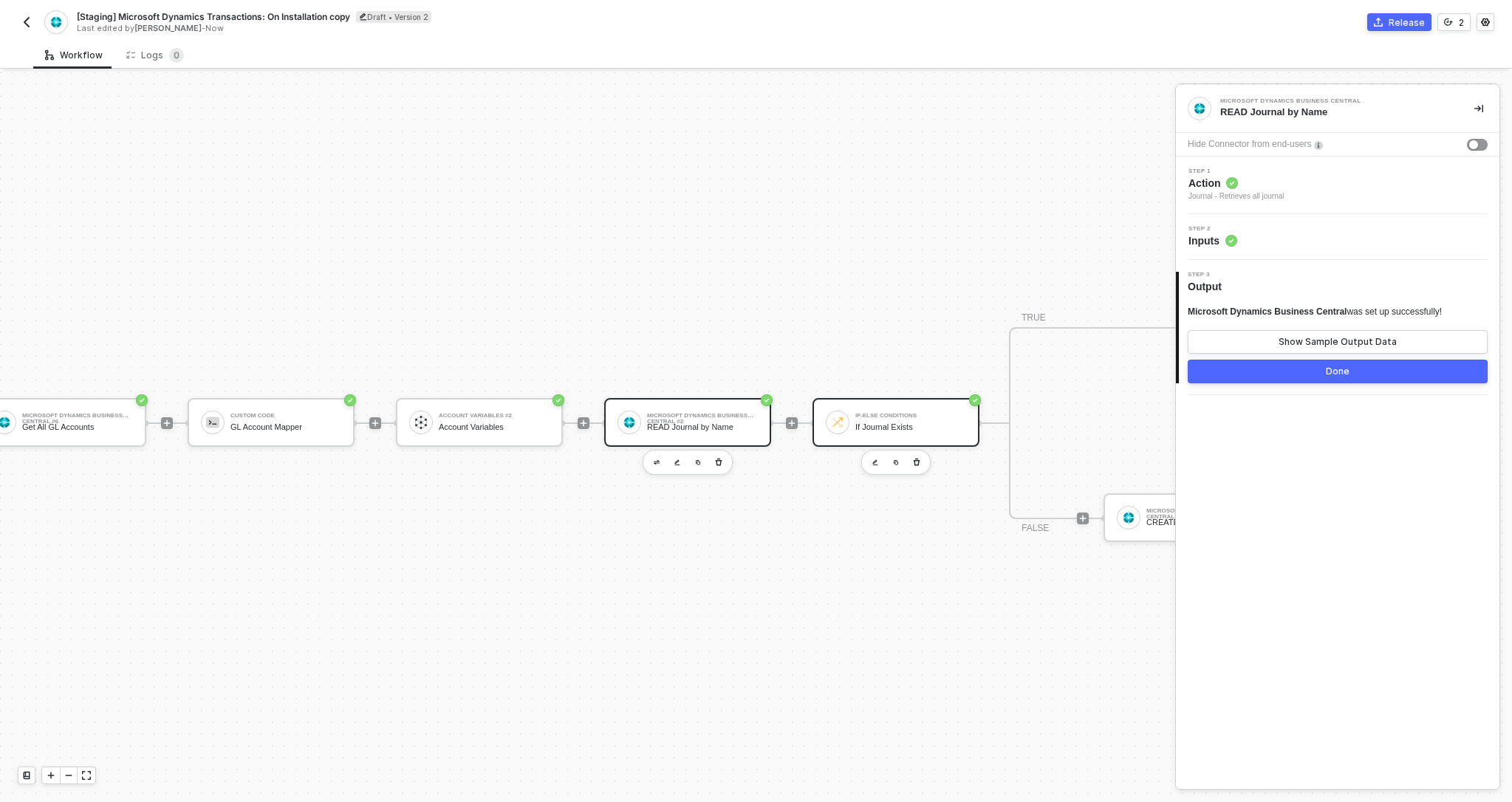
click at [917, 418] on div "If-Else Conditions" at bounding box center [911, 415] width 110 height 6
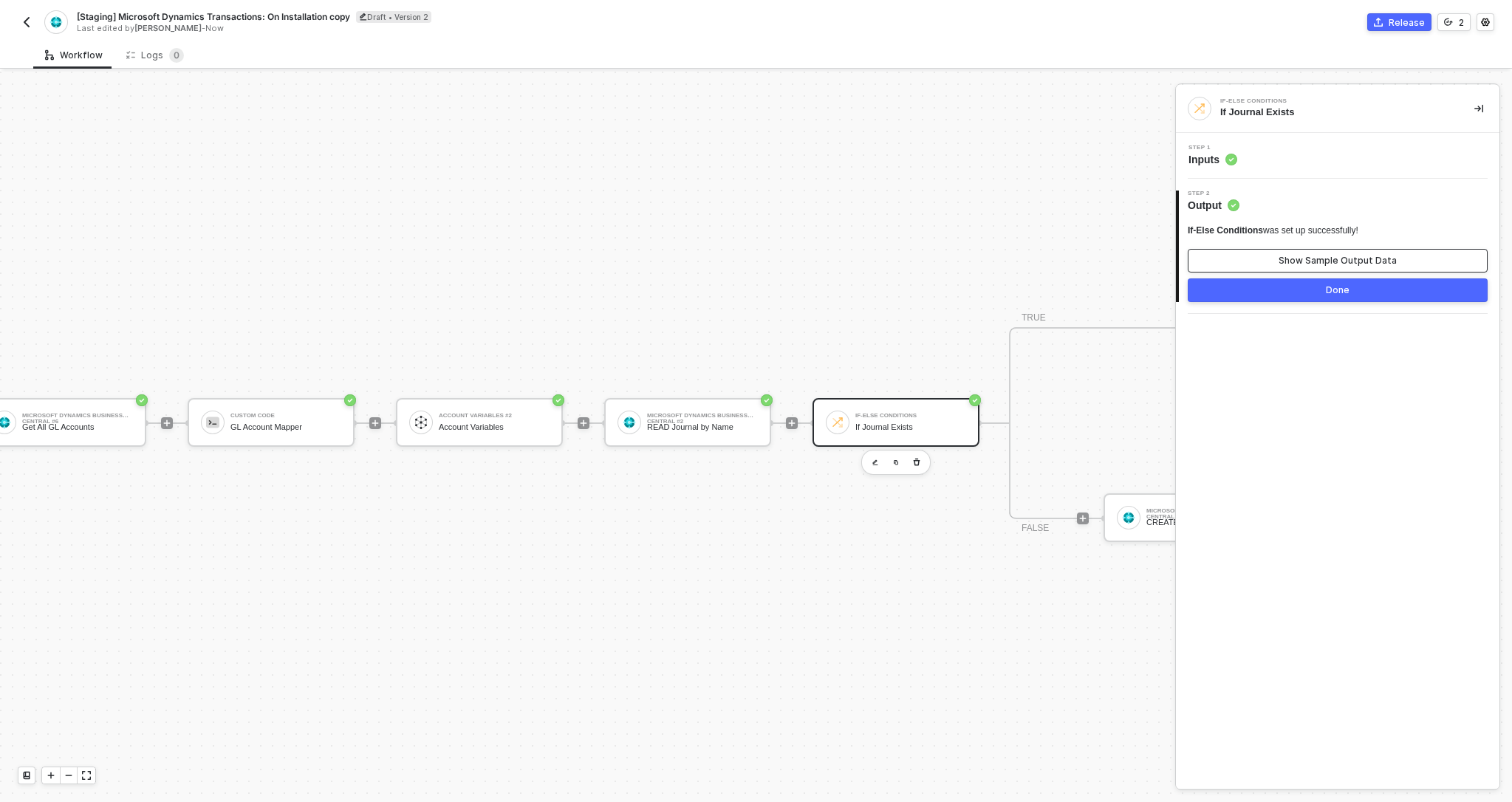
click at [1309, 252] on button "Show Sample Output Data" at bounding box center [1338, 261] width 300 height 24
click at [1219, 166] on span "Inputs" at bounding box center [1213, 159] width 49 height 15
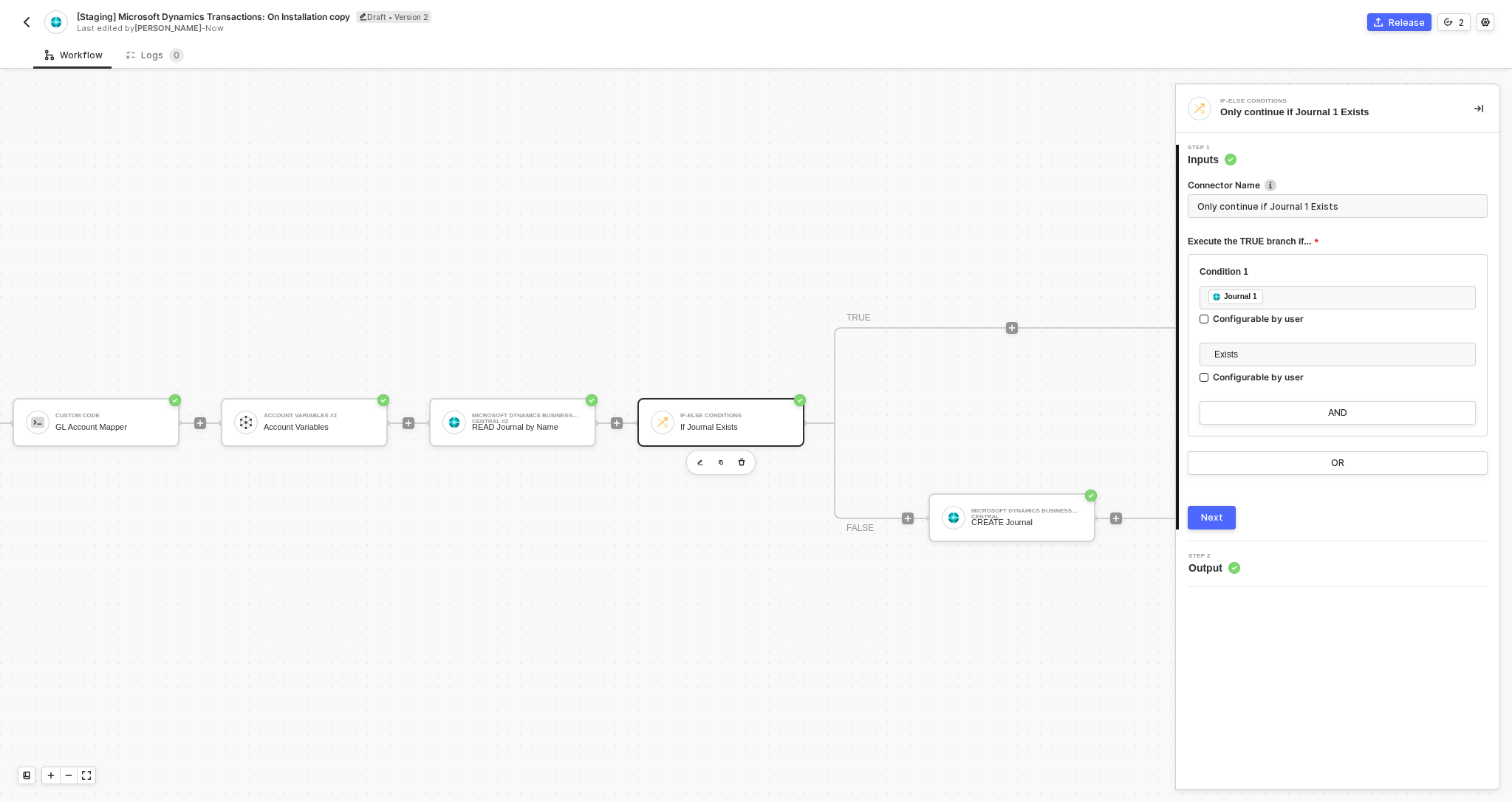
scroll to position [28, 851]
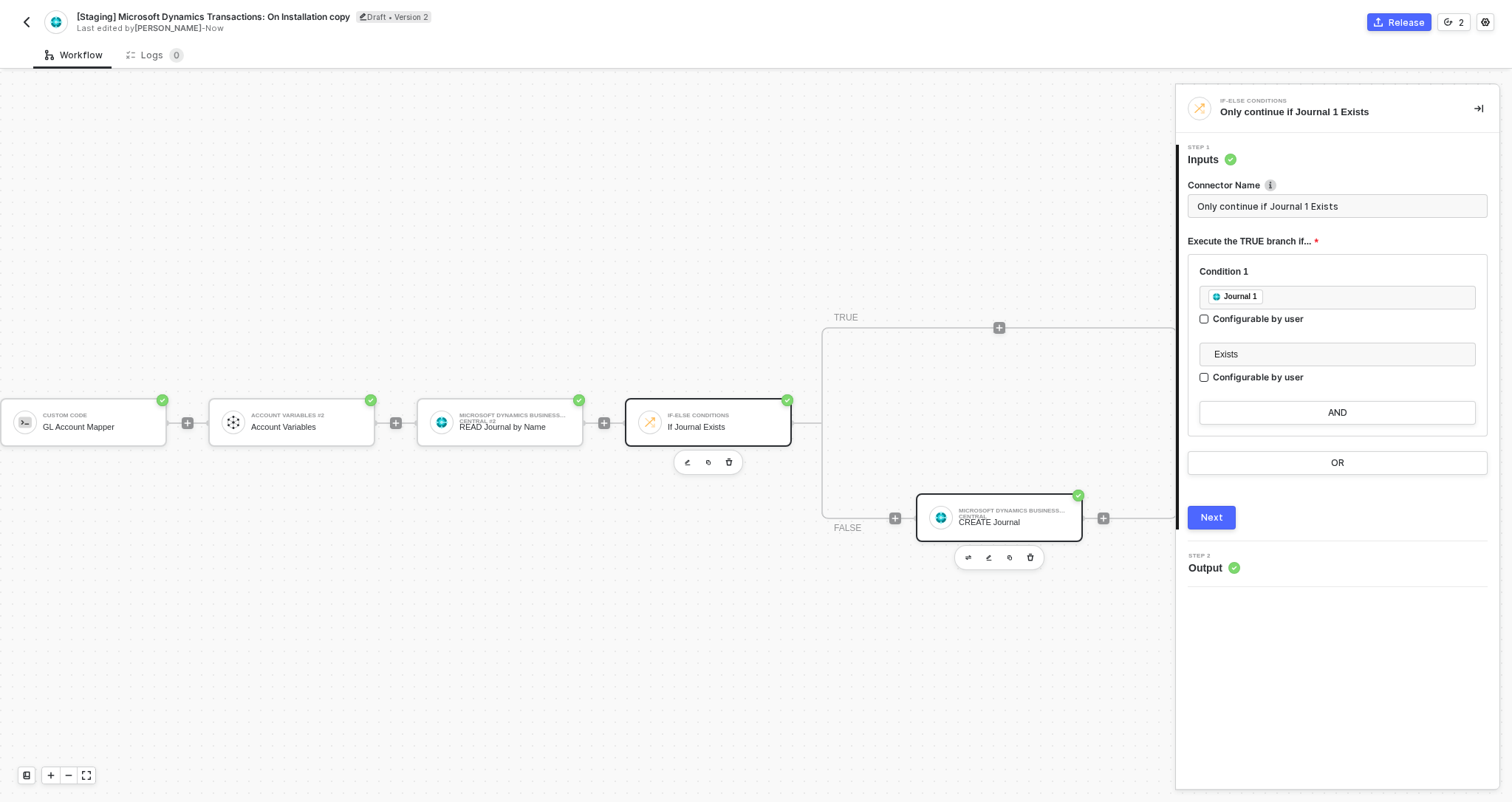
click at [976, 513] on div "Microsoft Dynamics Business Central" at bounding box center [1014, 511] width 110 height 6
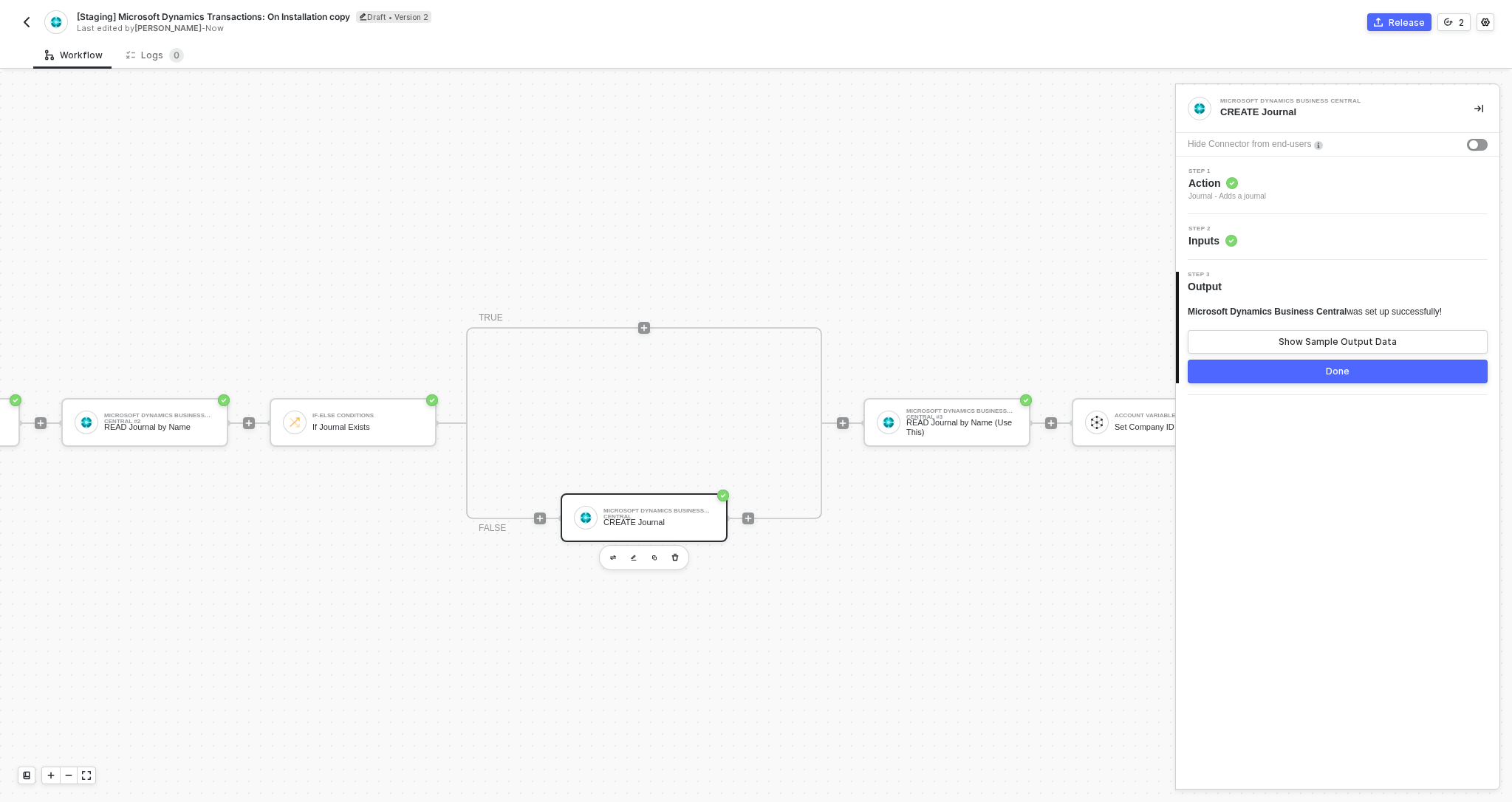
scroll to position [28, 1212]
click at [964, 430] on div "READ Journal by Name (Use This)" at bounding box center [956, 427] width 110 height 18
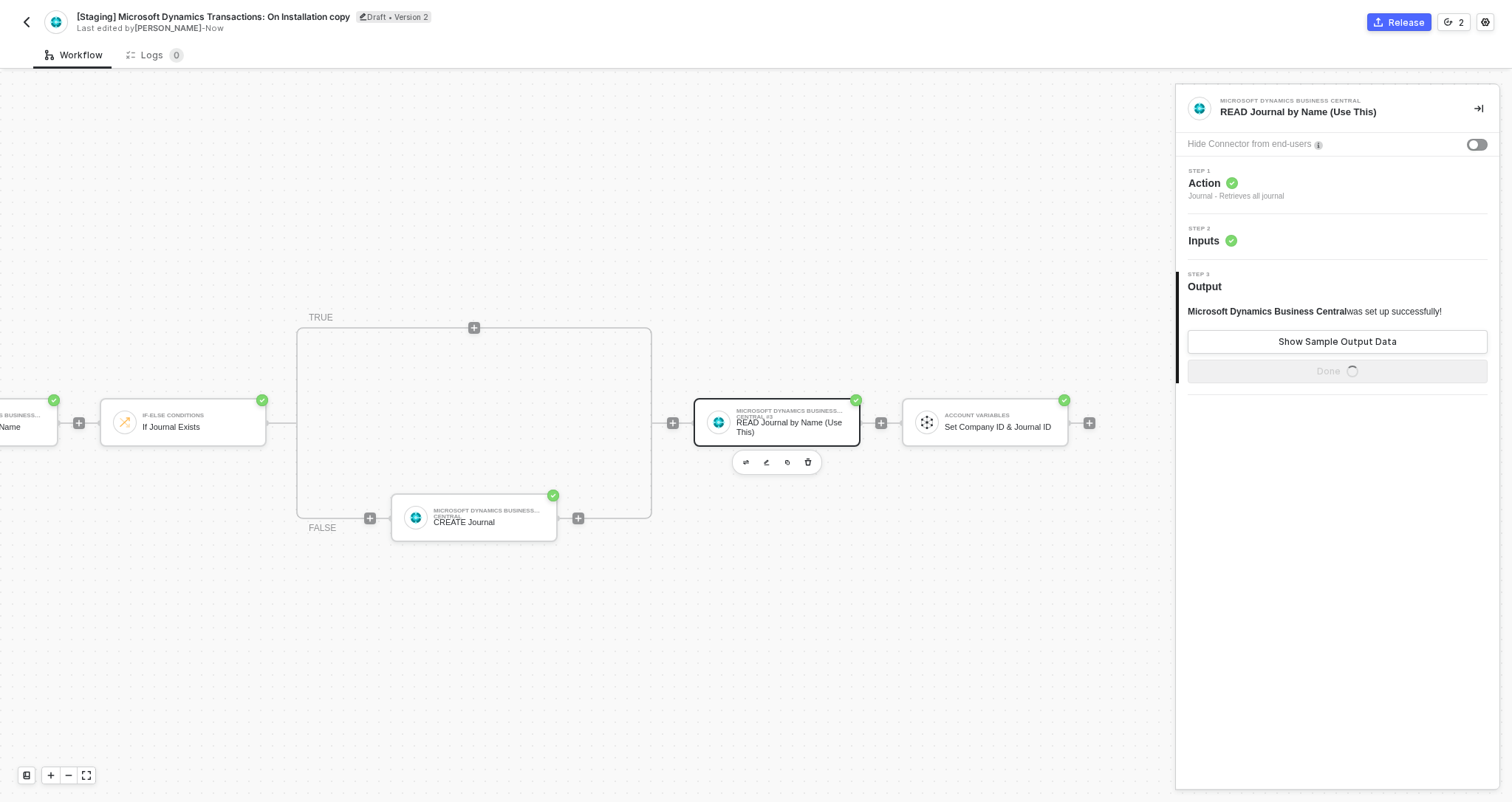
scroll to position [28, 1379]
click at [994, 427] on div "Set Company ID & Journal ID" at bounding box center [996, 427] width 110 height 9
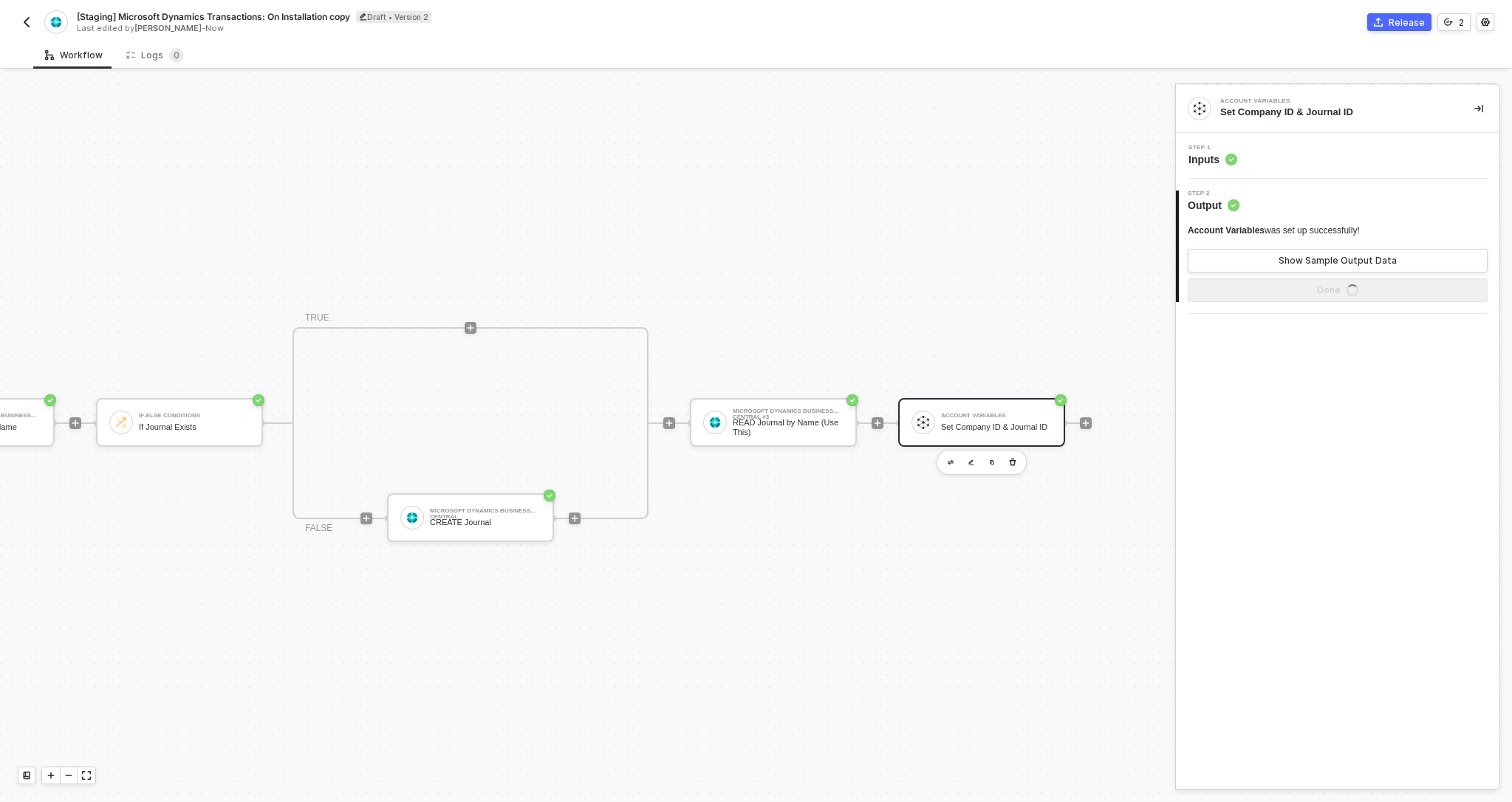
click at [1200, 161] on span "Inputs" at bounding box center [1213, 159] width 49 height 15
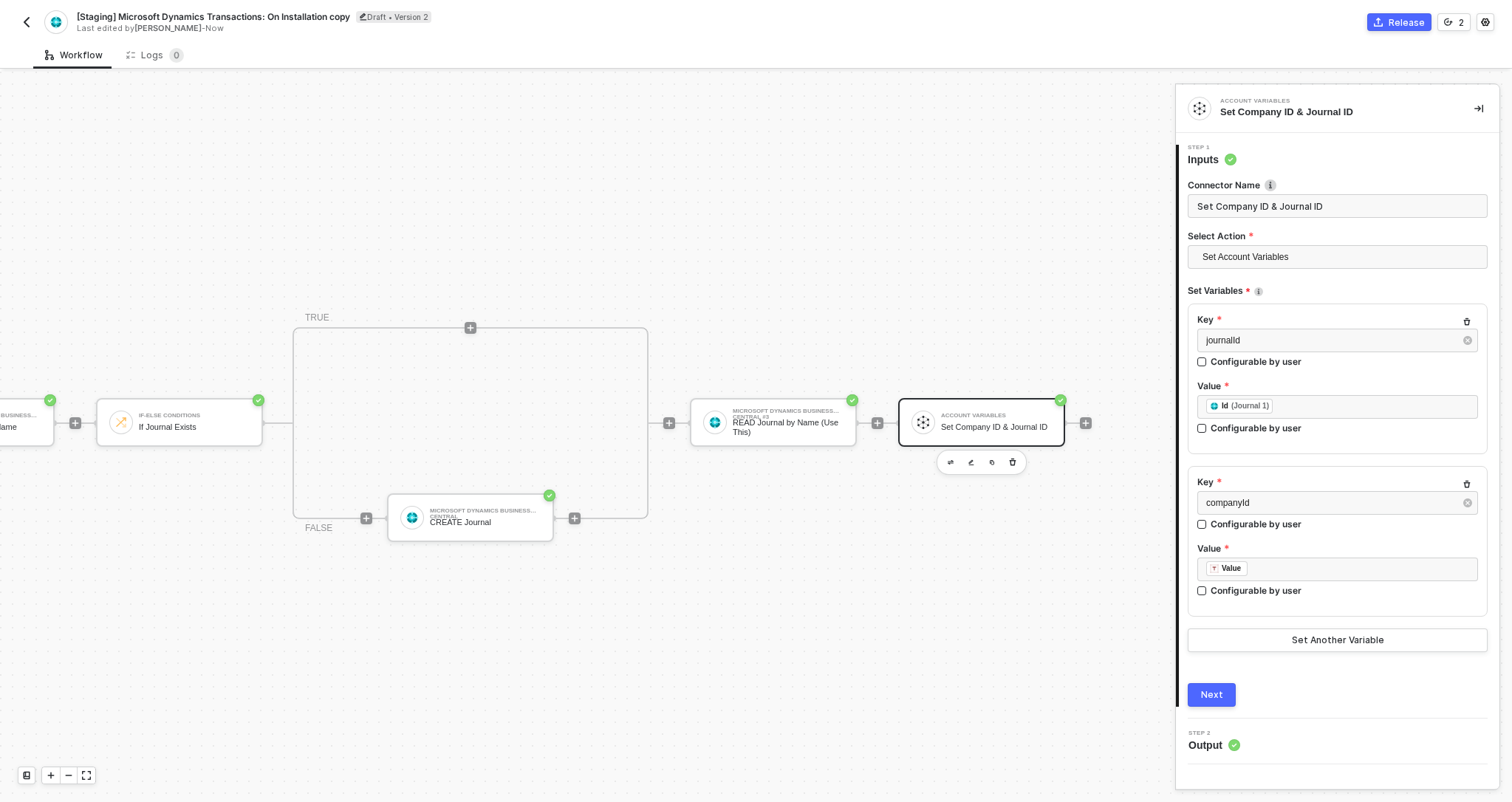
click at [1207, 697] on div "Next" at bounding box center [1212, 694] width 22 height 12
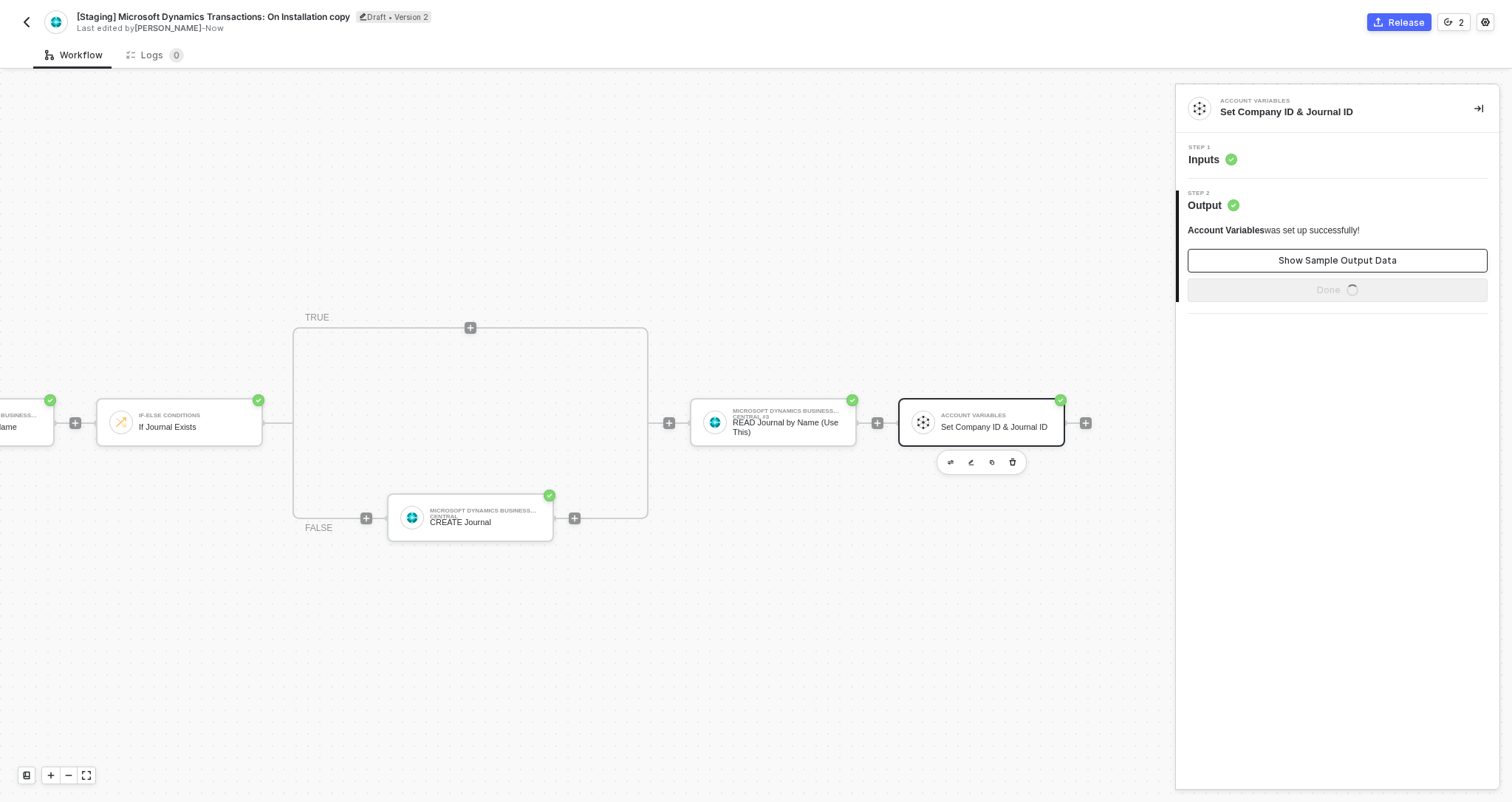
click at [1276, 259] on button "Show Sample Output Data" at bounding box center [1338, 261] width 300 height 24
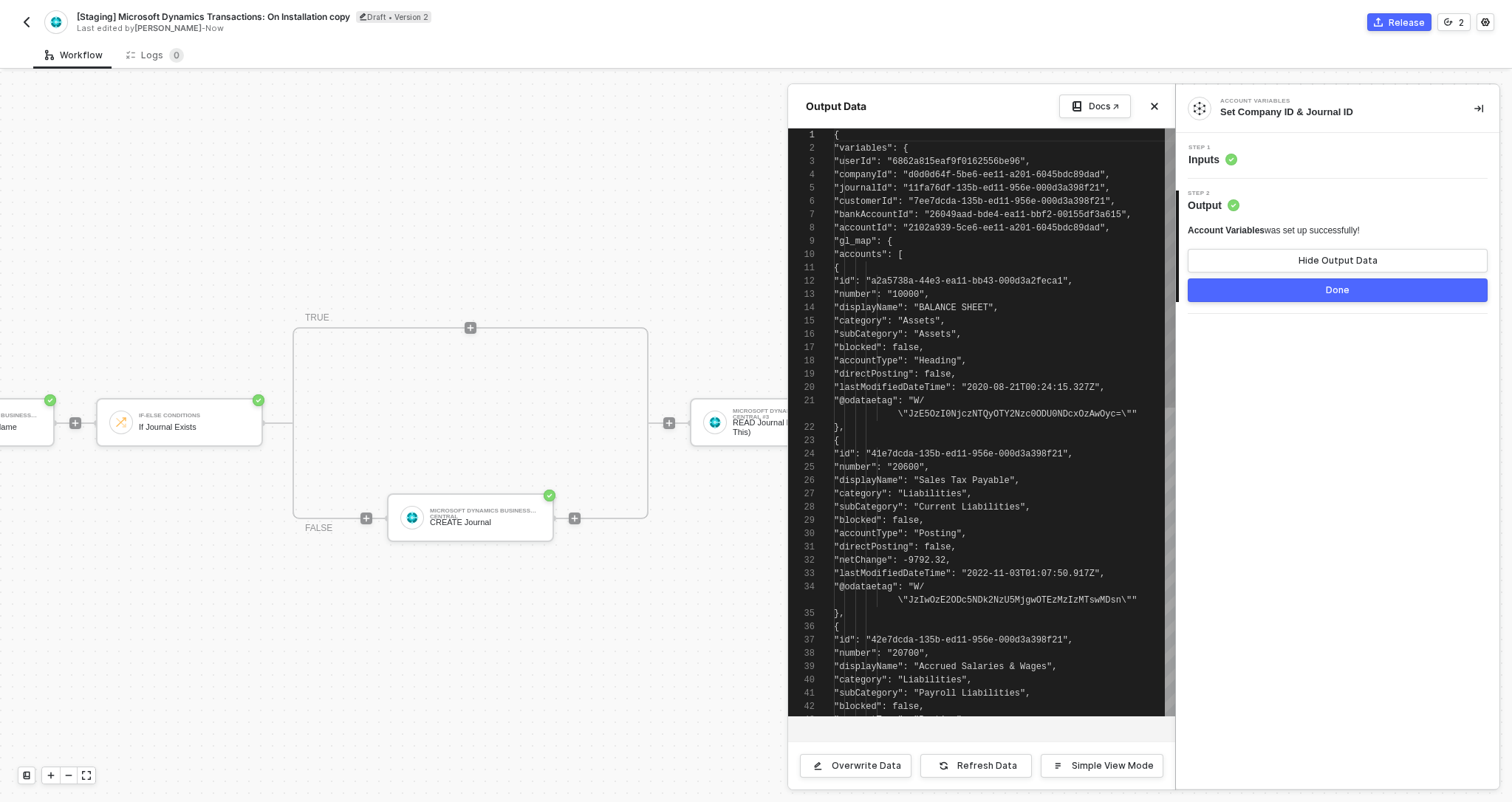
scroll to position [133, 0]
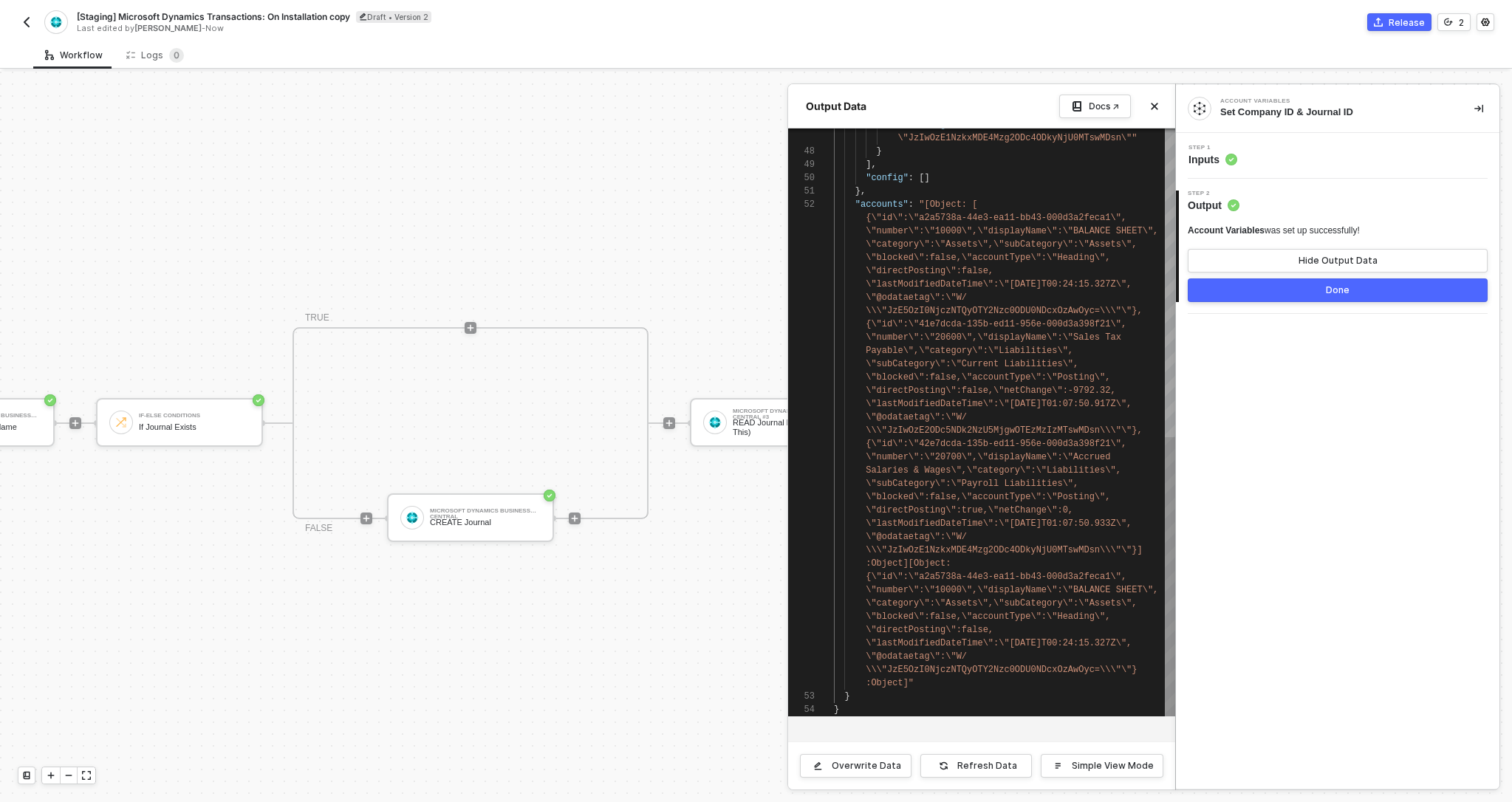
type textarea "} ], "config": [] }, "accounts": "[Object: [{\"id\":\"a2a5738a-44e3-ea11-bb43-0…"
click at [871, 207] on div "47 48 49 50 51 52 53 54 "@odataetag" : "W/ \"JzIwOzE1NzkxMDE4Mzg2ODc4ODkyNjU0MT…" at bounding box center [982, 423] width 387 height 587
click at [1218, 376] on div "Account Variables Set Company ID & Journal ID Step 1 Inputs 2 Step 2 Output Acc…" at bounding box center [1337, 436] width 323 height 703
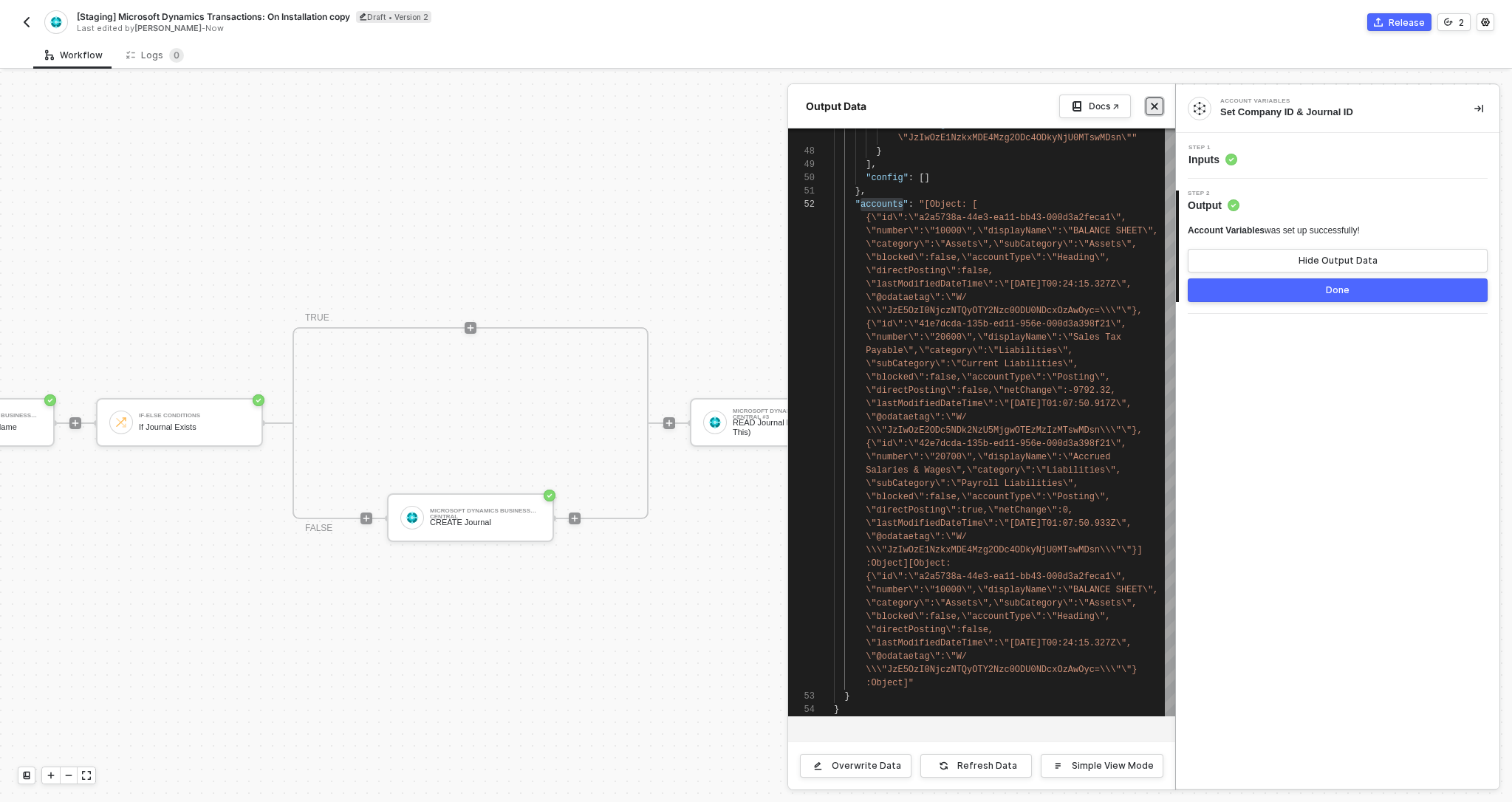
click at [1157, 107] on icon "icon-close" at bounding box center [1155, 107] width 9 height 9
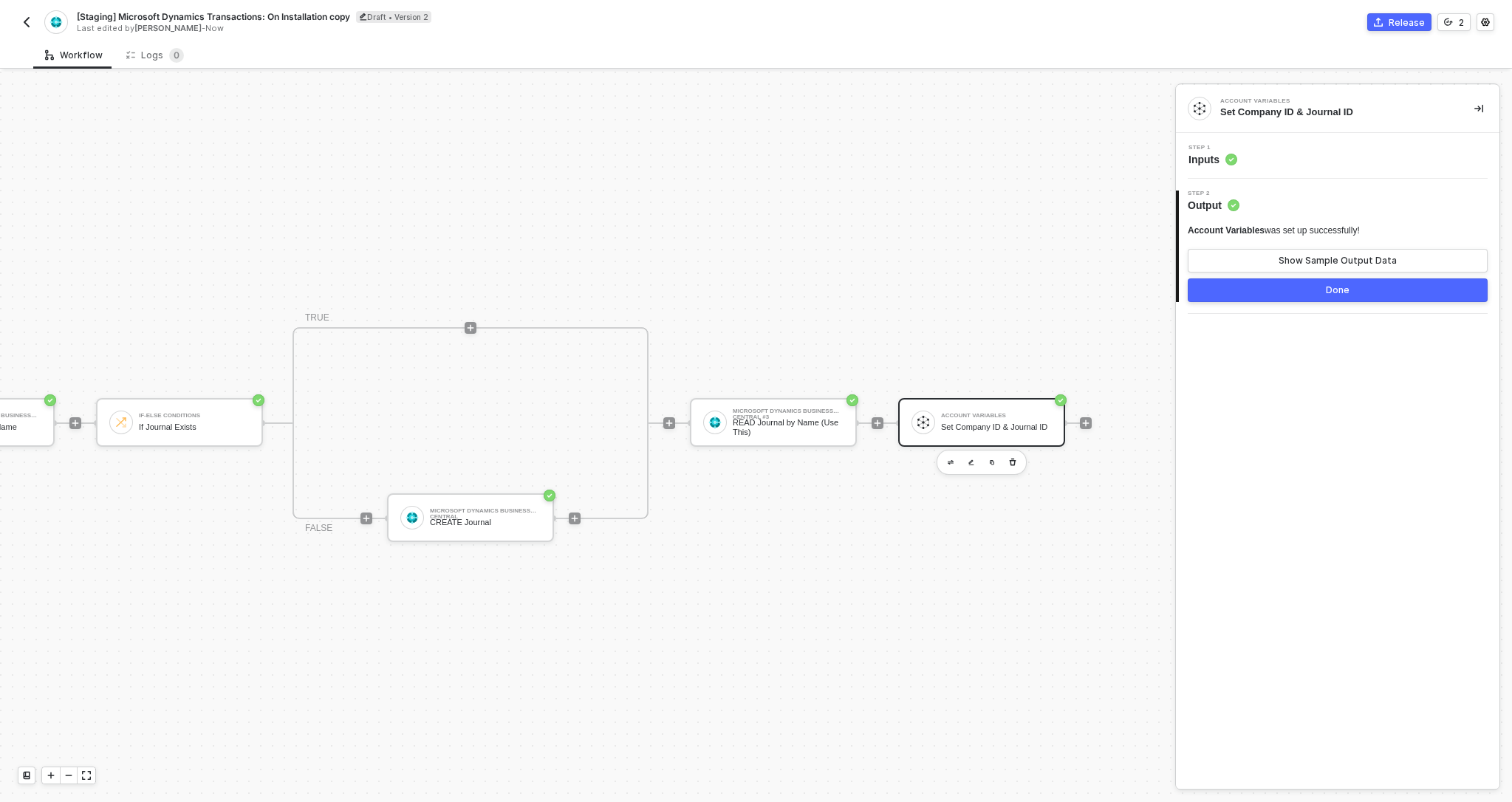
click at [1229, 165] on icon at bounding box center [1231, 159] width 12 height 12
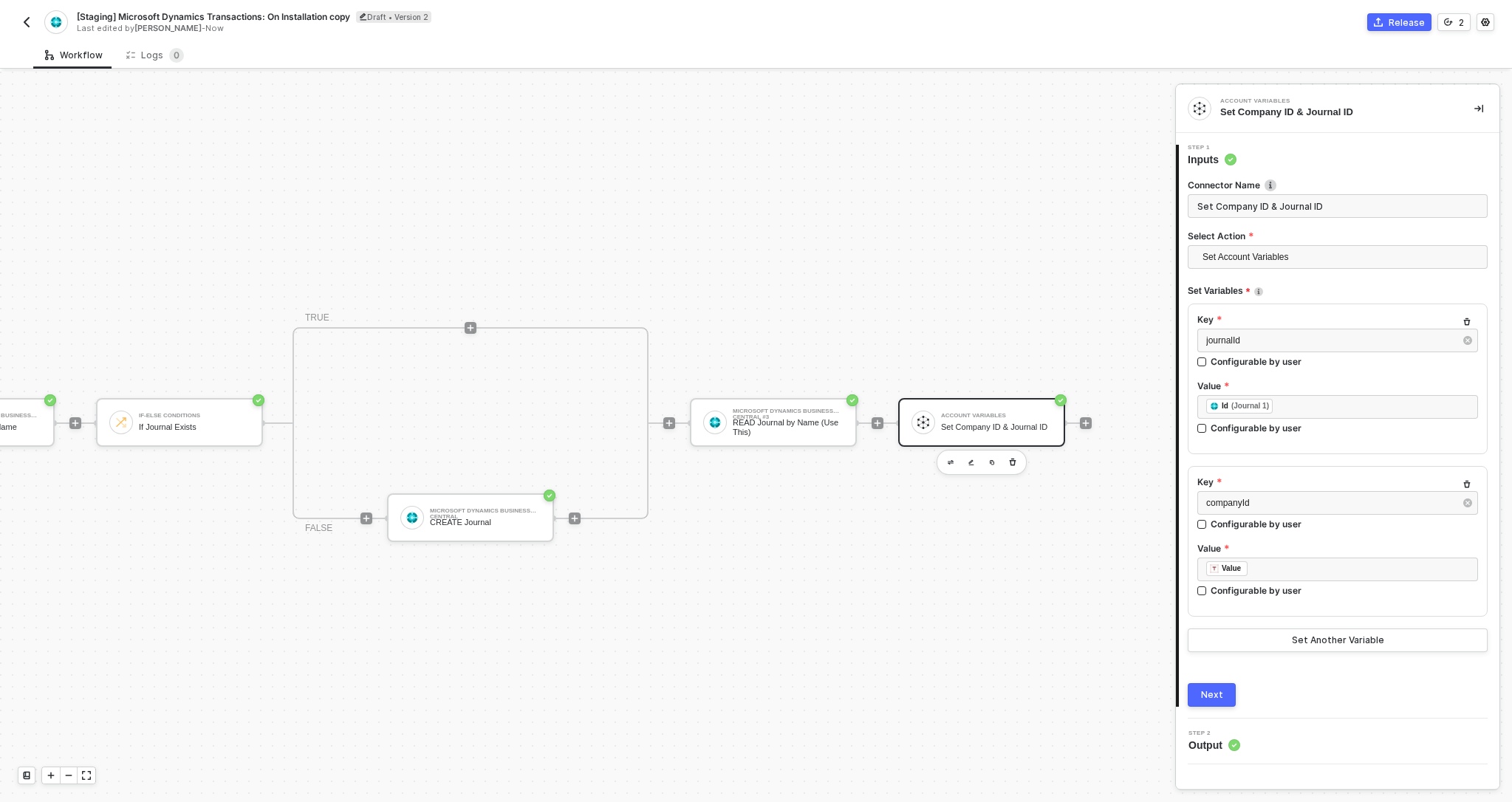
scroll to position [28, 158]
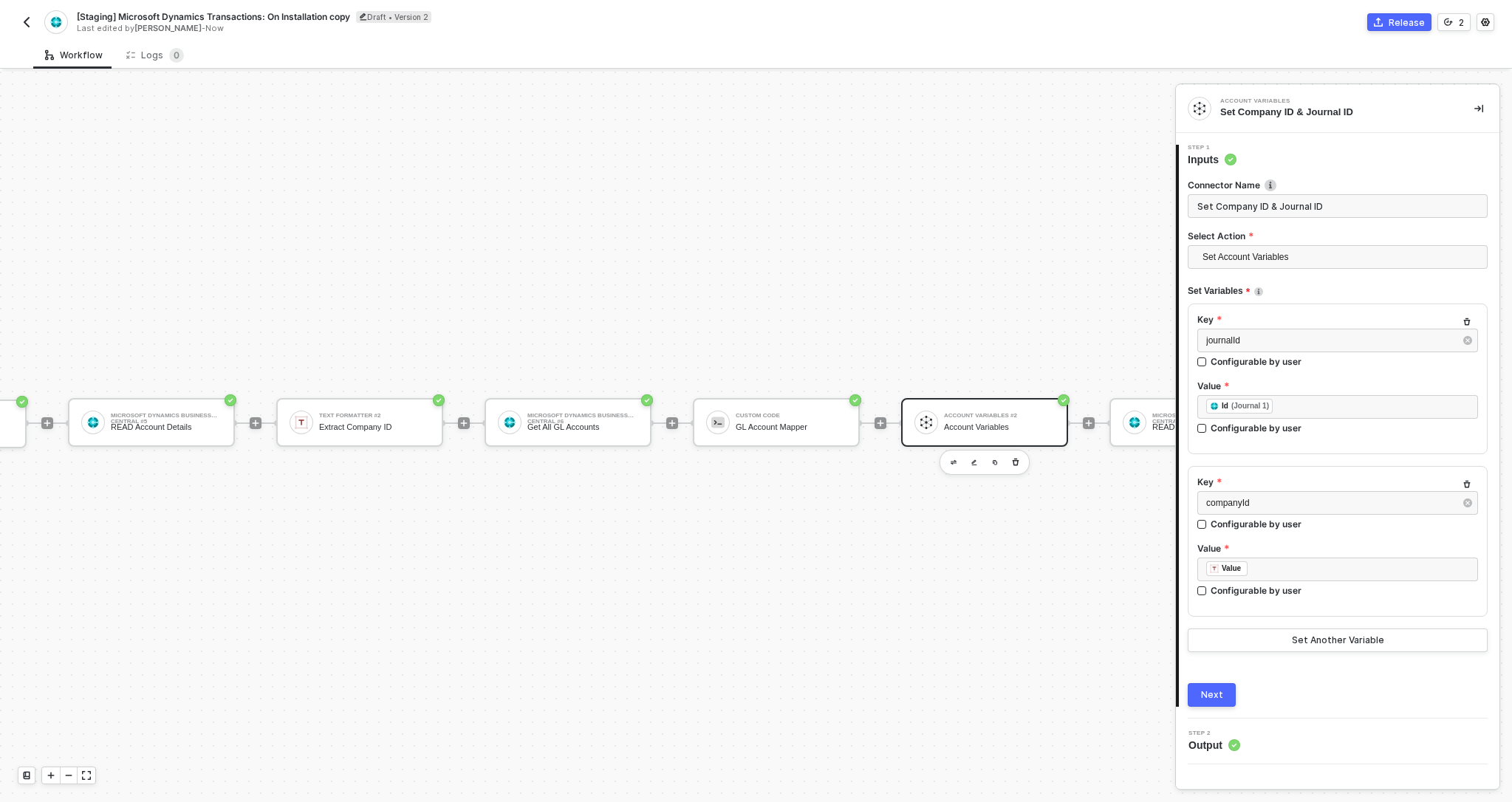
click at [1016, 436] on div "Account Variables #2 Account Variables" at bounding box center [999, 423] width 110 height 28
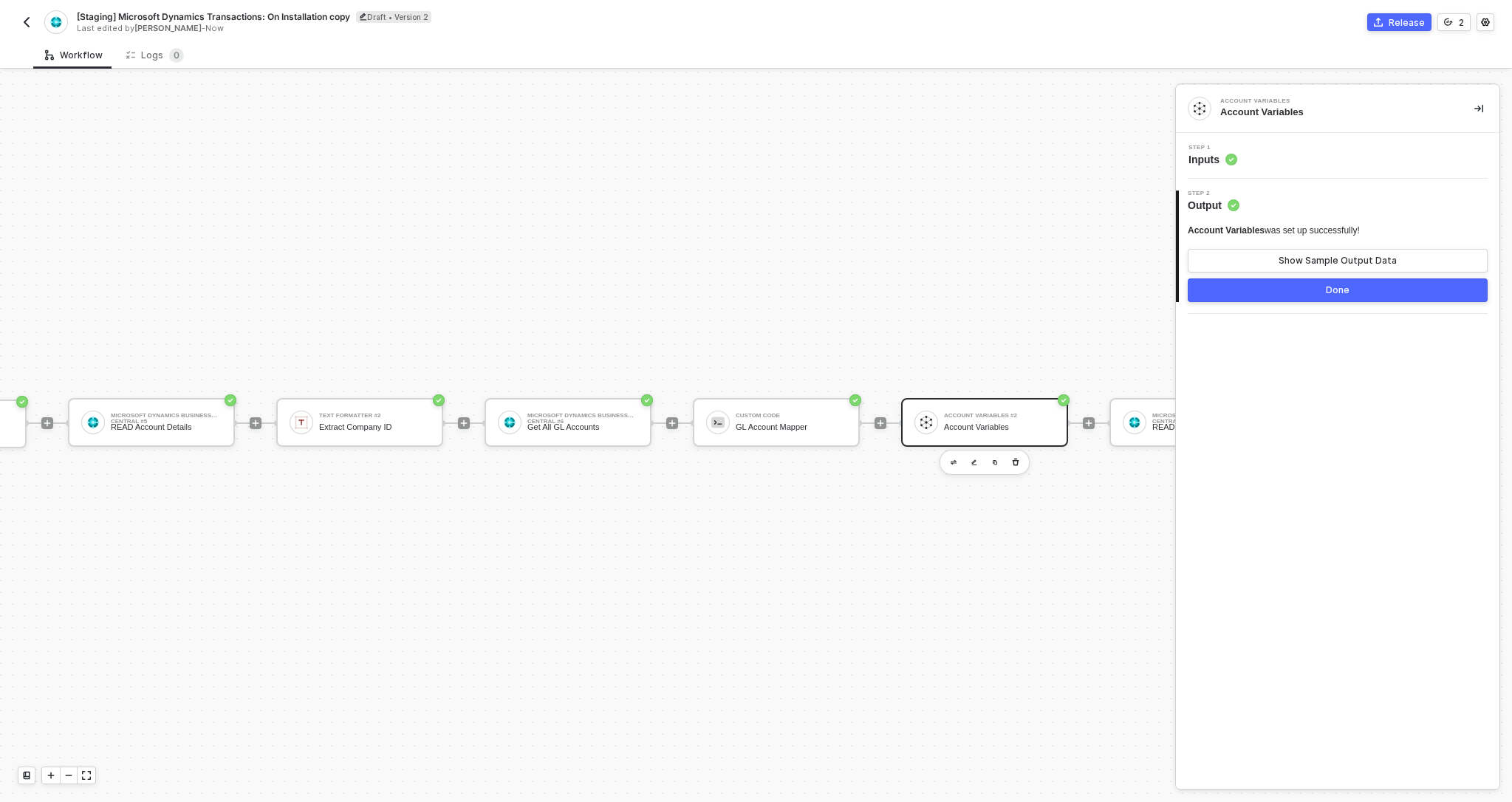
click at [546, 231] on div "TRIGGER On Installation Trigger On Installation Trigger Microsoft Dynamics Busi…" at bounding box center [1077, 423] width 2472 height 758
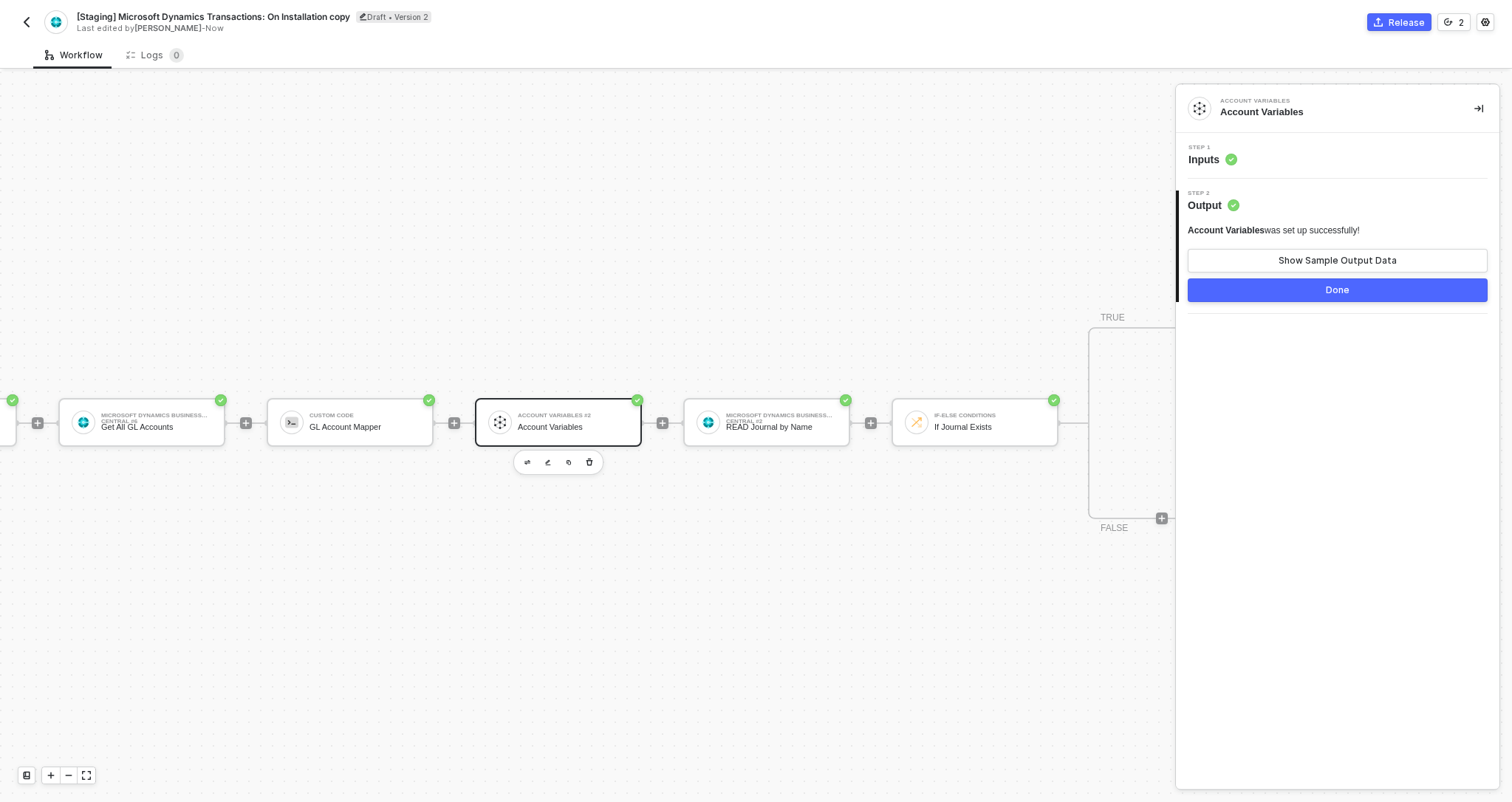
scroll to position [28, 600]
click at [606, 246] on div "TRIGGER On Installation Trigger On Installation Trigger Microsoft Dynamics Busi…" at bounding box center [635, 423] width 2472 height 758
click at [657, 268] on div "TRIGGER On Installation Trigger On Installation Trigger Microsoft Dynamics Busi…" at bounding box center [635, 423] width 2472 height 758
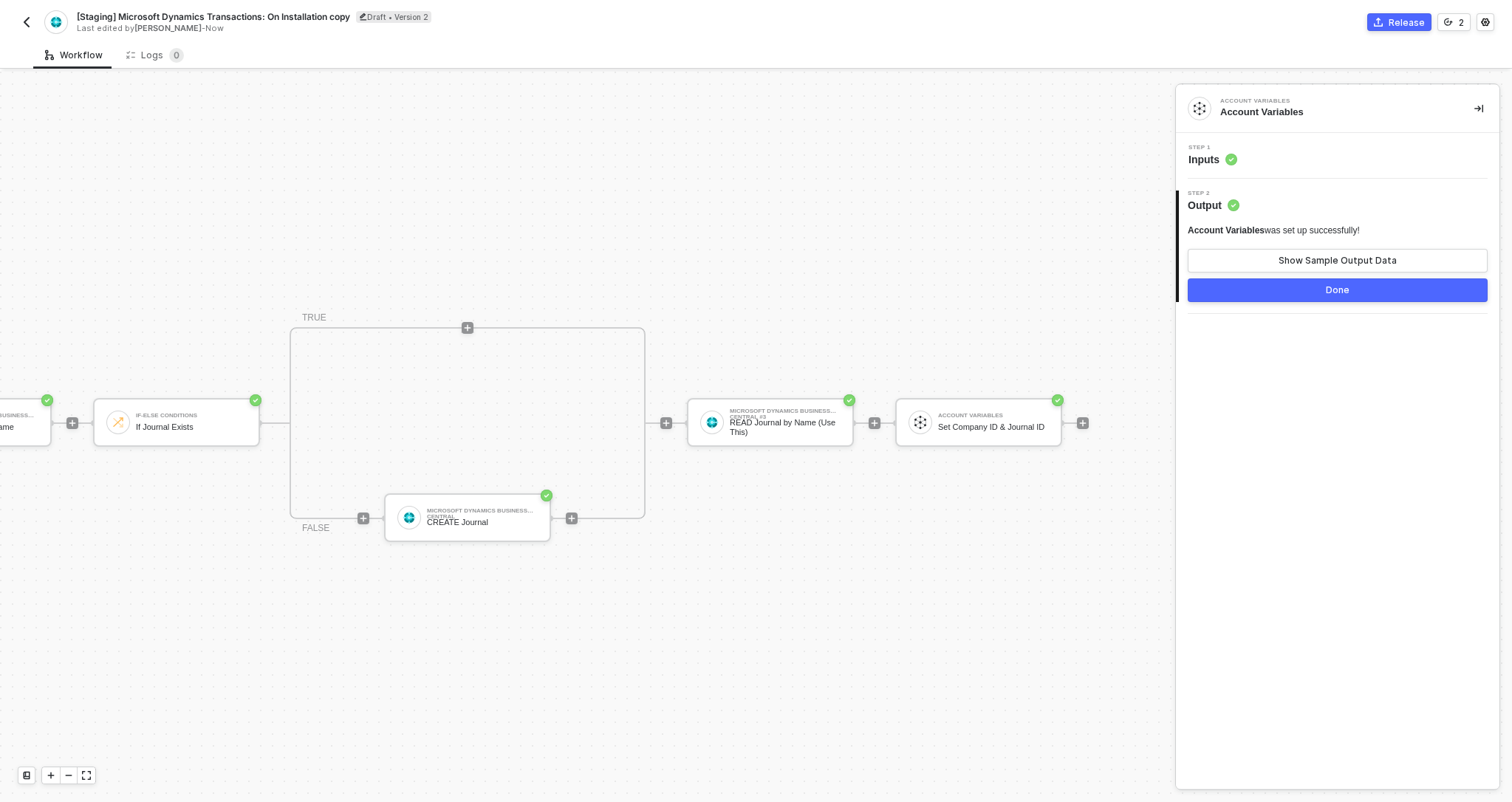
scroll to position [28, 1389]
click at [994, 438] on div "Account Variables Set Company ID & Journal ID" at bounding box center [972, 422] width 167 height 49
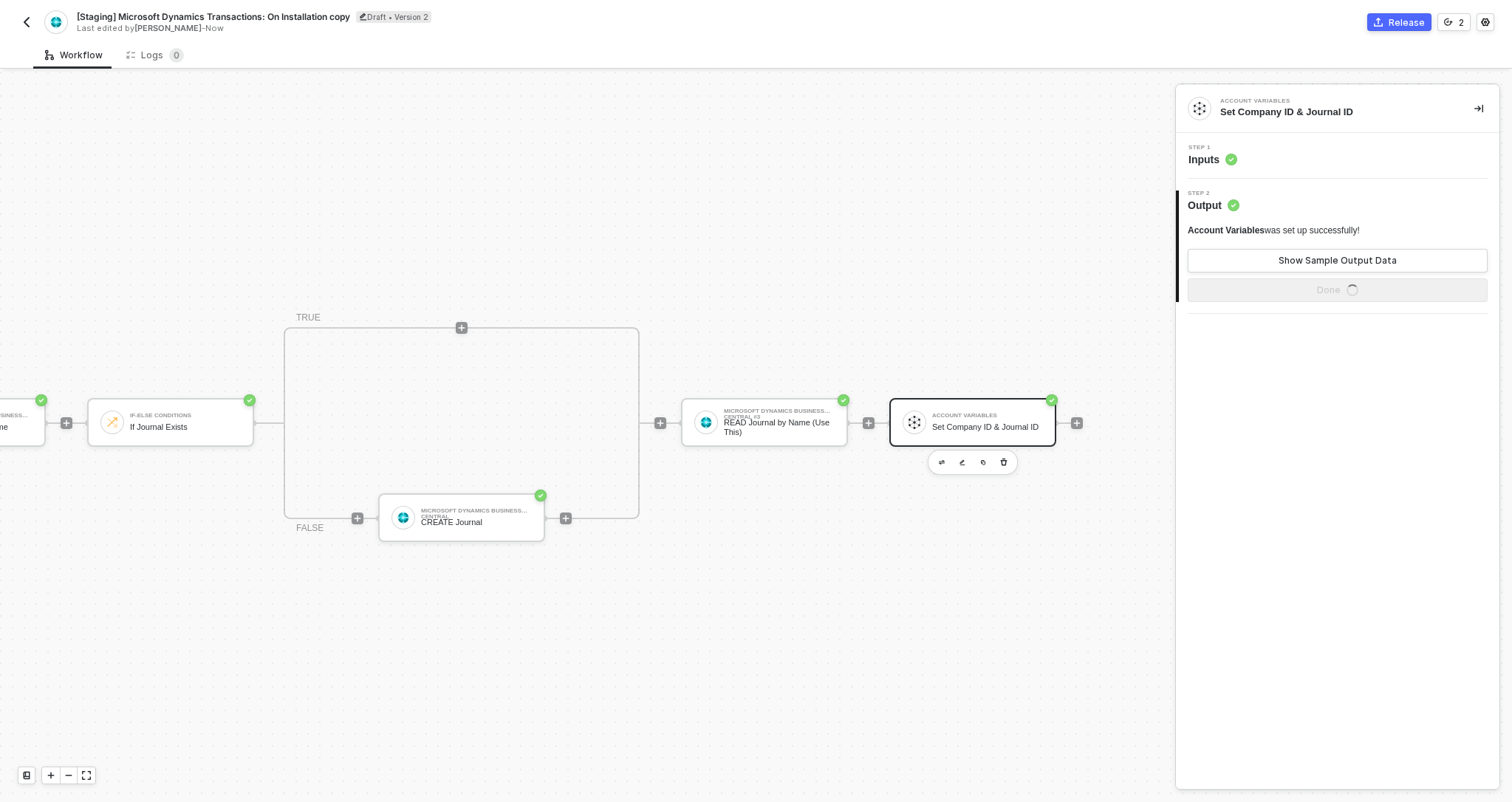
click at [1226, 156] on icon at bounding box center [1231, 159] width 12 height 12
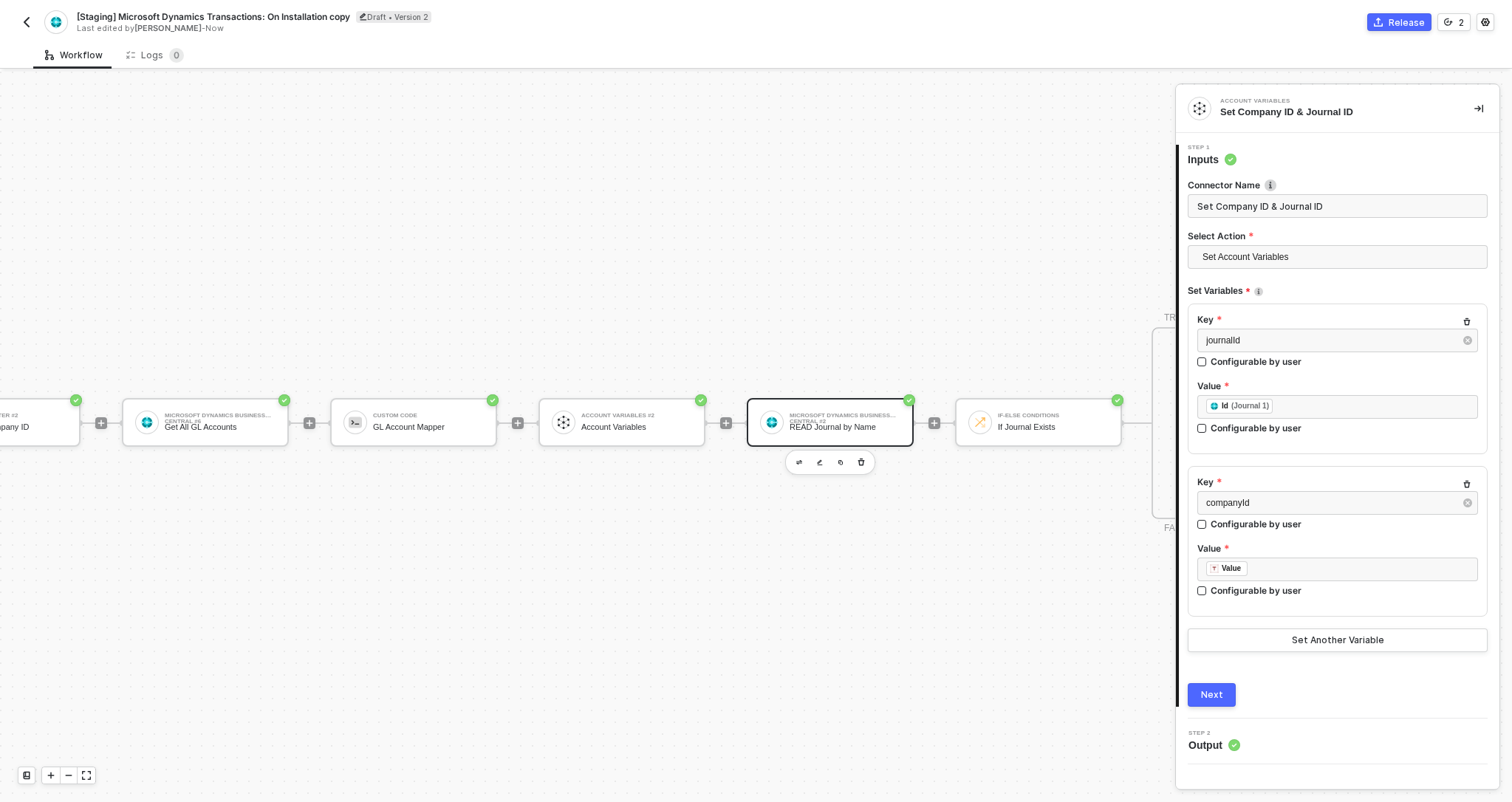
scroll to position [28, 423]
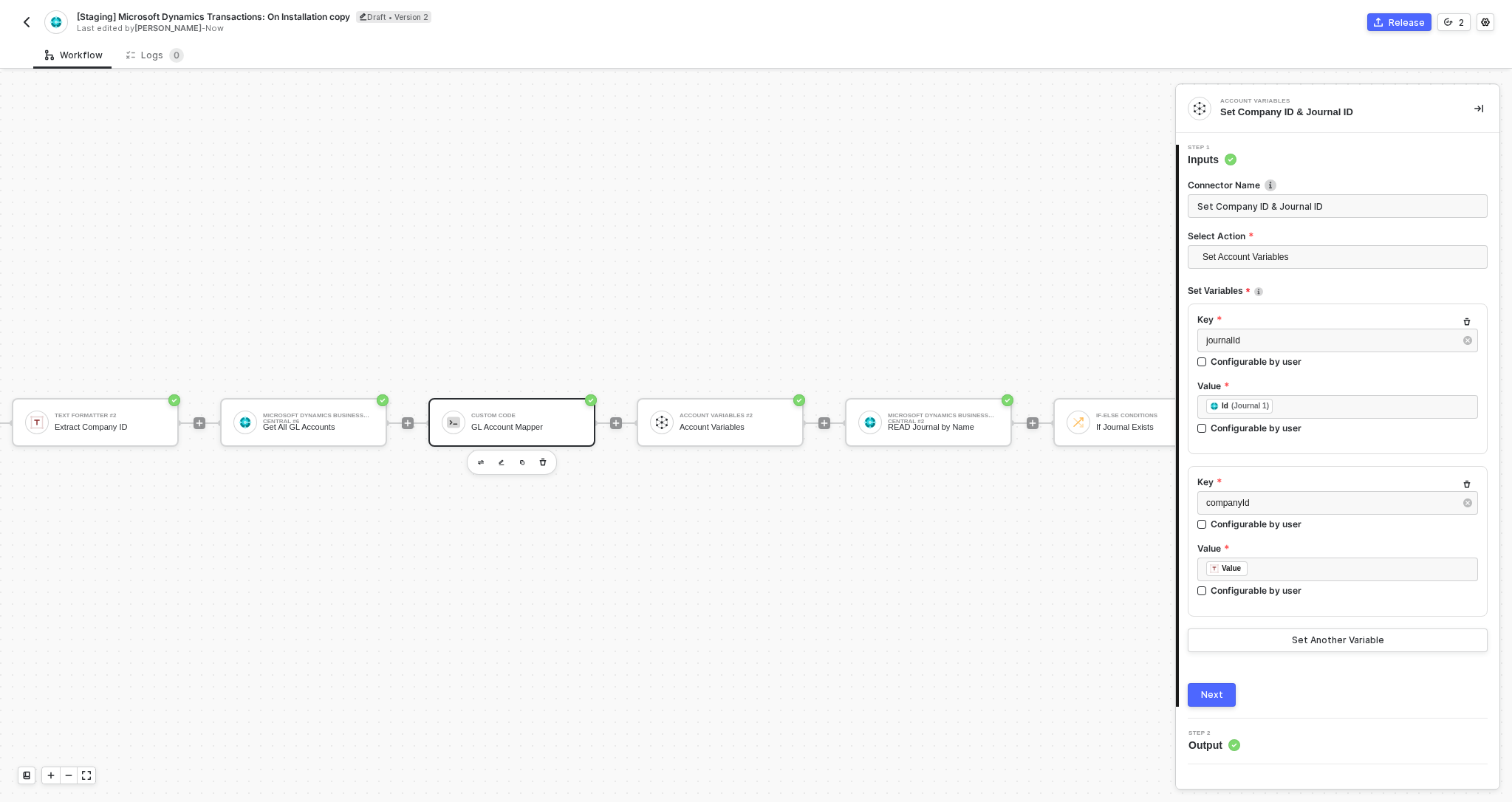
click at [552, 420] on div "Custom Code GL Account Mapper" at bounding box center [527, 423] width 110 height 28
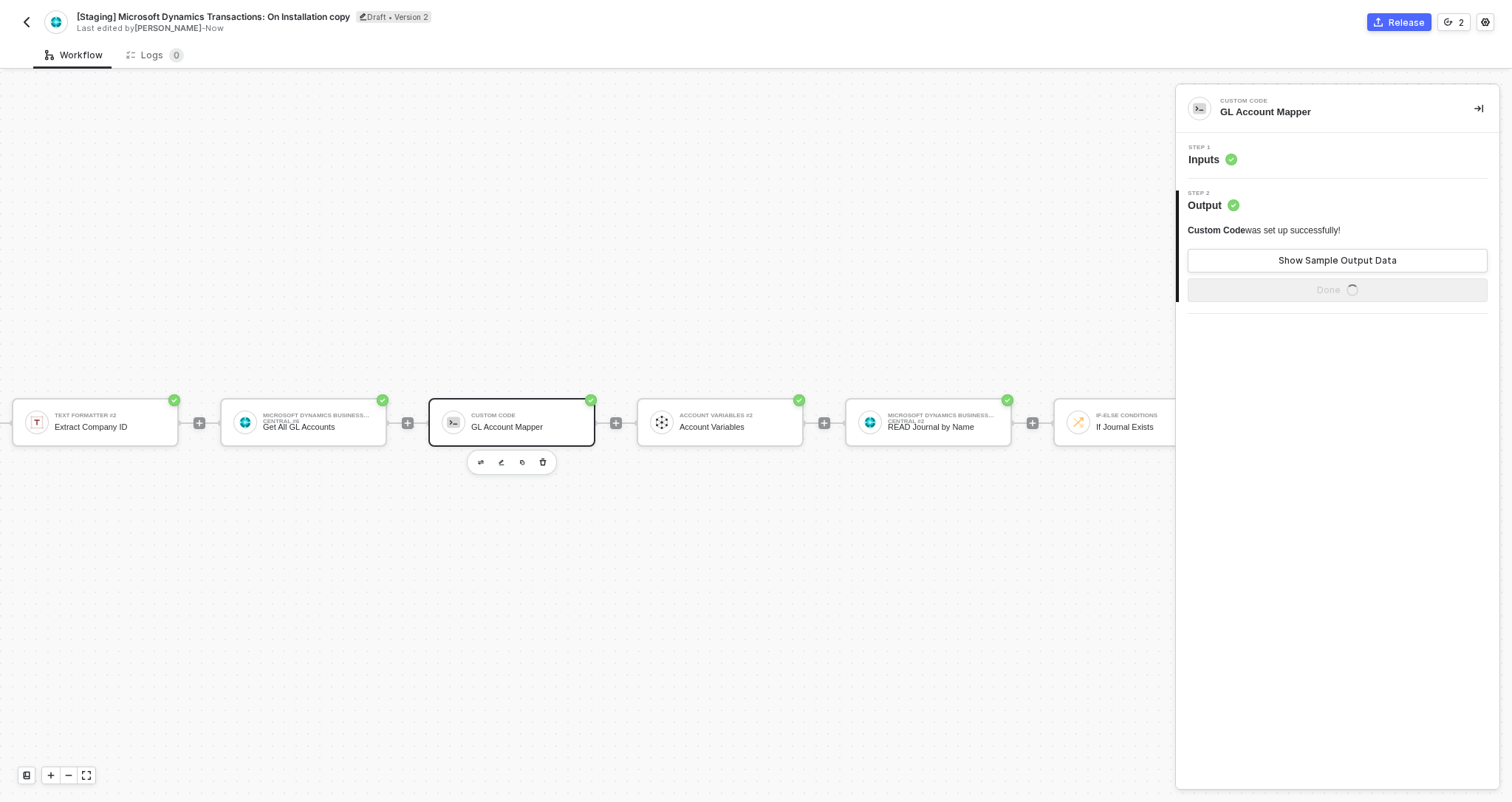
click at [1251, 118] on div "GL Account Mapper" at bounding box center [1335, 112] width 230 height 13
click at [1238, 110] on div "GL Account Mapper" at bounding box center [1335, 112] width 230 height 13
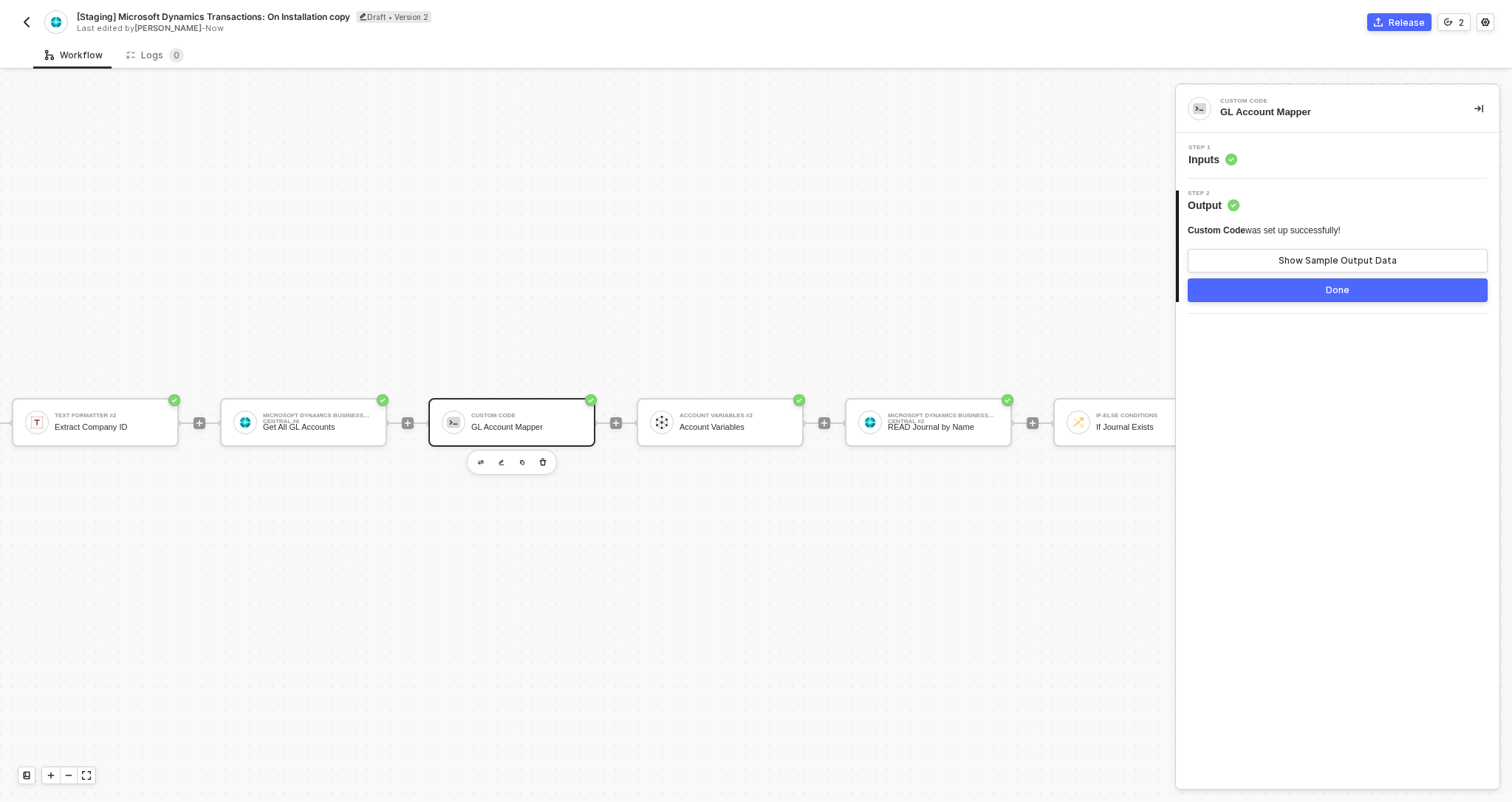
click at [927, 271] on div "TRIGGER On Installation Trigger On Installation Trigger Microsoft Dynamics Busi…" at bounding box center [813, 423] width 2472 height 758
click at [760, 402] on div "Account Variables #2 Account Variables" at bounding box center [719, 422] width 167 height 49
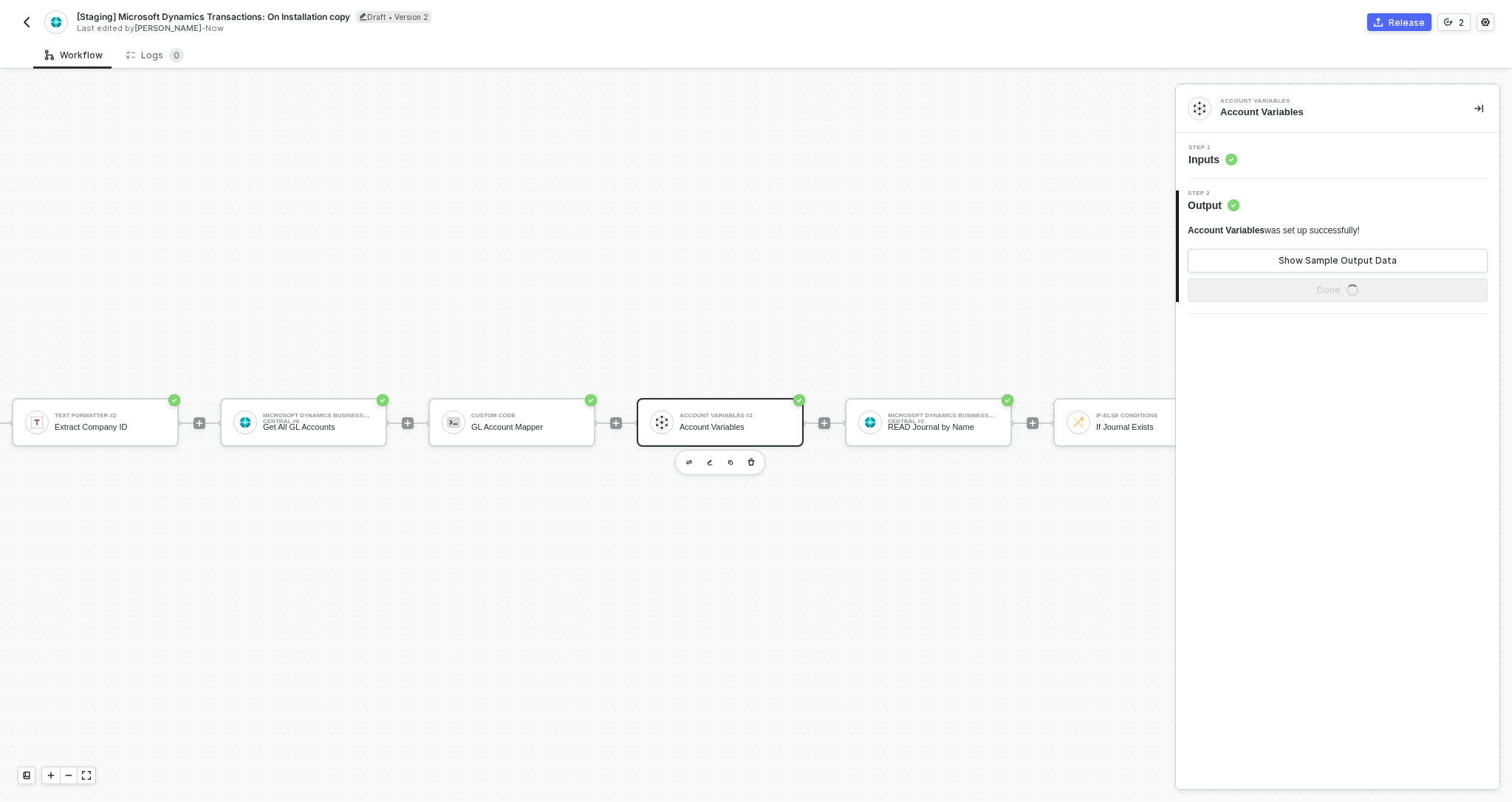
click at [1250, 110] on div "Account Variables" at bounding box center [1335, 112] width 230 height 13
click at [1230, 161] on icon at bounding box center [1231, 159] width 4 height 3
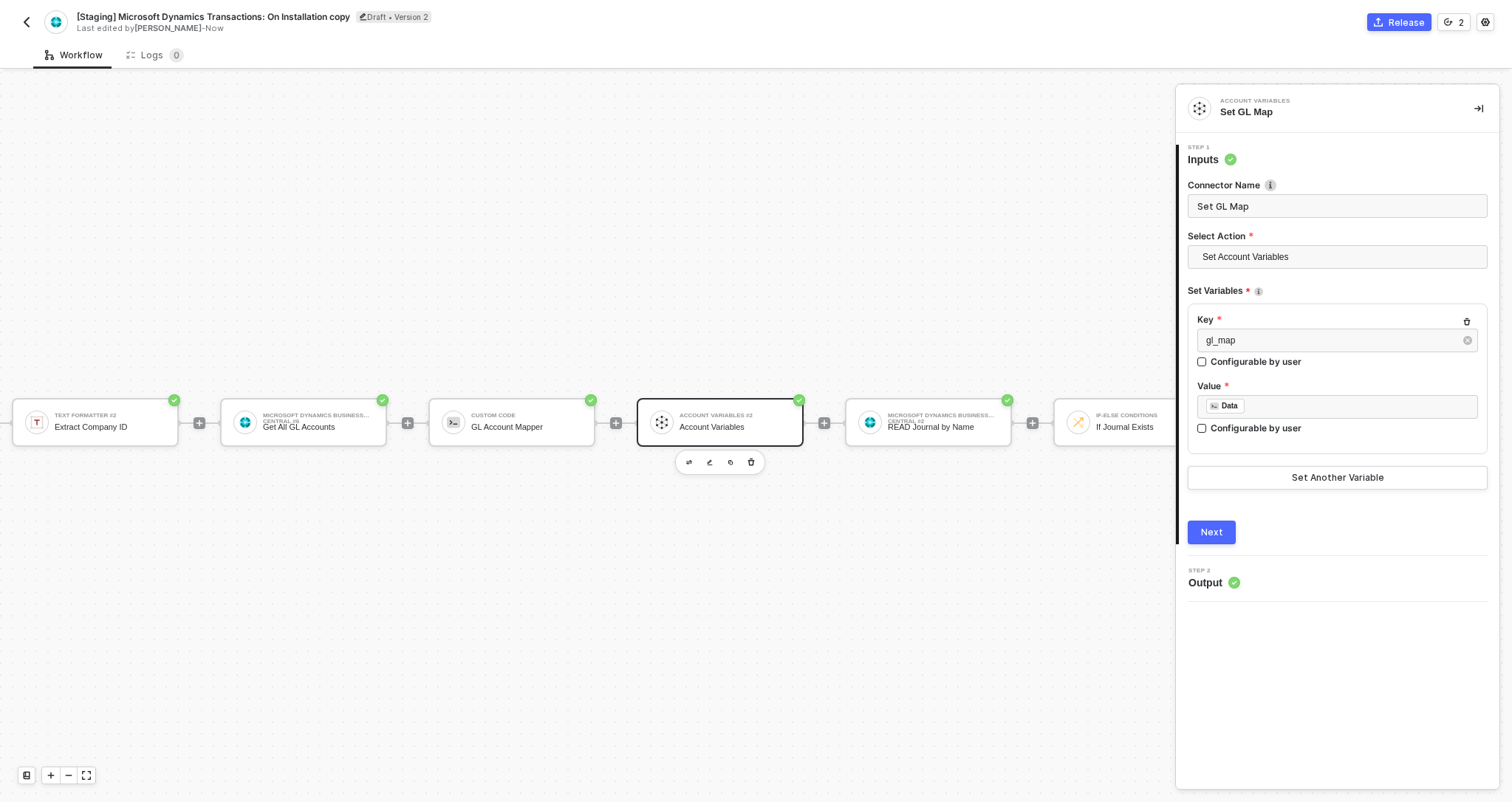
type input "Set GL Map"
click at [972, 267] on div "TRIGGER On Installation Trigger On Installation Trigger Microsoft Dynamics Busi…" at bounding box center [813, 423] width 2472 height 758
click at [1326, 169] on div "Connector Name Set GL Map Select Action Set Account Variables Set Variables Key…" at bounding box center [1338, 355] width 300 height 378
click at [1304, 257] on span "Set Account Variables" at bounding box center [1341, 257] width 276 height 22
click at [1214, 536] on div "Next" at bounding box center [1212, 532] width 22 height 12
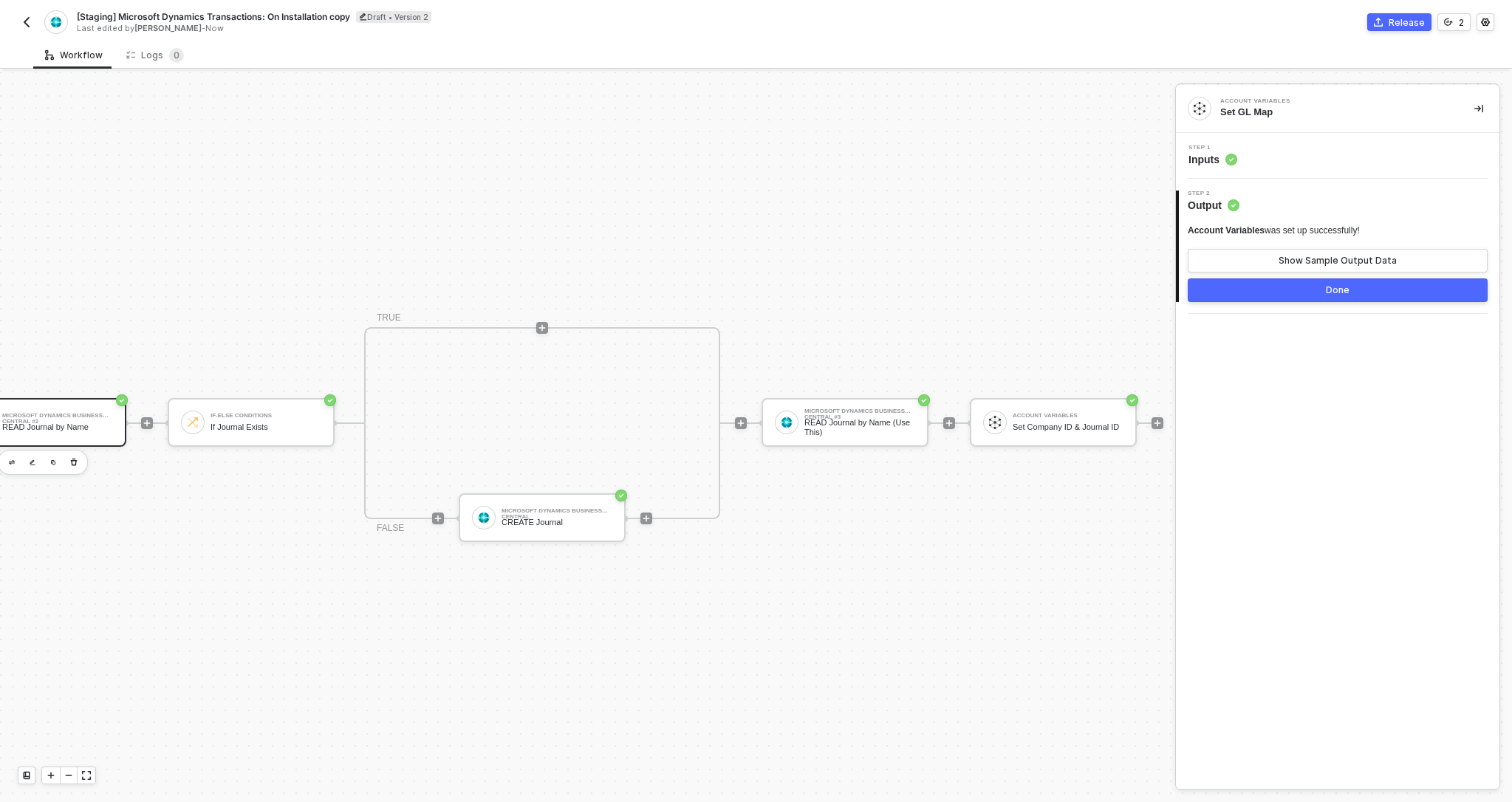
scroll to position [28, 1389]
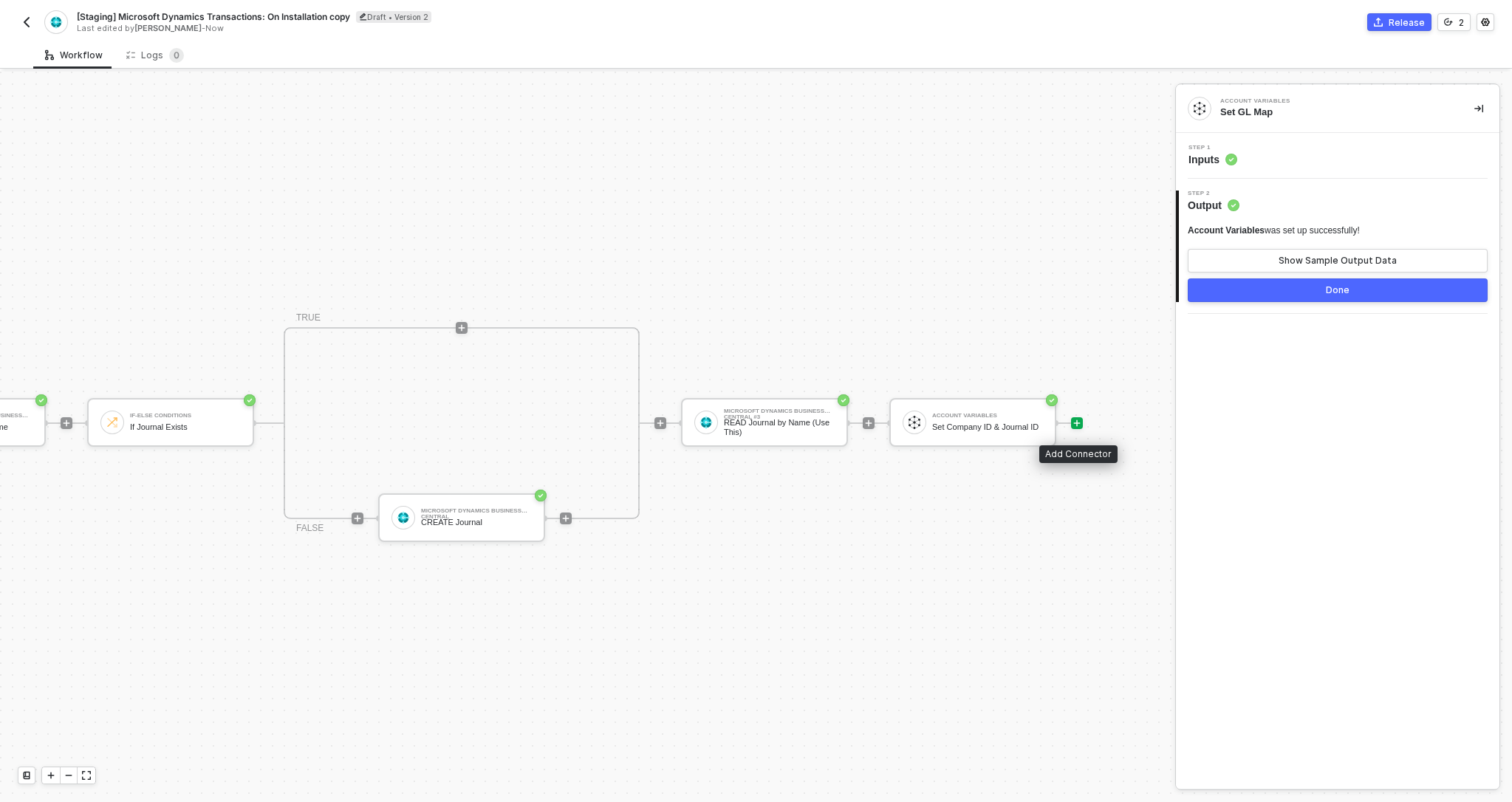
click at [1076, 426] on icon "icon-play" at bounding box center [1077, 424] width 9 height 9
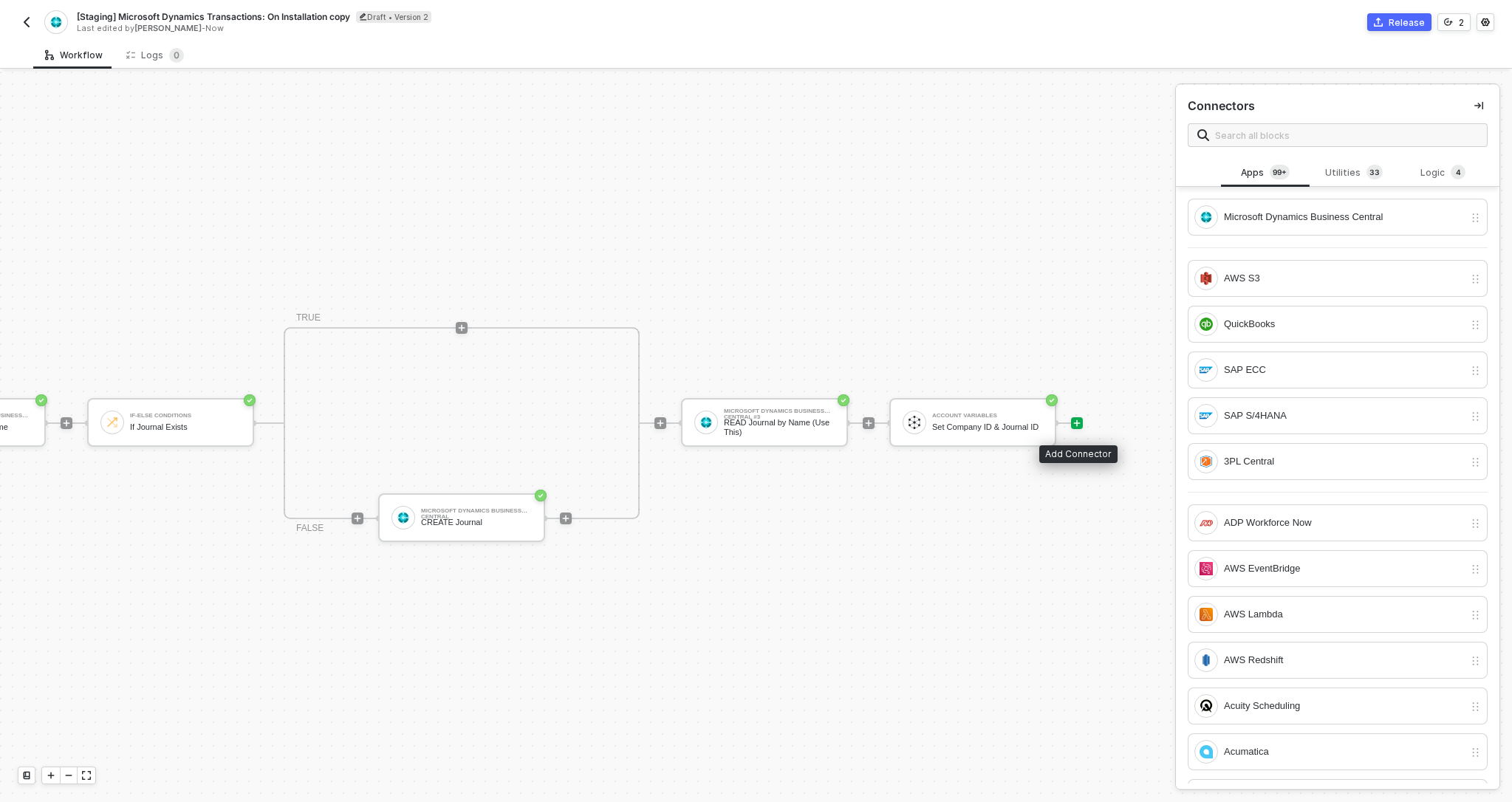
click at [1076, 426] on icon "icon-play" at bounding box center [1077, 424] width 9 height 9
click at [1005, 335] on div "TRUE FALSE Microsoft Dynamics Business Central CREATE Journal Microsoft Dynamic…" at bounding box center [669, 423] width 829 height 192
click at [1411, 173] on div "Logic 4" at bounding box center [1443, 173] width 65 height 17
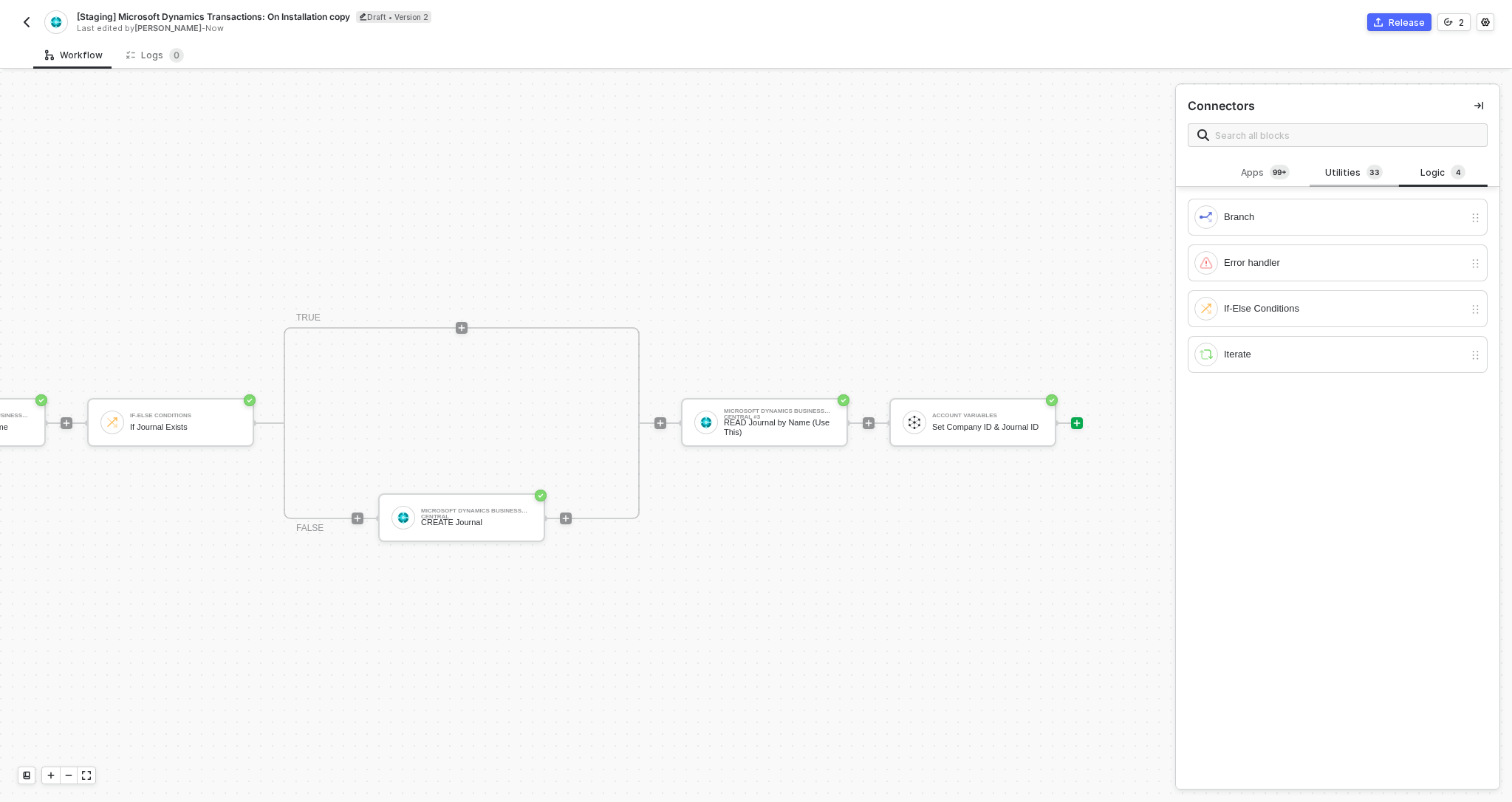
click at [1370, 170] on span "3" at bounding box center [1372, 171] width 6 height 12
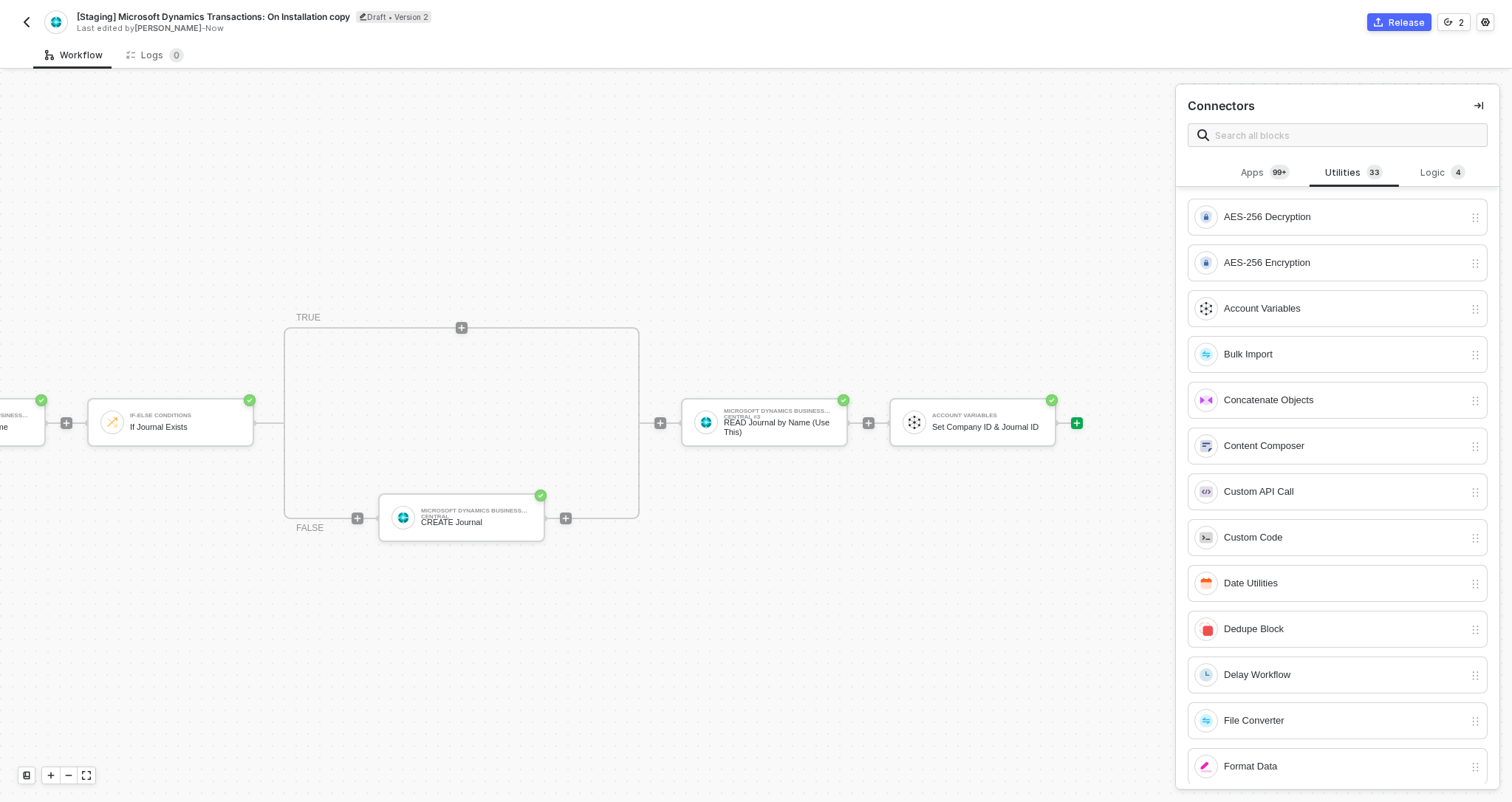
click at [1076, 424] on icon "icon-play" at bounding box center [1076, 423] width 6 height 6
click at [1309, 308] on div "Account Variables" at bounding box center [1343, 308] width 240 height 17
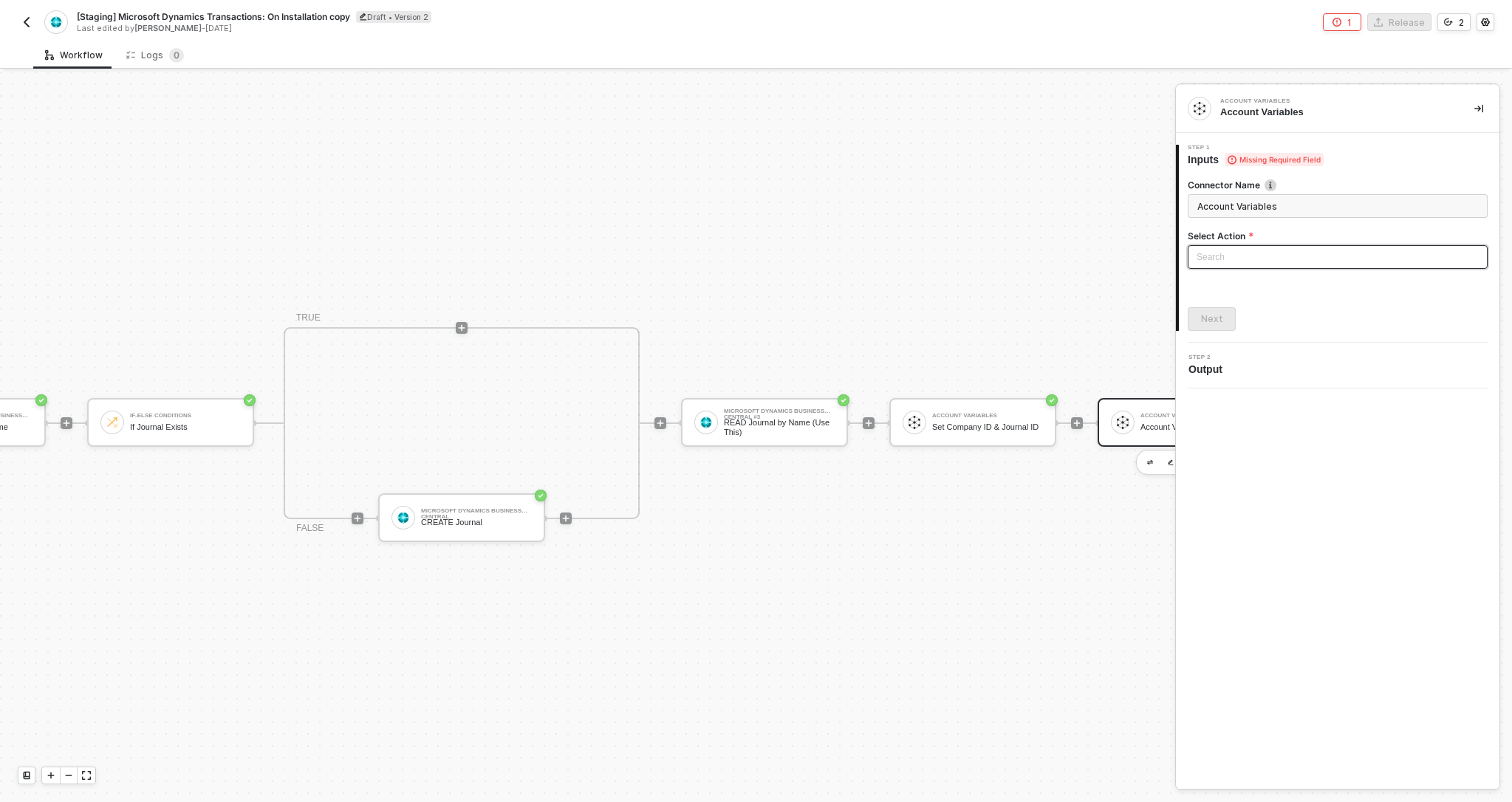
click at [1229, 251] on input "search" at bounding box center [1337, 257] width 282 height 22
click at [1223, 282] on div "Set Account Variables" at bounding box center [1338, 286] width 276 height 17
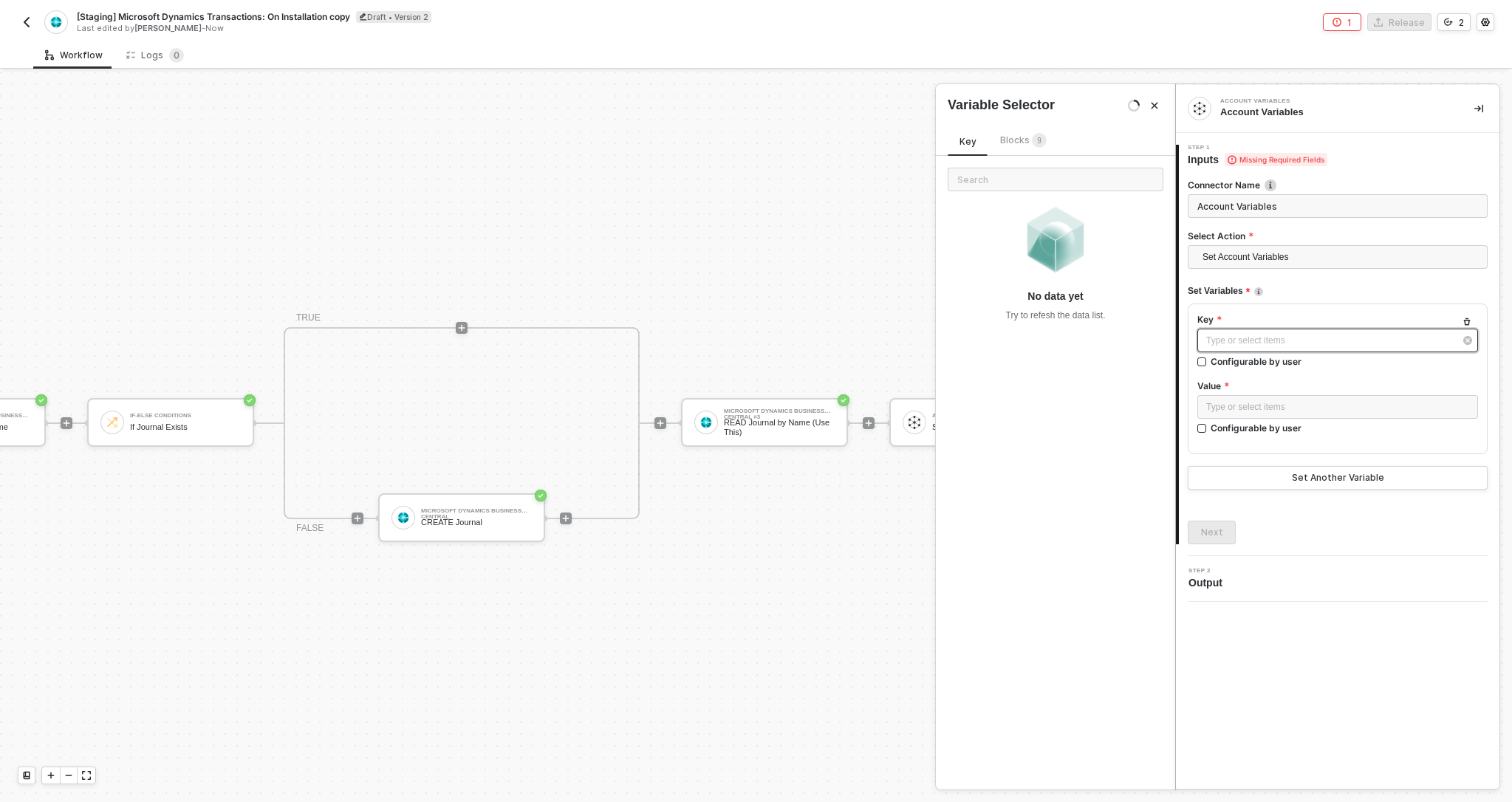
click at [1226, 340] on div "Type or select items ﻿" at bounding box center [1331, 341] width 249 height 14
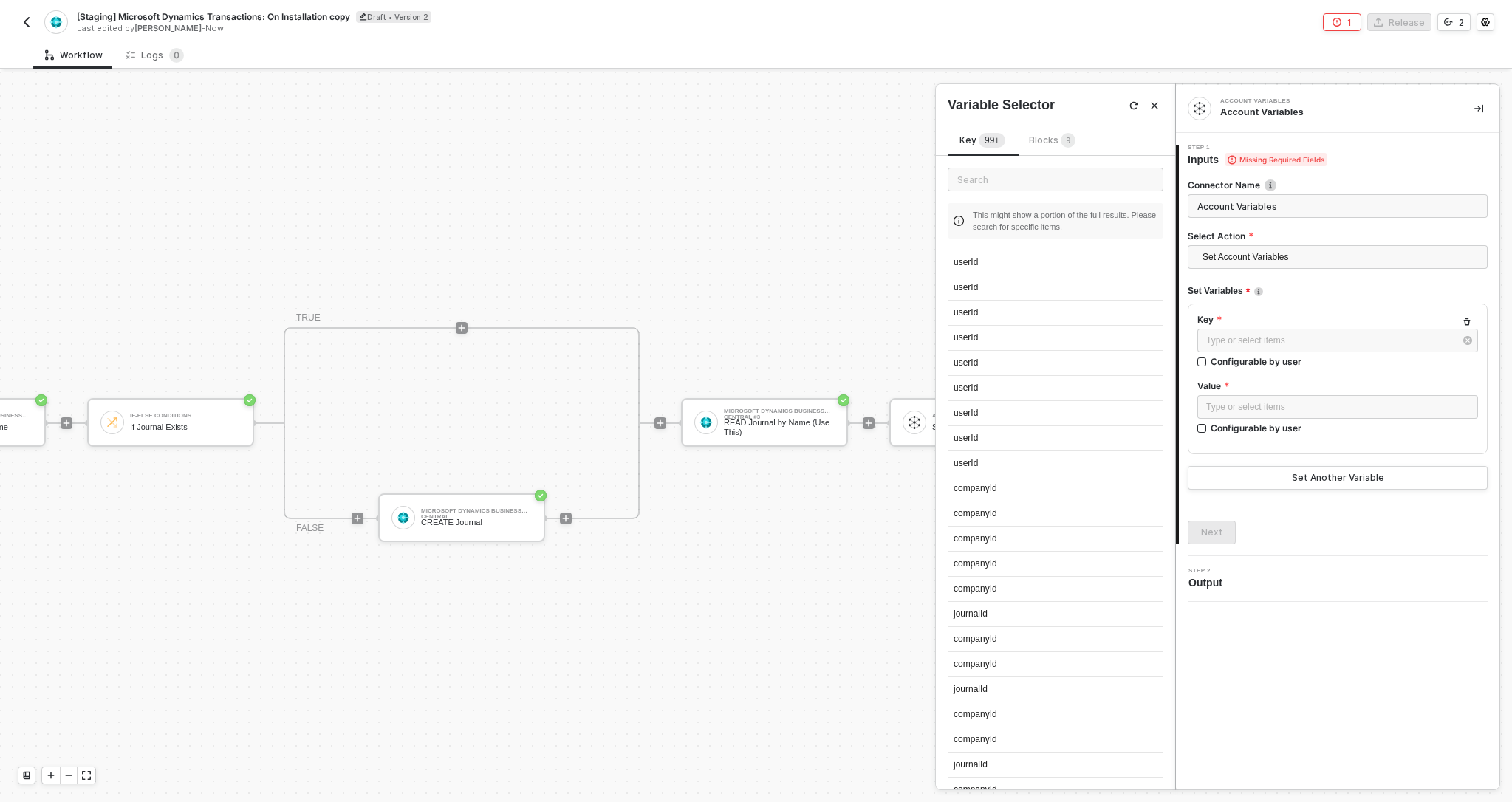
click at [1272, 309] on div "Key Type or select items ﻿ Configurable by user Value Type or select items ﻿ Co…" at bounding box center [1338, 379] width 300 height 151
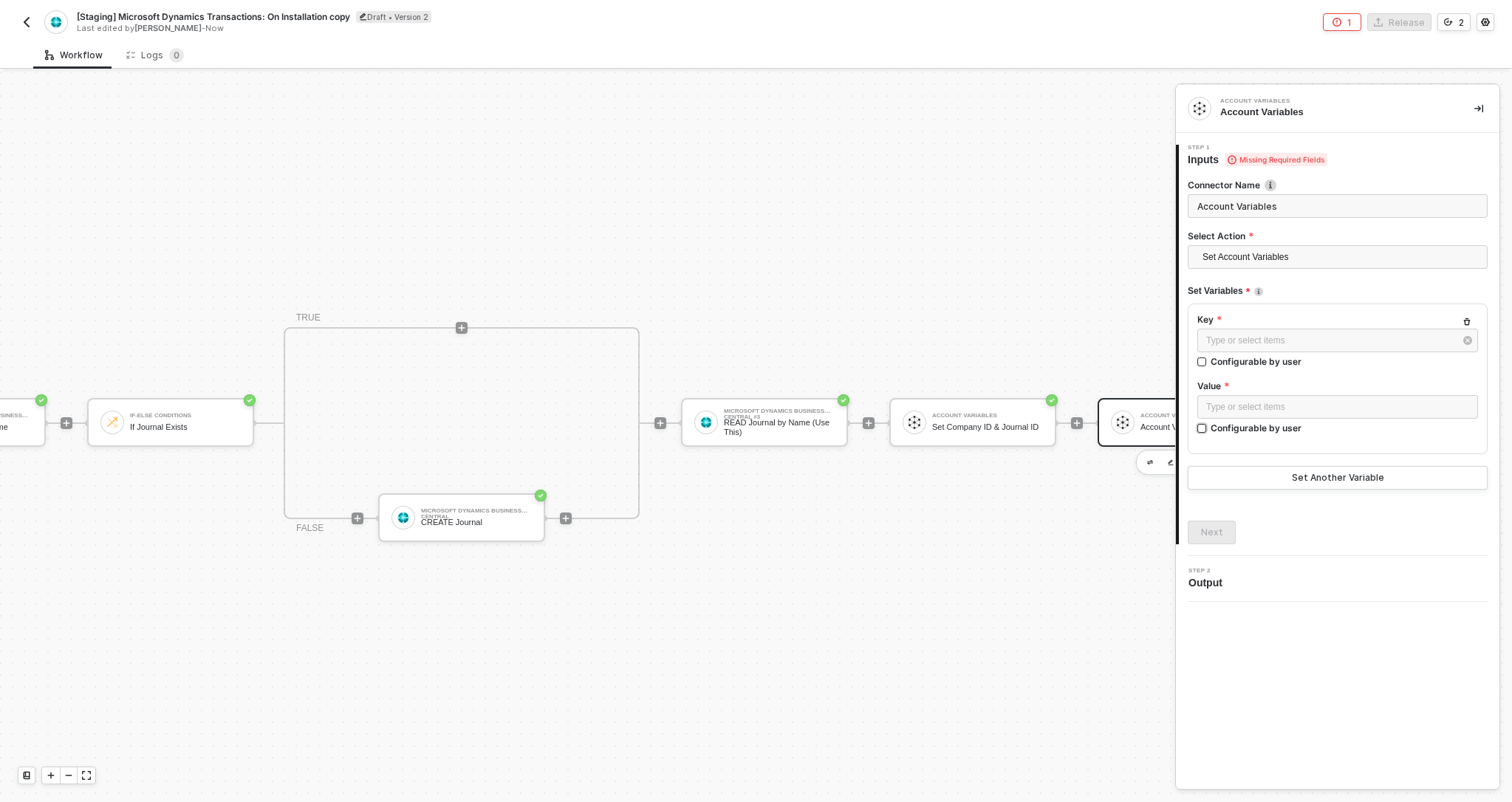
click at [1204, 432] on input "Configurable by user" at bounding box center [1202, 428] width 10 height 10
checkbox input "true"
click at [1222, 417] on div "Type or select items ﻿" at bounding box center [1324, 408] width 254 height 27
click at [1461, 412] on icon "icon-settings" at bounding box center [1466, 407] width 13 height 12
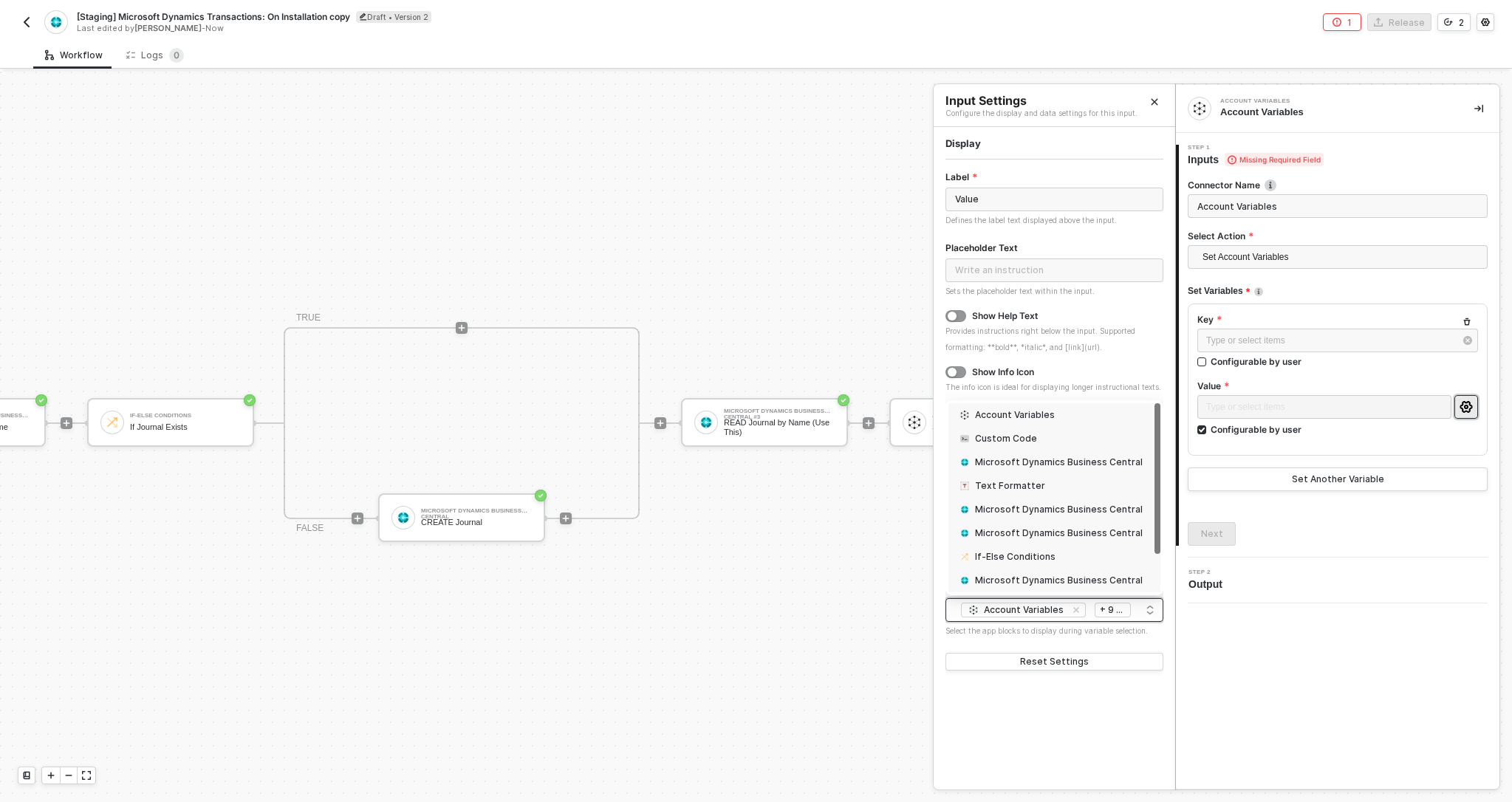
click at [1110, 608] on span "+ 9 ..." at bounding box center [1111, 610] width 23 height 17
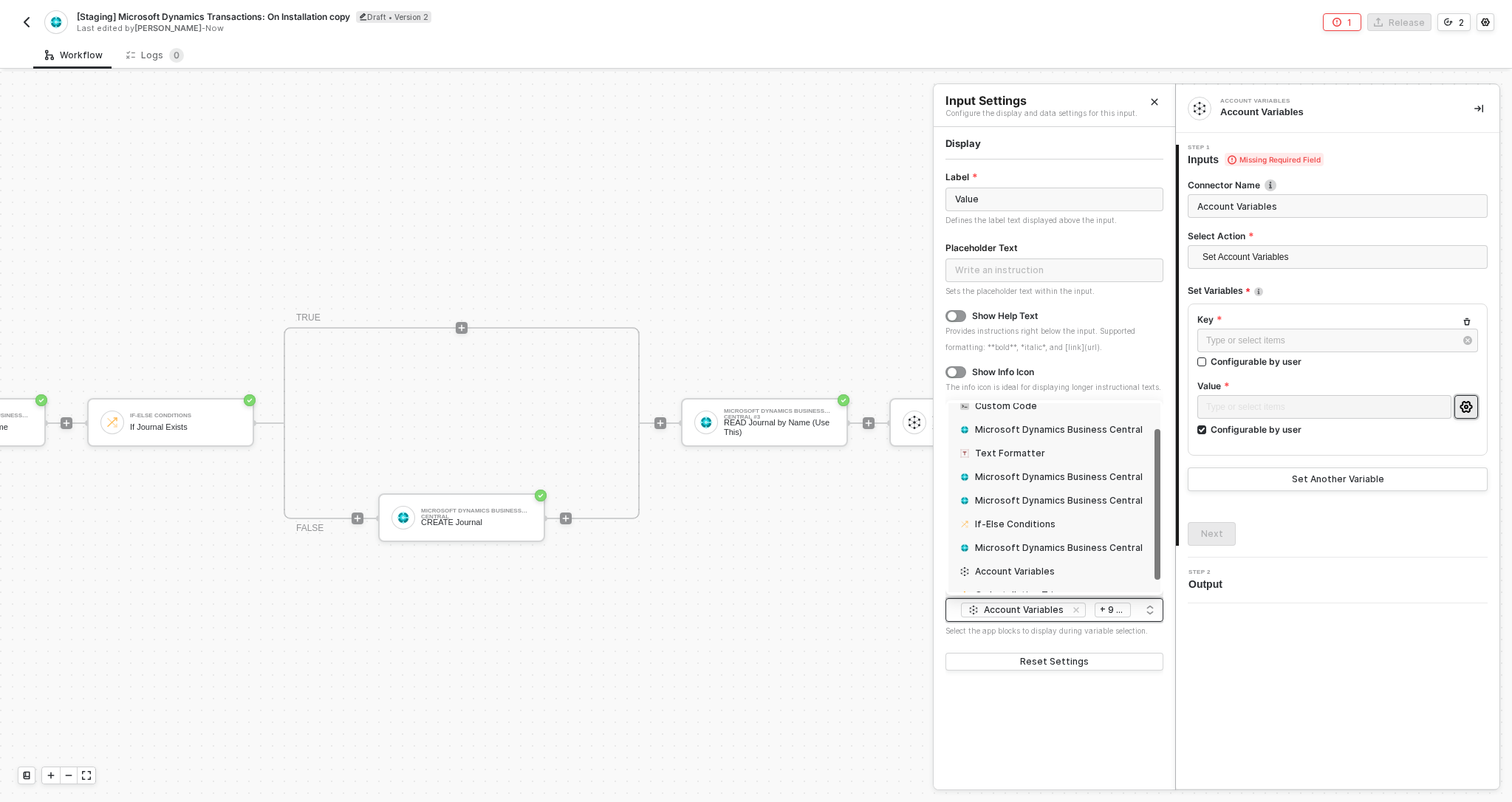
click at [1021, 572] on div "Account Variables" at bounding box center [1015, 571] width 80 height 12
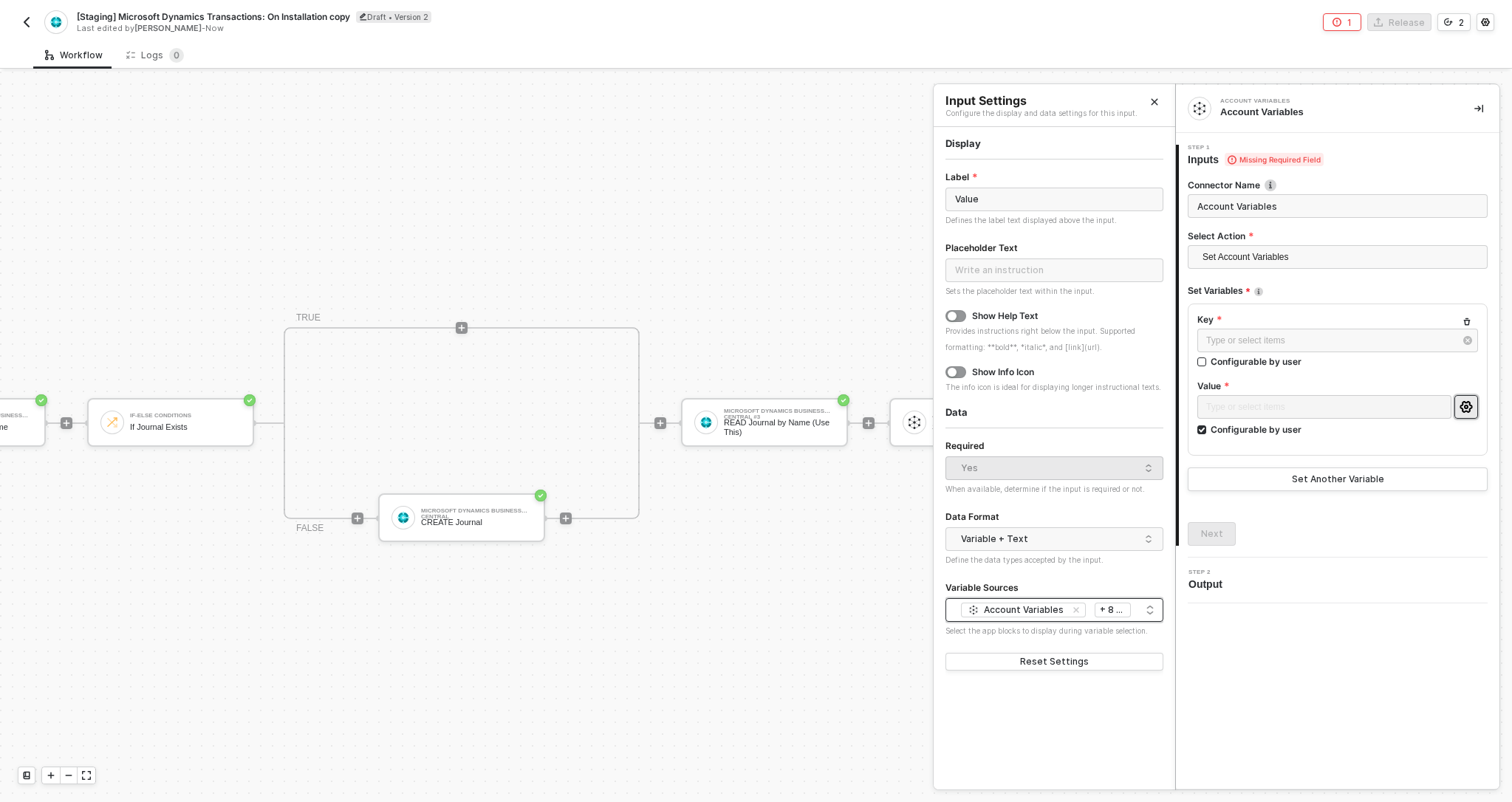
click at [1103, 609] on span "+ 8 ..." at bounding box center [1111, 610] width 23 height 17
click at [1262, 345] on div "Type or select items ﻿" at bounding box center [1331, 341] width 249 height 14
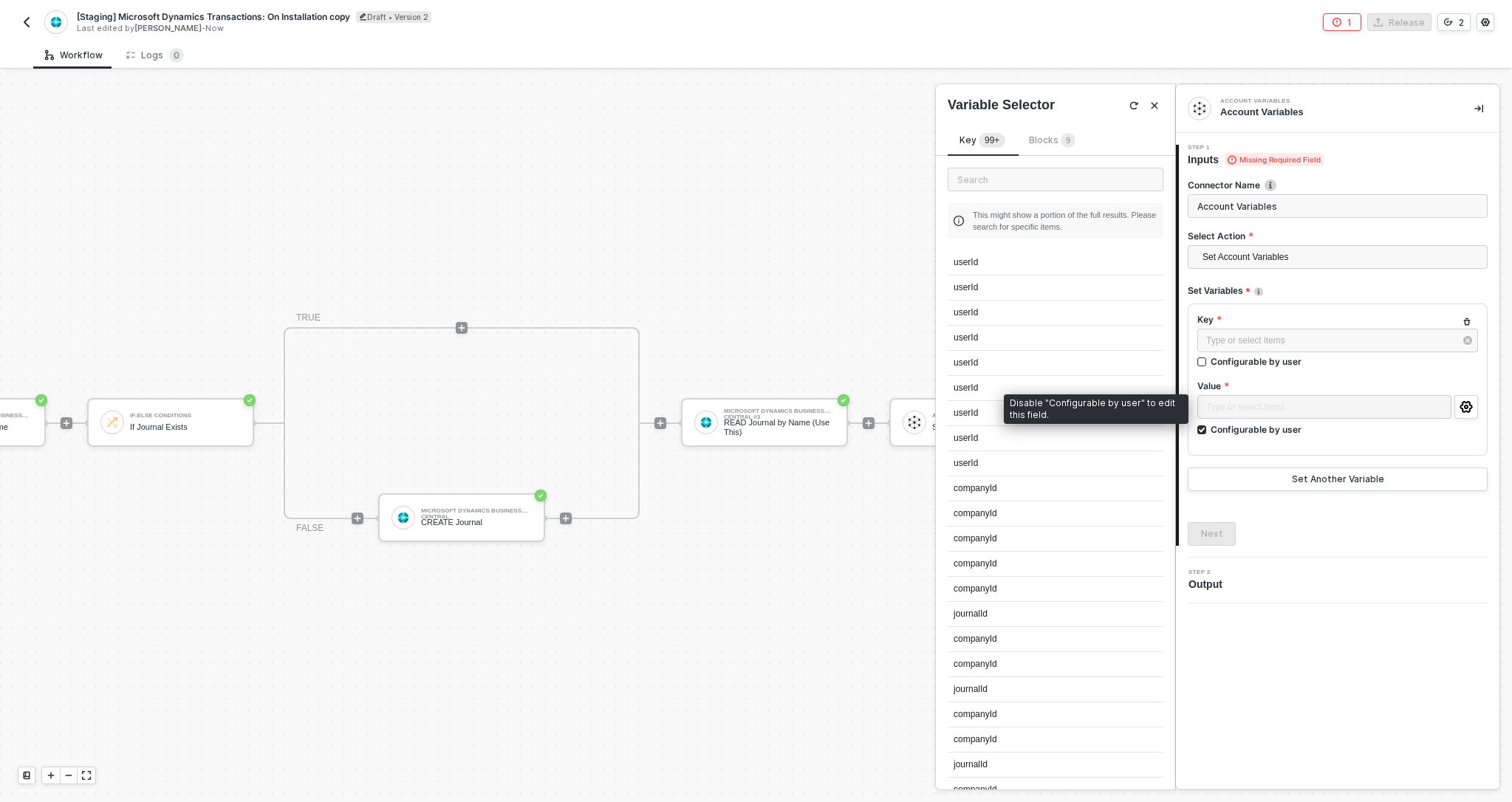
click at [1253, 401] on div "Type or select items ﻿" at bounding box center [1324, 408] width 254 height 27
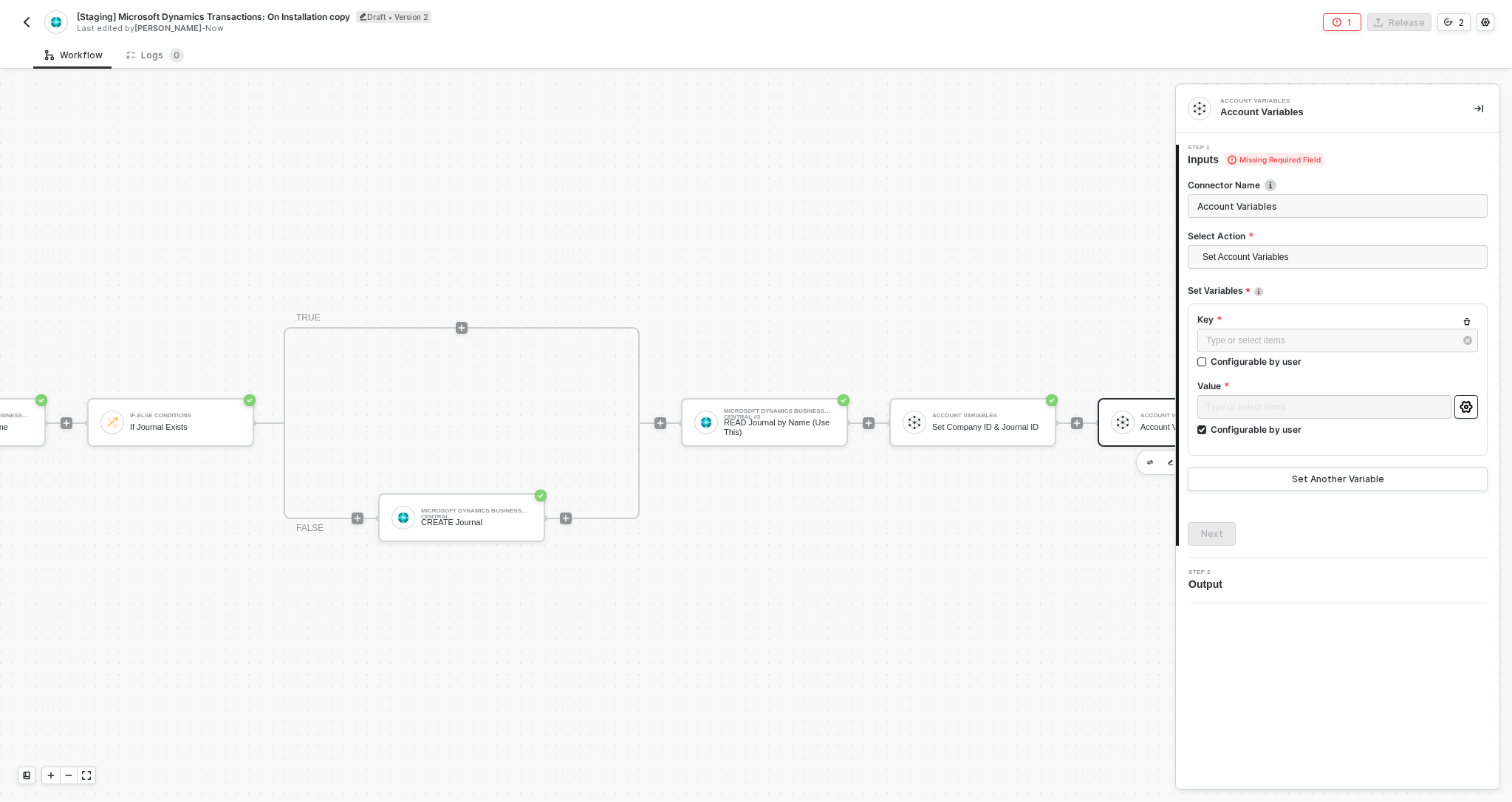
click at [1463, 401] on button "button" at bounding box center [1466, 407] width 24 height 24
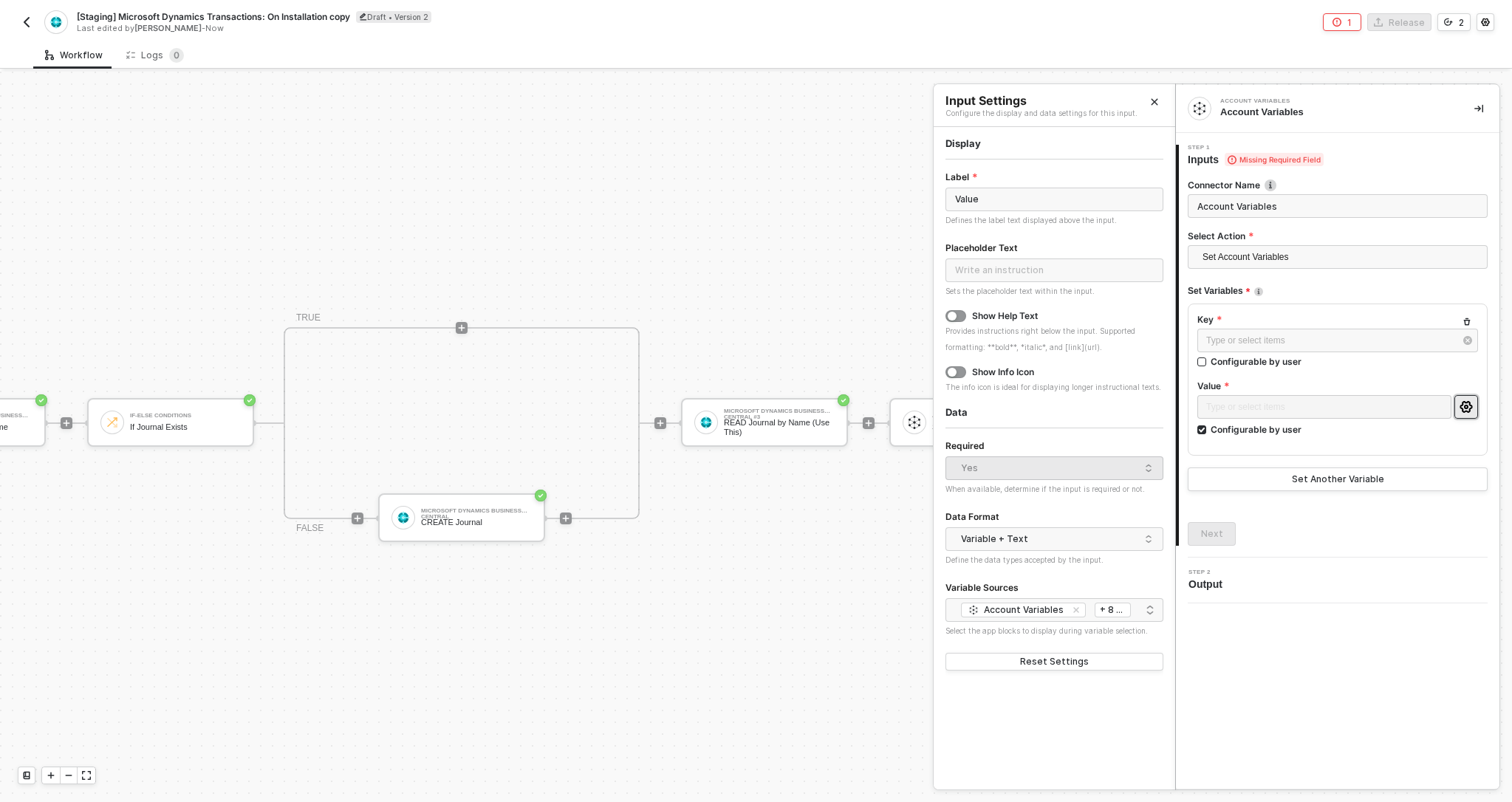
click at [1101, 469] on div "Yes" at bounding box center [1051, 468] width 180 height 22
click at [1227, 469] on button "Set Another Variable" at bounding box center [1338, 480] width 300 height 24
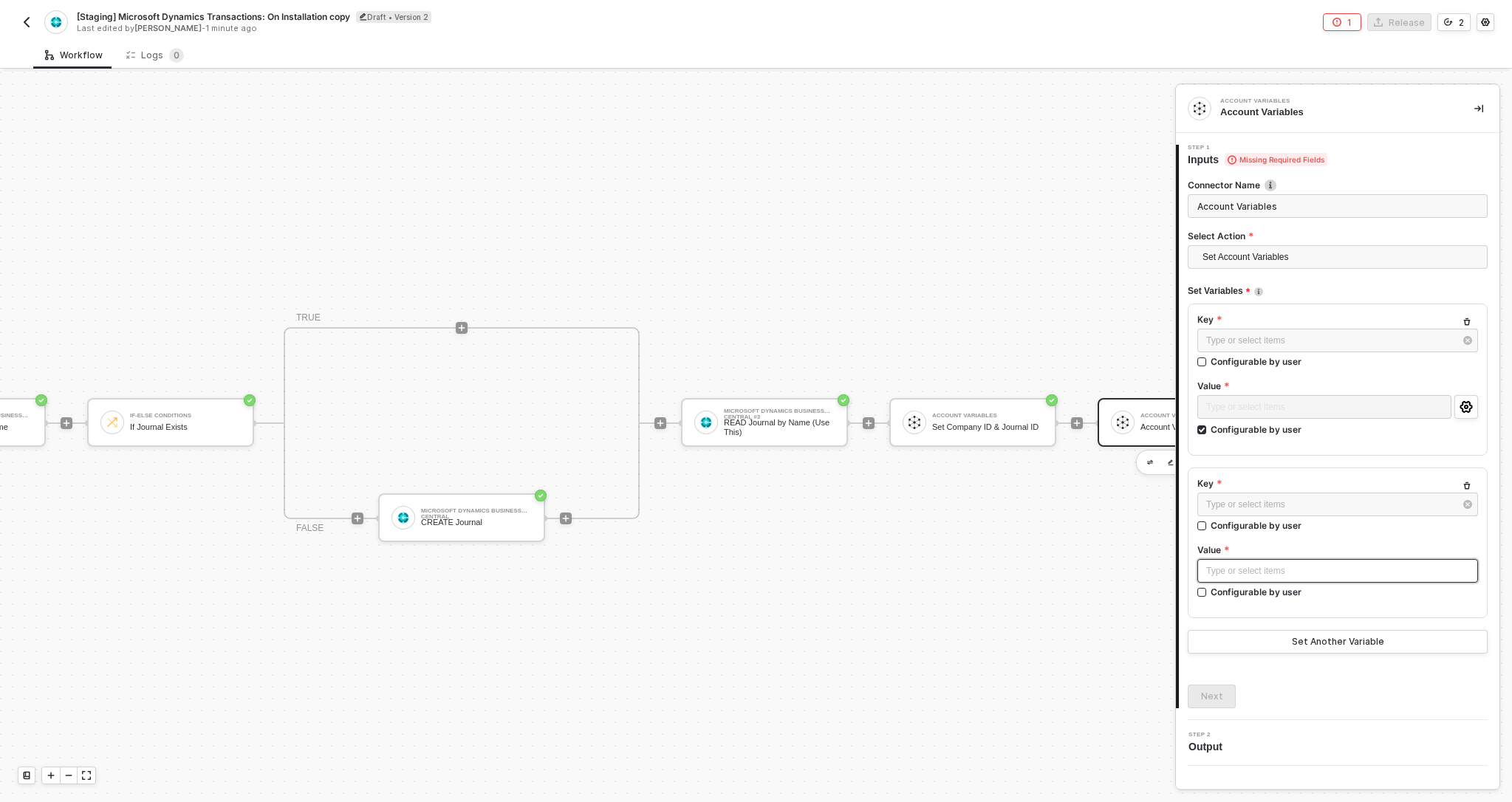
click at [1218, 565] on div "Type or select items ﻿" at bounding box center [1338, 571] width 263 height 14
click at [1204, 589] on input "Configurable by user" at bounding box center [1202, 592] width 10 height 10
checkbox input "true"
click at [1461, 562] on button "button" at bounding box center [1466, 571] width 24 height 24
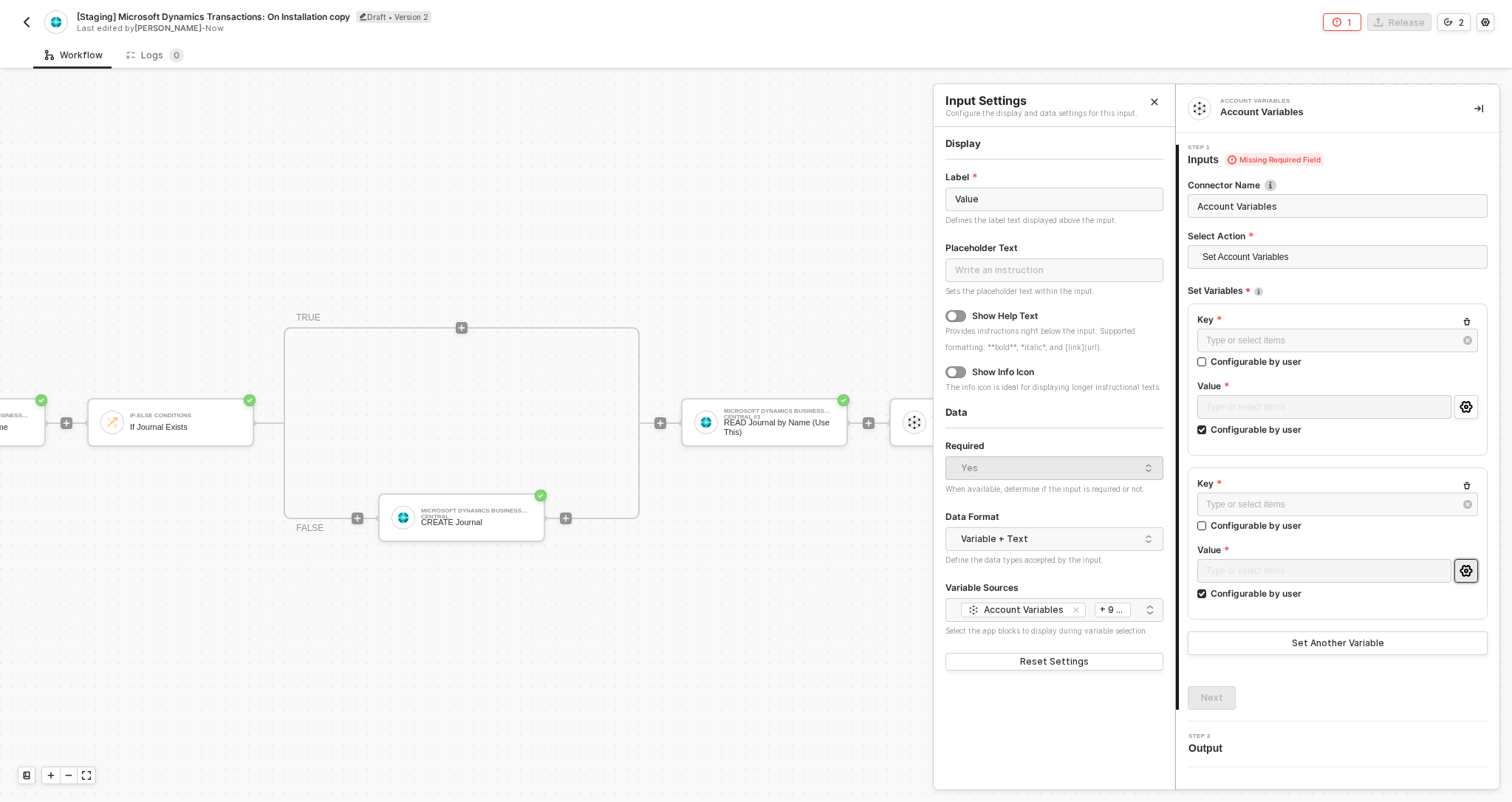
click at [1015, 453] on div "Required" at bounding box center [1054, 447] width 218 height 19
click at [1018, 528] on div "Variable + Text" at bounding box center [1051, 539] width 180 height 22
click at [1018, 512] on div "Data Format" at bounding box center [1054, 517] width 218 height 19
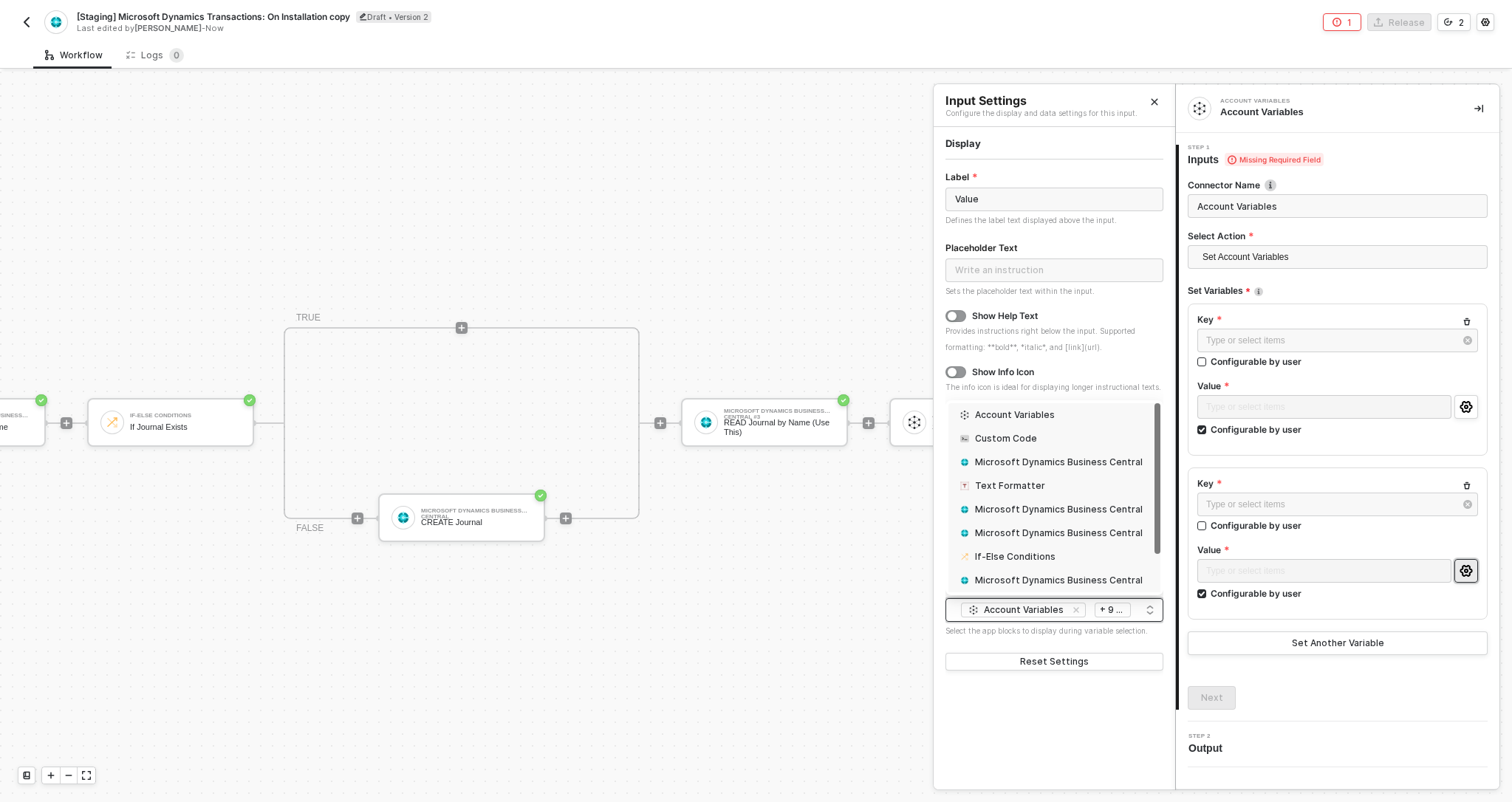
click at [1147, 611] on div "Account Variables Custom Code Microsoft Dynamics Business Central Text Formatte…" at bounding box center [1054, 610] width 199 height 17
click at [1025, 411] on div "Account Variables" at bounding box center [1015, 414] width 80 height 12
click at [1003, 416] on div "Account Variables" at bounding box center [1015, 414] width 80 height 12
type input "."
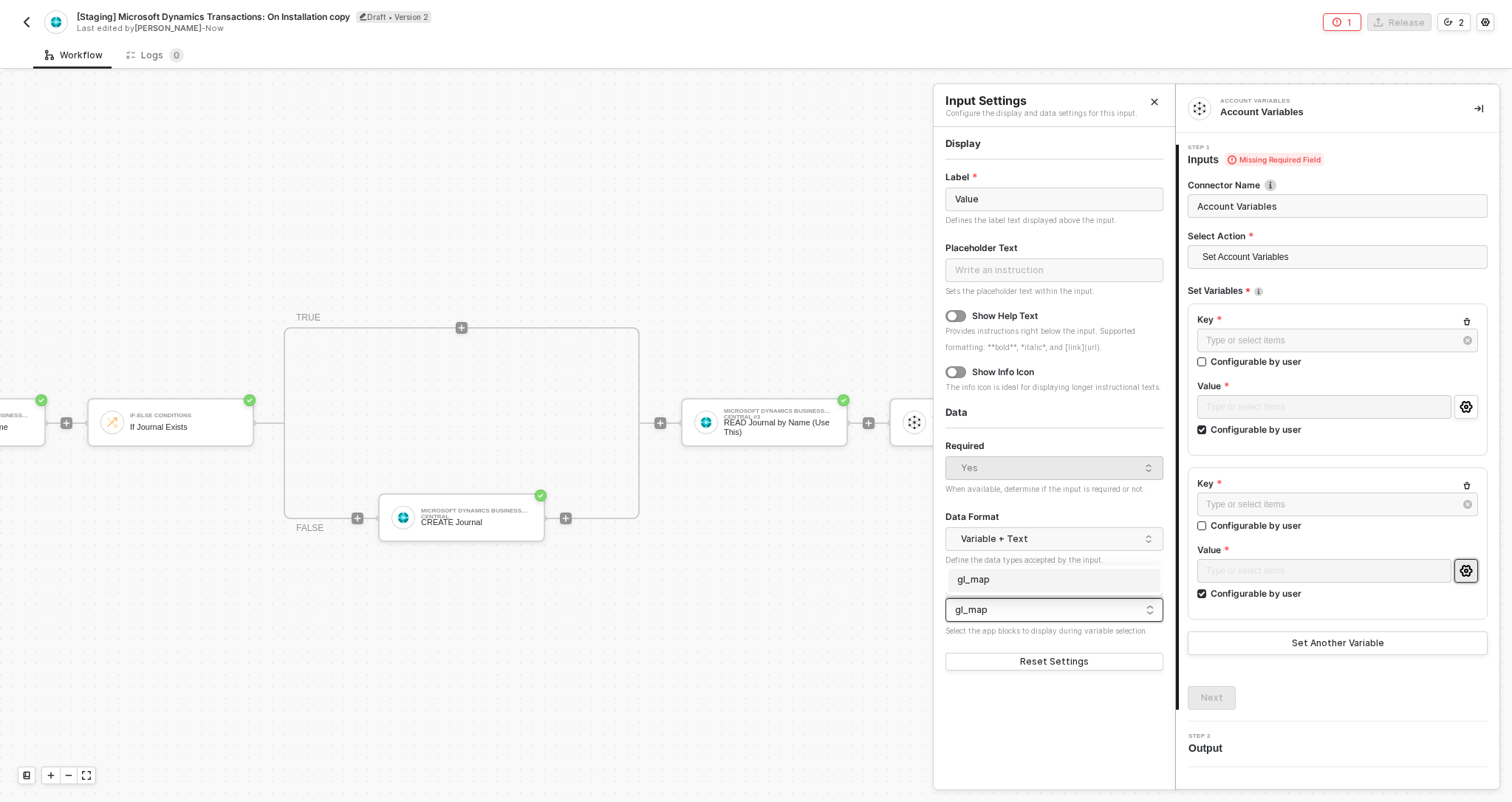
type input "gl_map"
click at [1039, 707] on div "Display Label Value Defines the label text displayed above the input. Placehold…" at bounding box center [1054, 463] width 218 height 654
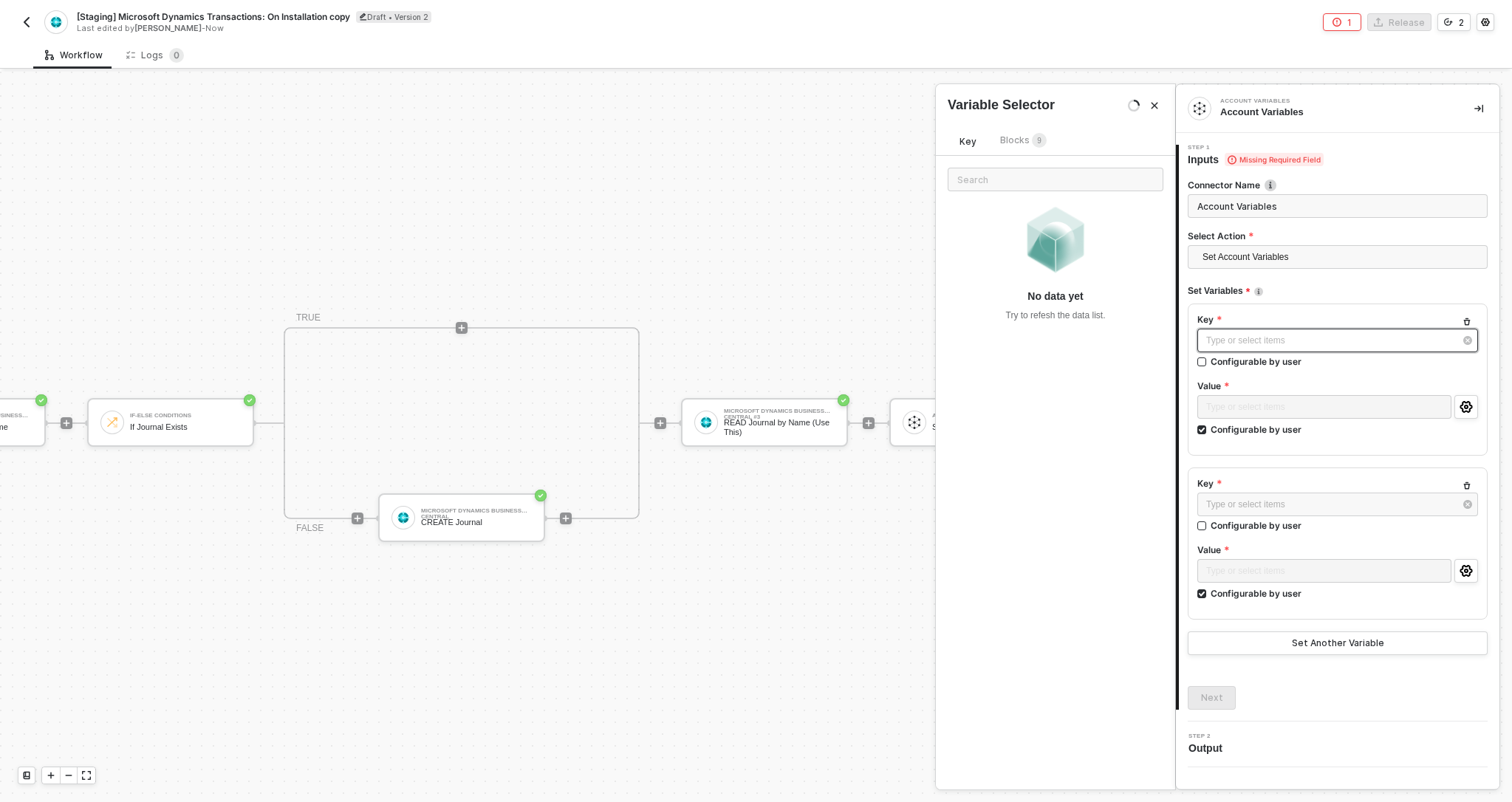
click at [1244, 338] on div "Type or select items ﻿" at bounding box center [1331, 341] width 249 height 14
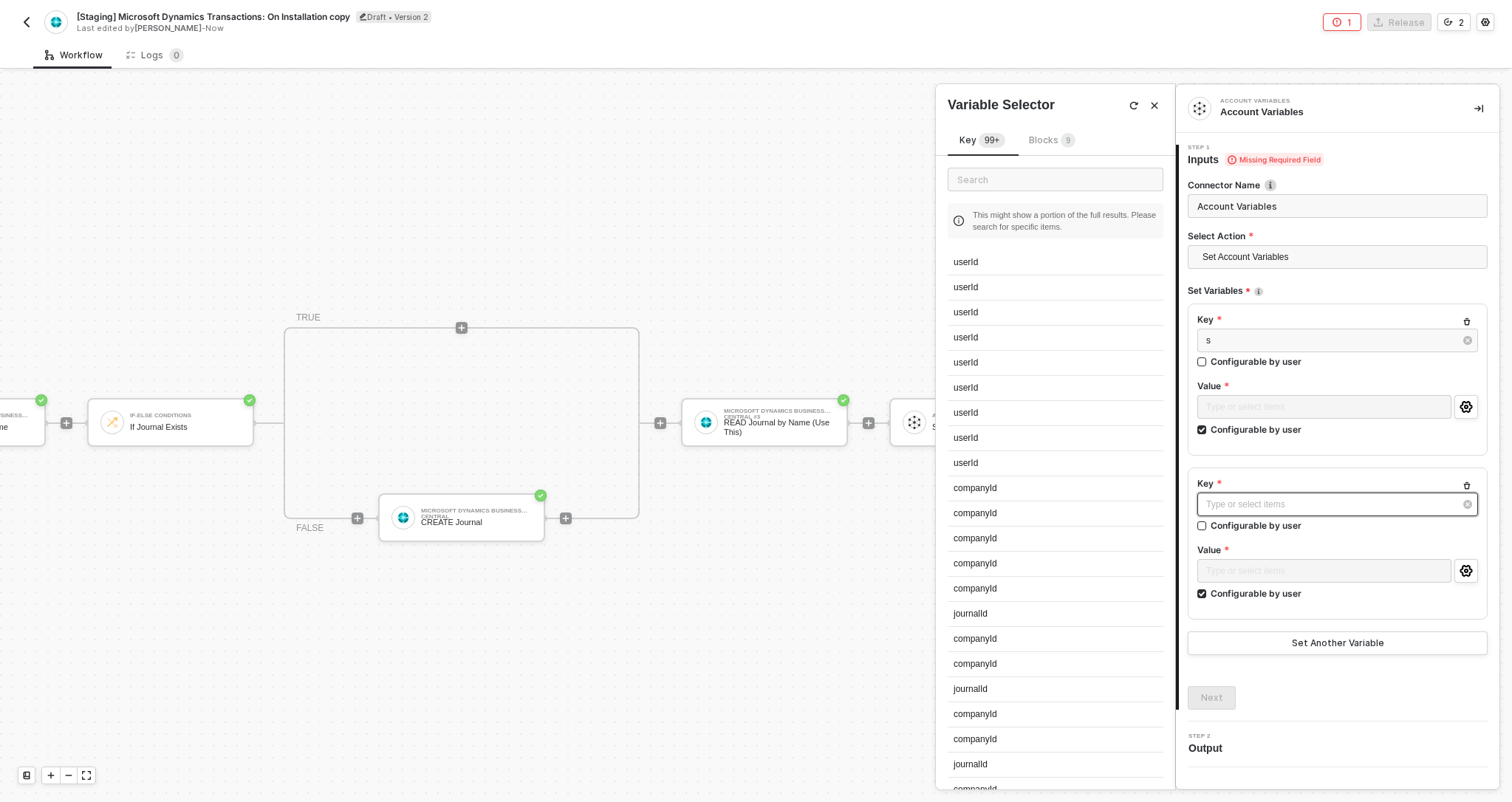
click at [1239, 503] on div "Type or select items ﻿" at bounding box center [1331, 505] width 249 height 14
click at [1256, 472] on div "Key sd Configurable by user Value Type or select items ﻿ Configurable by user" at bounding box center [1338, 543] width 300 height 152
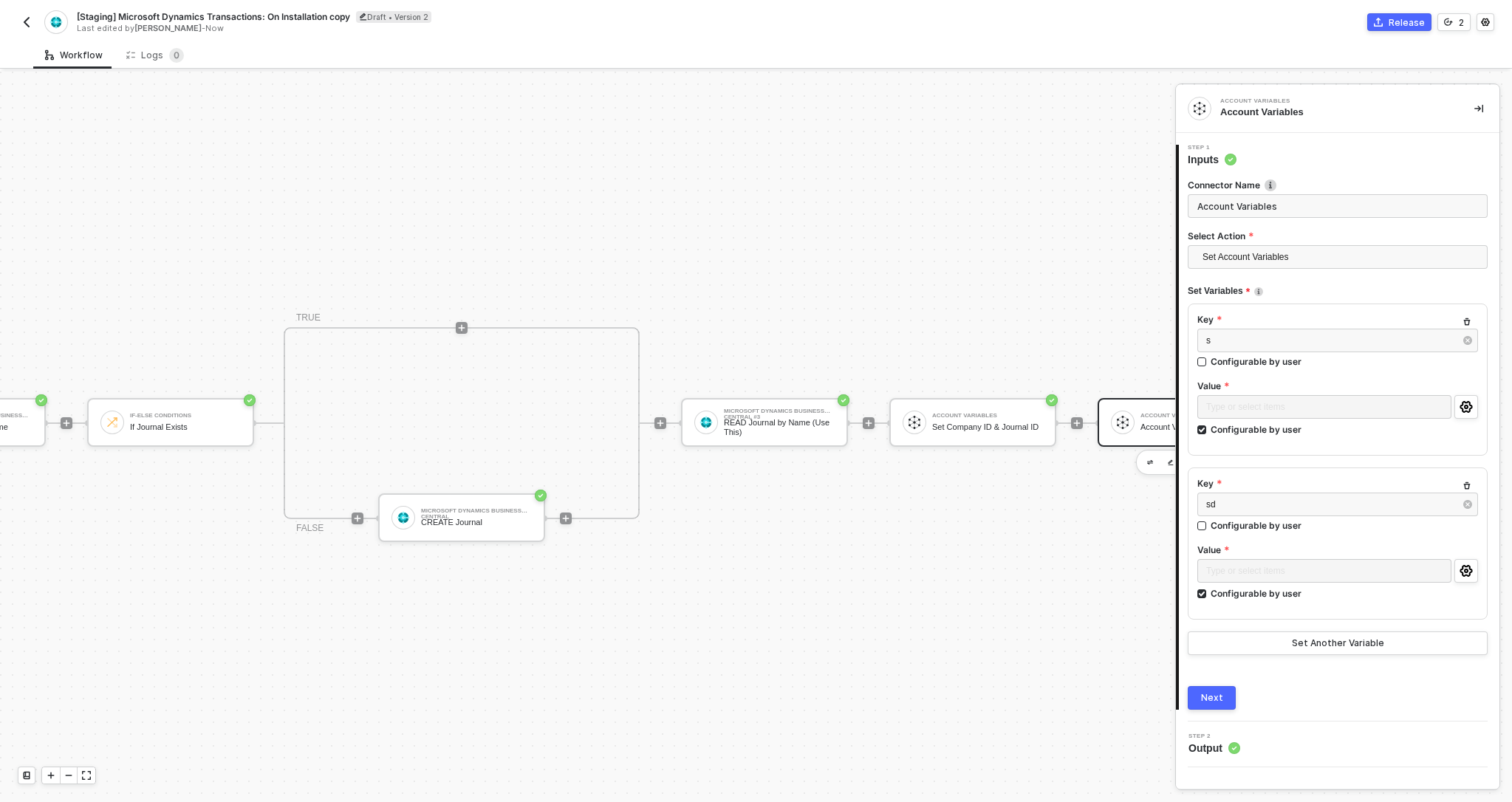
click at [1230, 699] on button "Next" at bounding box center [1212, 698] width 48 height 24
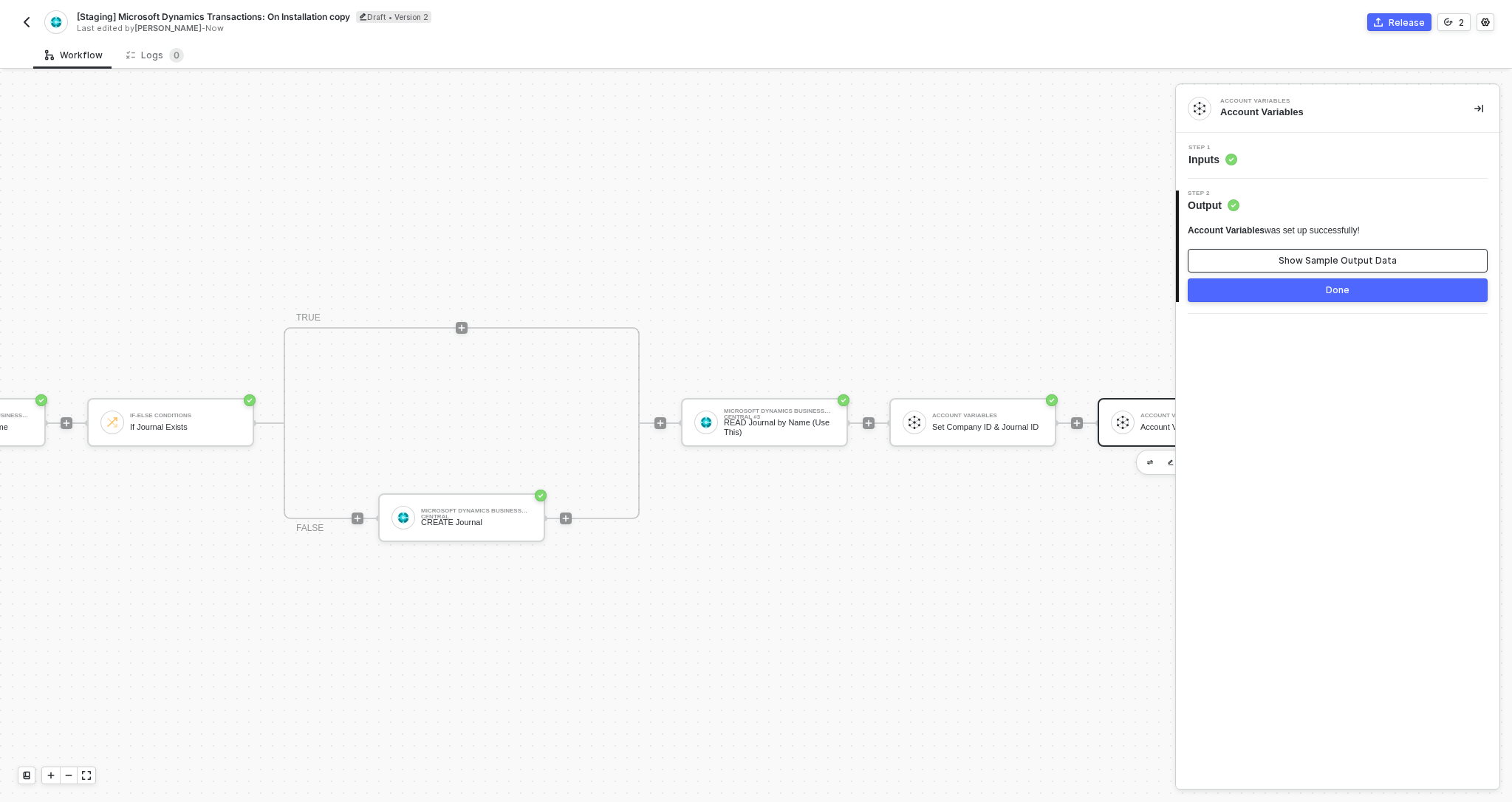
click at [1300, 262] on div "Show Sample Output Data" at bounding box center [1337, 261] width 118 height 12
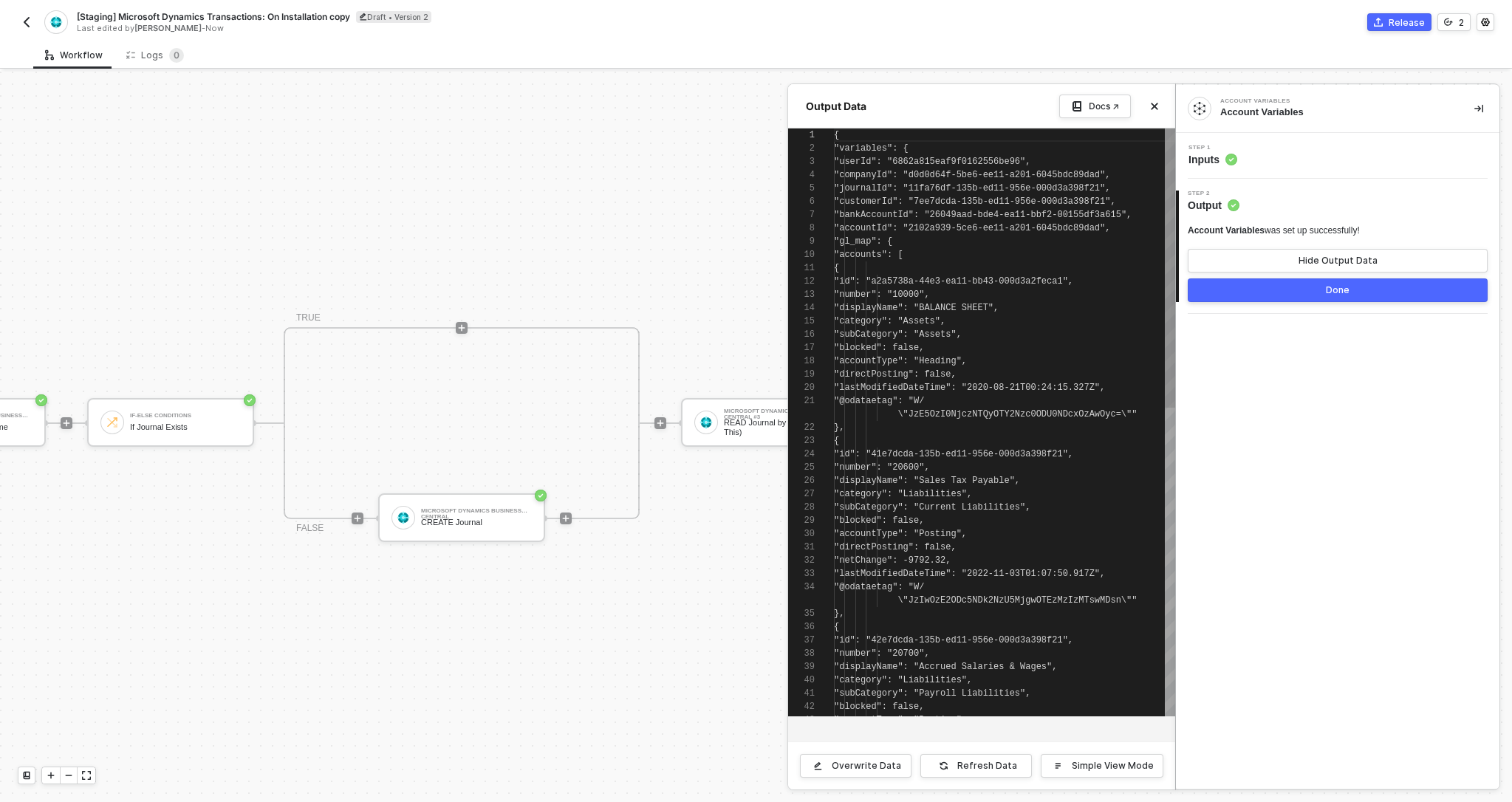
scroll to position [133, 0]
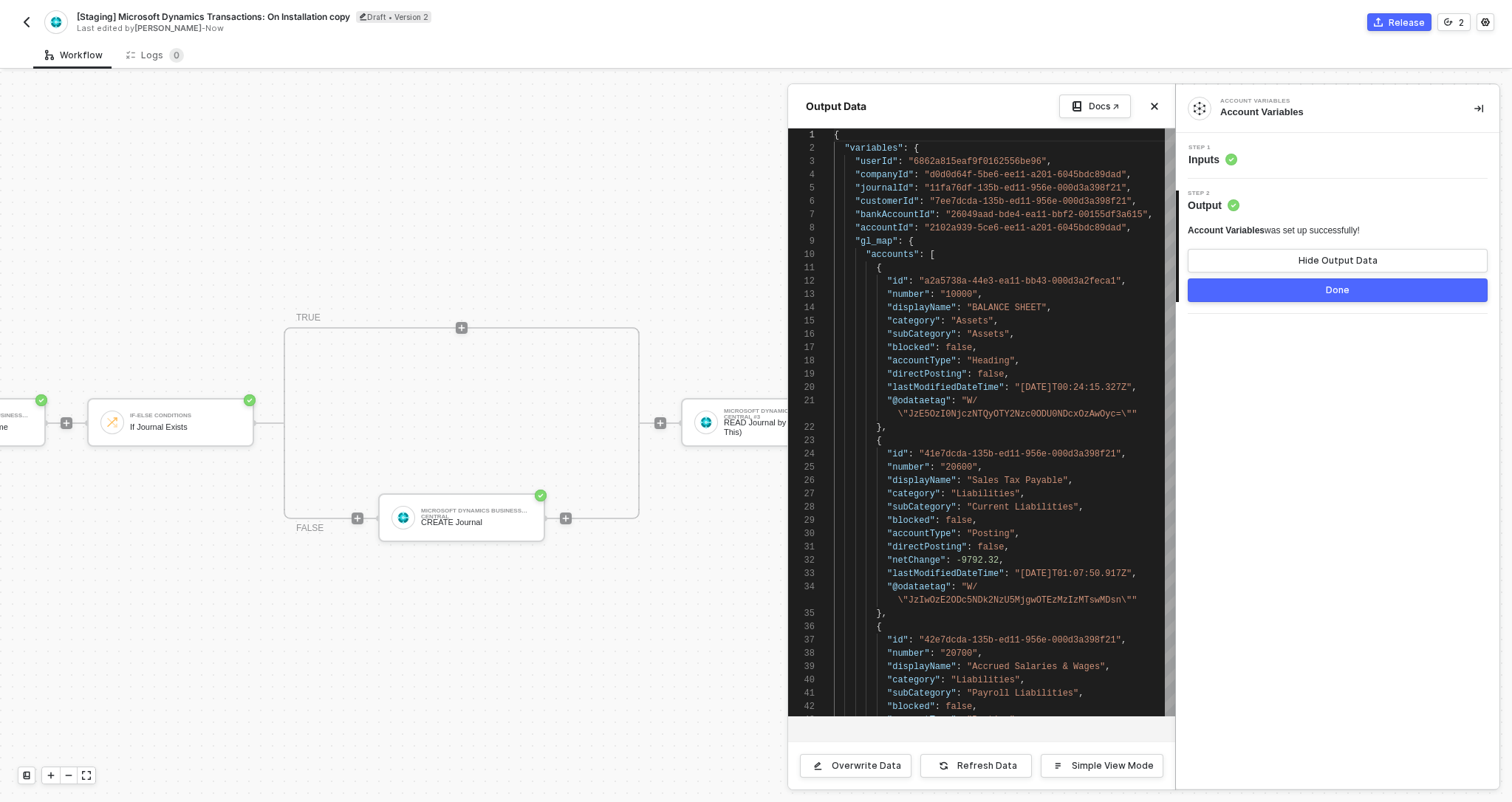
click at [1239, 161] on div "Step 1 Inputs" at bounding box center [1339, 156] width 320 height 22
